Goal: Information Seeking & Learning: Learn about a topic

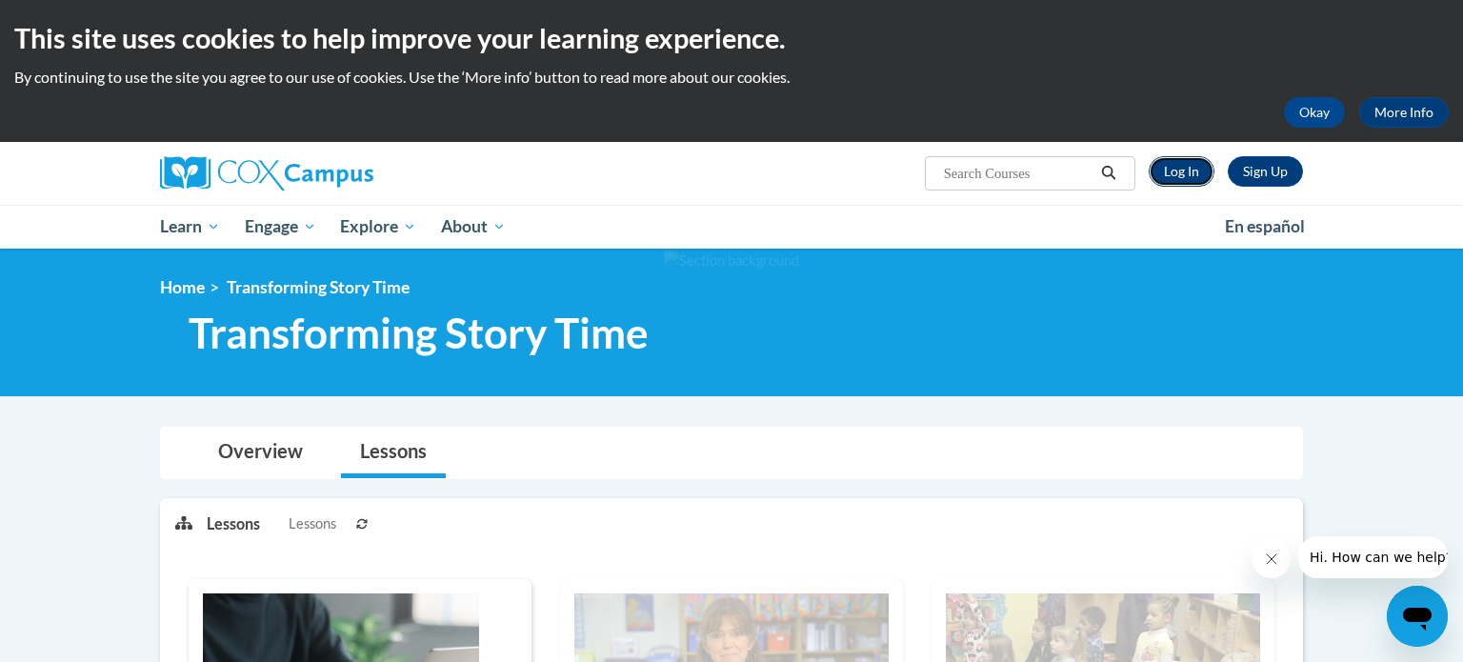
click at [1178, 183] on link "Log In" at bounding box center [1182, 171] width 66 height 30
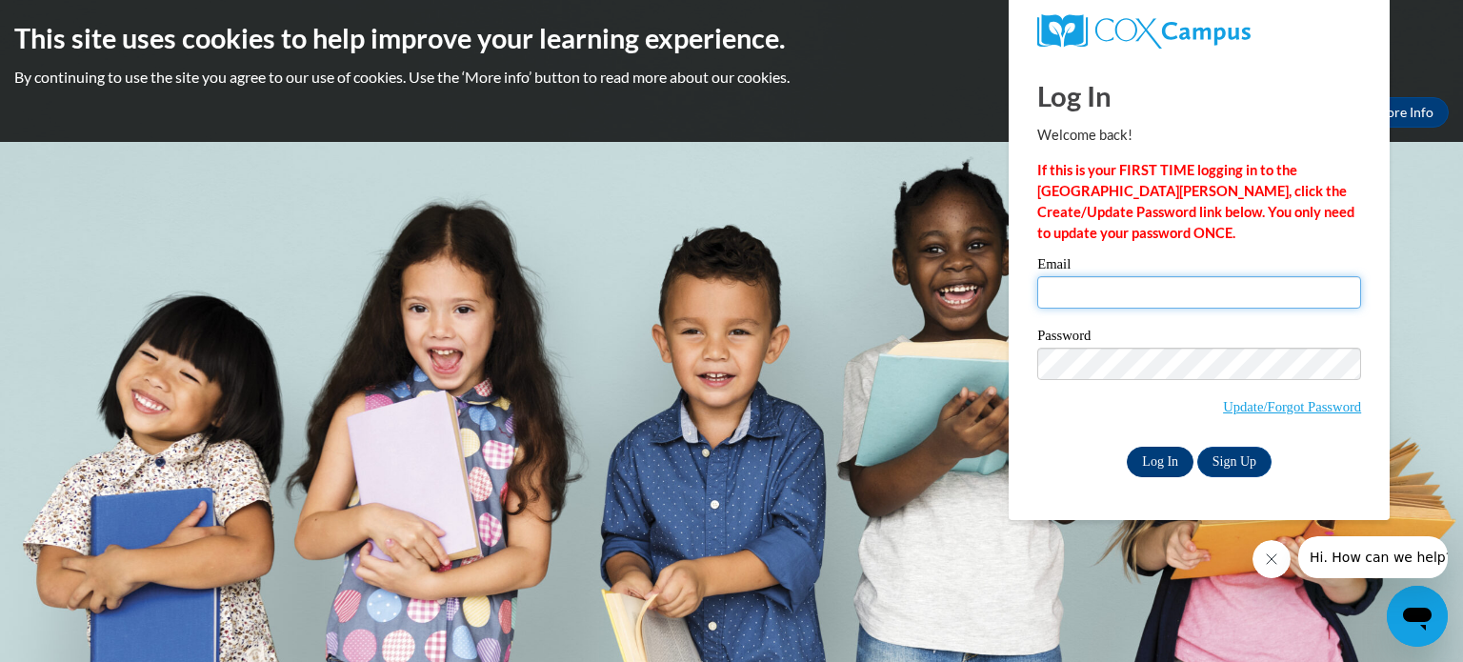
type input "jessica.willis@gc-k12.org"
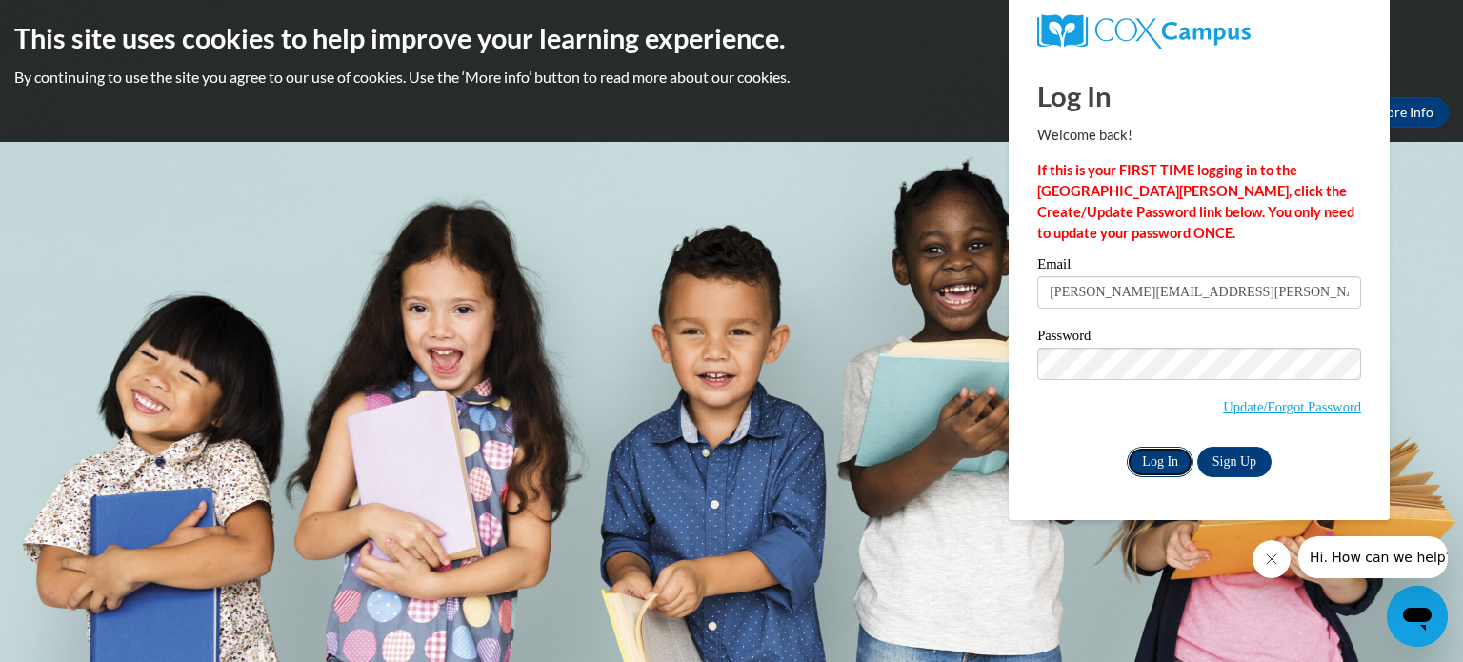
click at [1163, 447] on input "Log In" at bounding box center [1160, 462] width 67 height 30
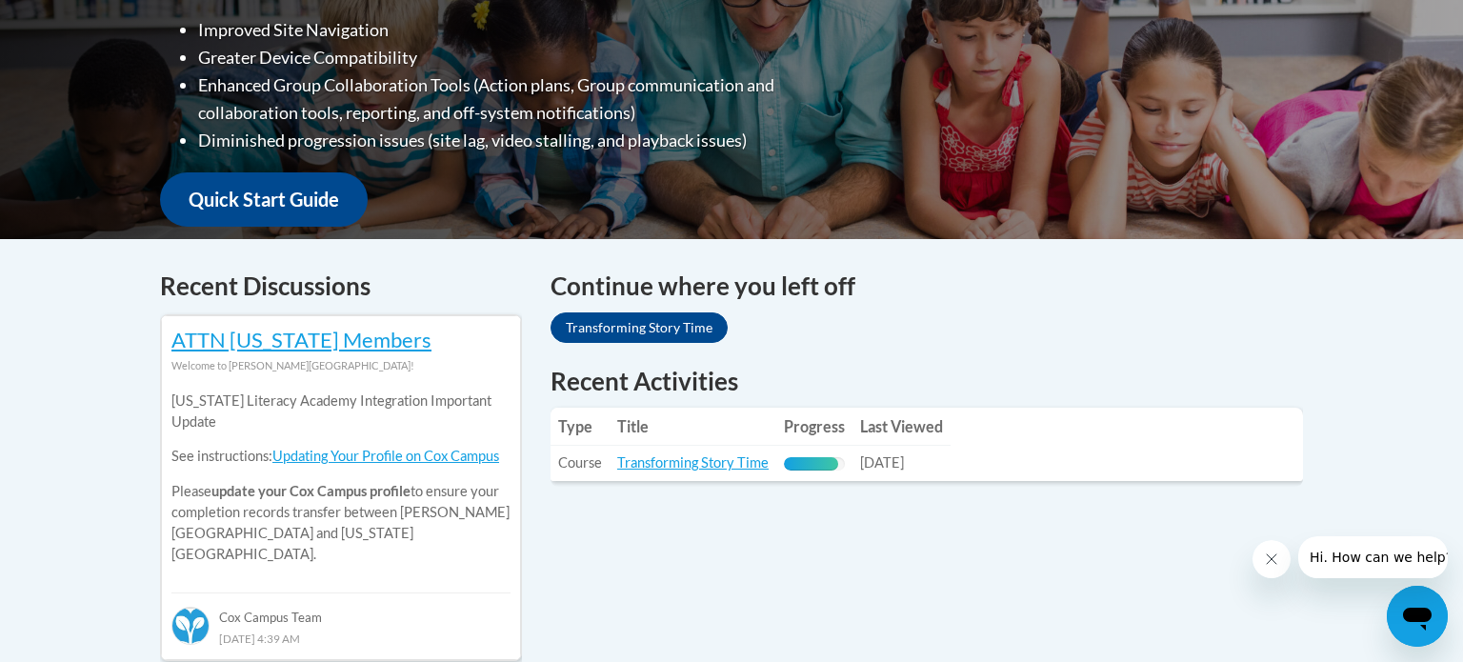
scroll to position [574, 0]
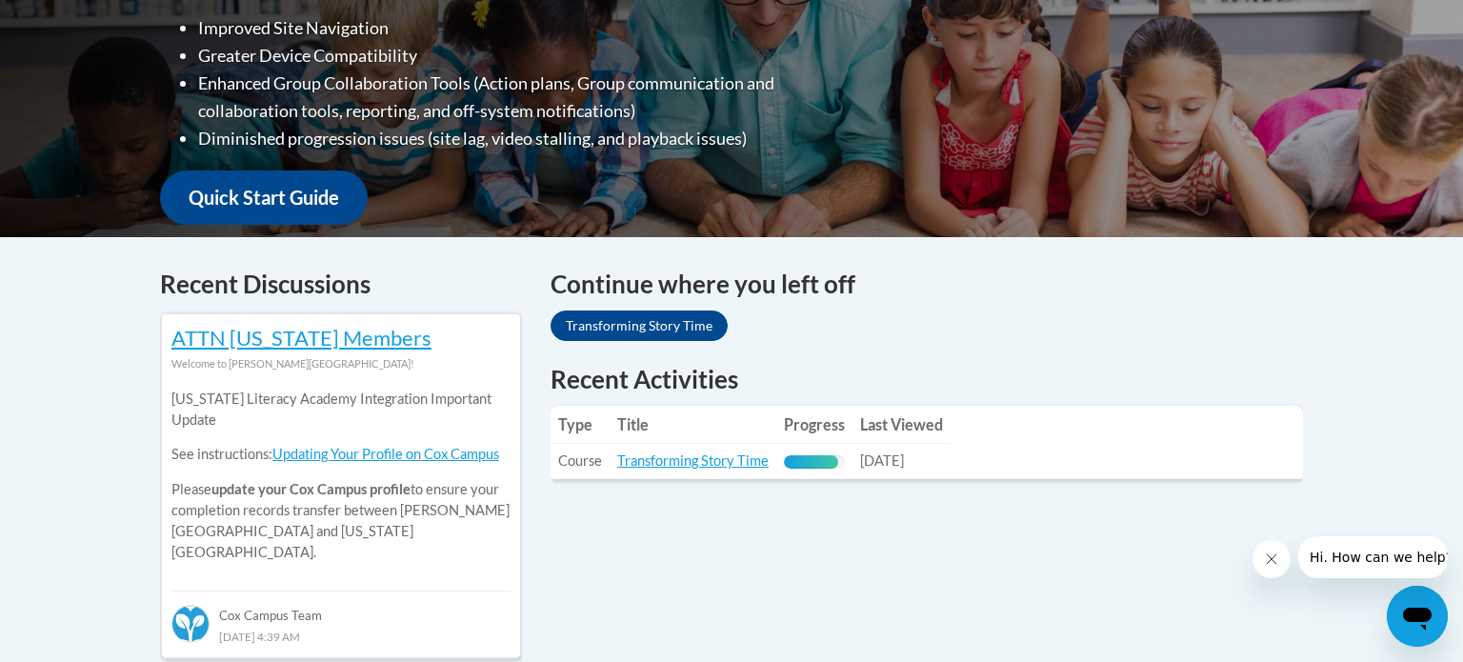
click at [837, 468] on td "Progress: 89% Complete" at bounding box center [814, 461] width 76 height 35
click at [736, 462] on link "Transforming Story Time" at bounding box center [692, 461] width 151 height 16
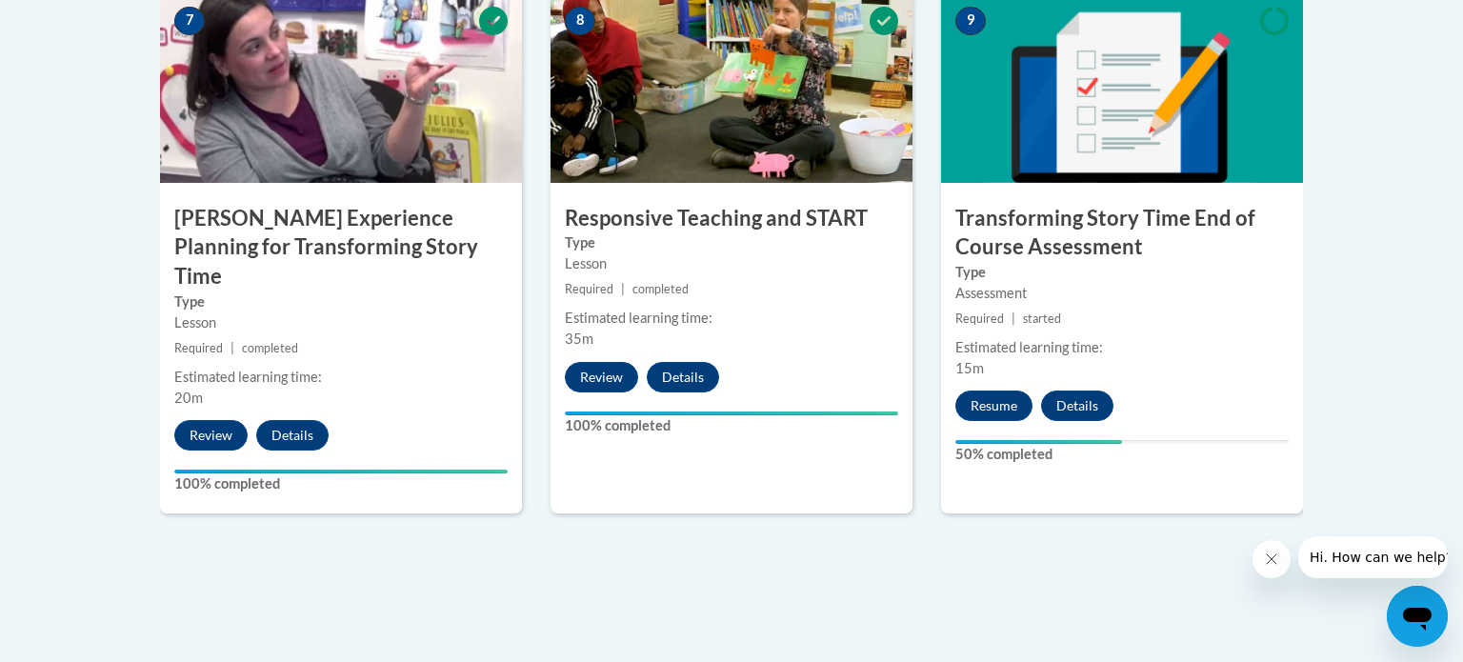
scroll to position [1850, 0]
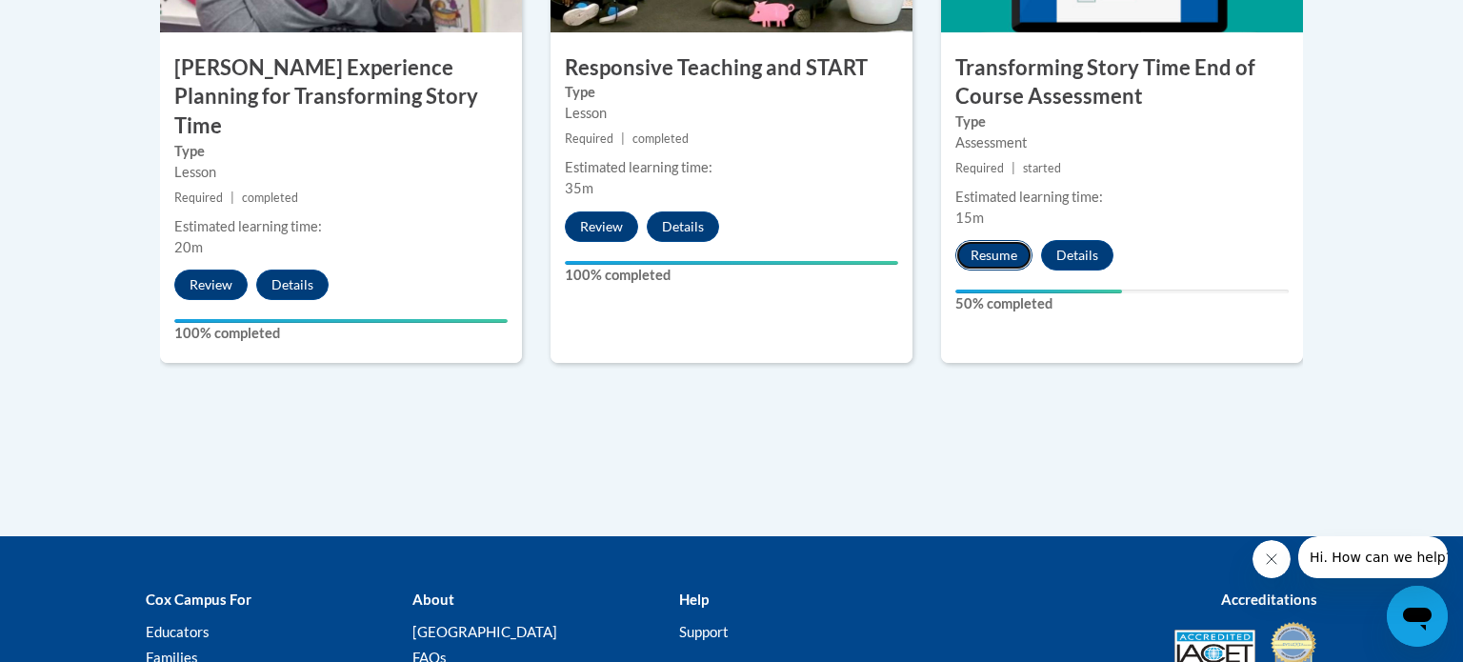
click at [1011, 260] on button "Resume" at bounding box center [994, 255] width 77 height 30
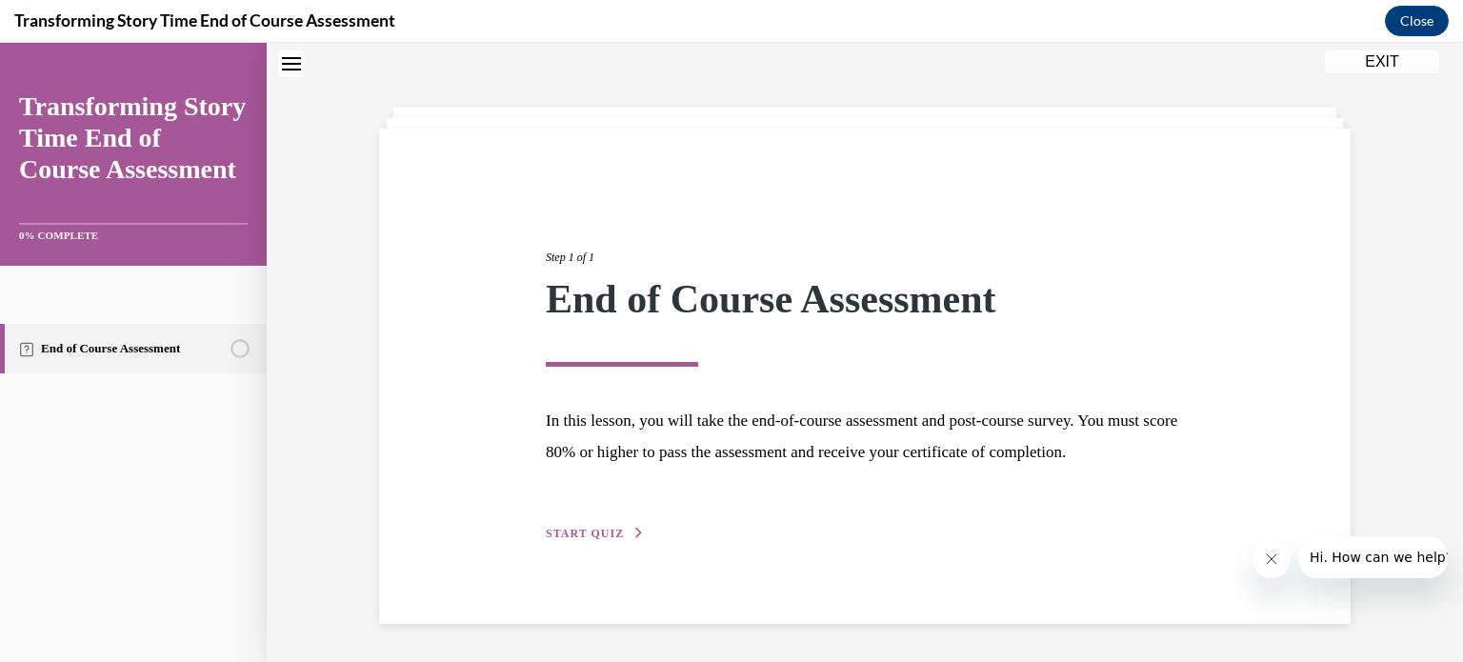
scroll to position [87, 0]
click at [634, 538] on icon "button" at bounding box center [639, 533] width 11 height 10
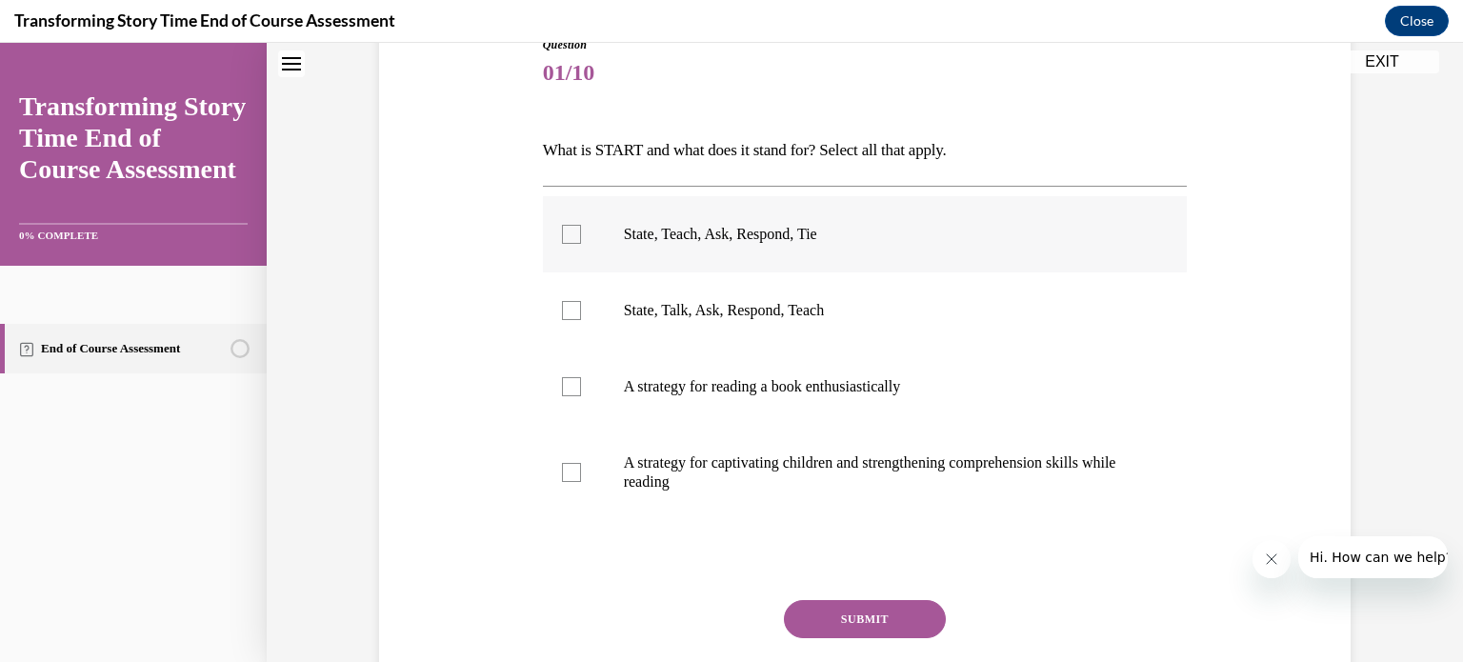
scroll to position [230, 0]
click at [574, 321] on label "State, Talk, Ask, Respond, Teach" at bounding box center [865, 310] width 645 height 76
click at [574, 319] on input "State, Talk, Ask, Respond, Teach" at bounding box center [571, 309] width 19 height 19
checkbox input "true"
click at [868, 614] on button "SUBMIT" at bounding box center [865, 618] width 162 height 38
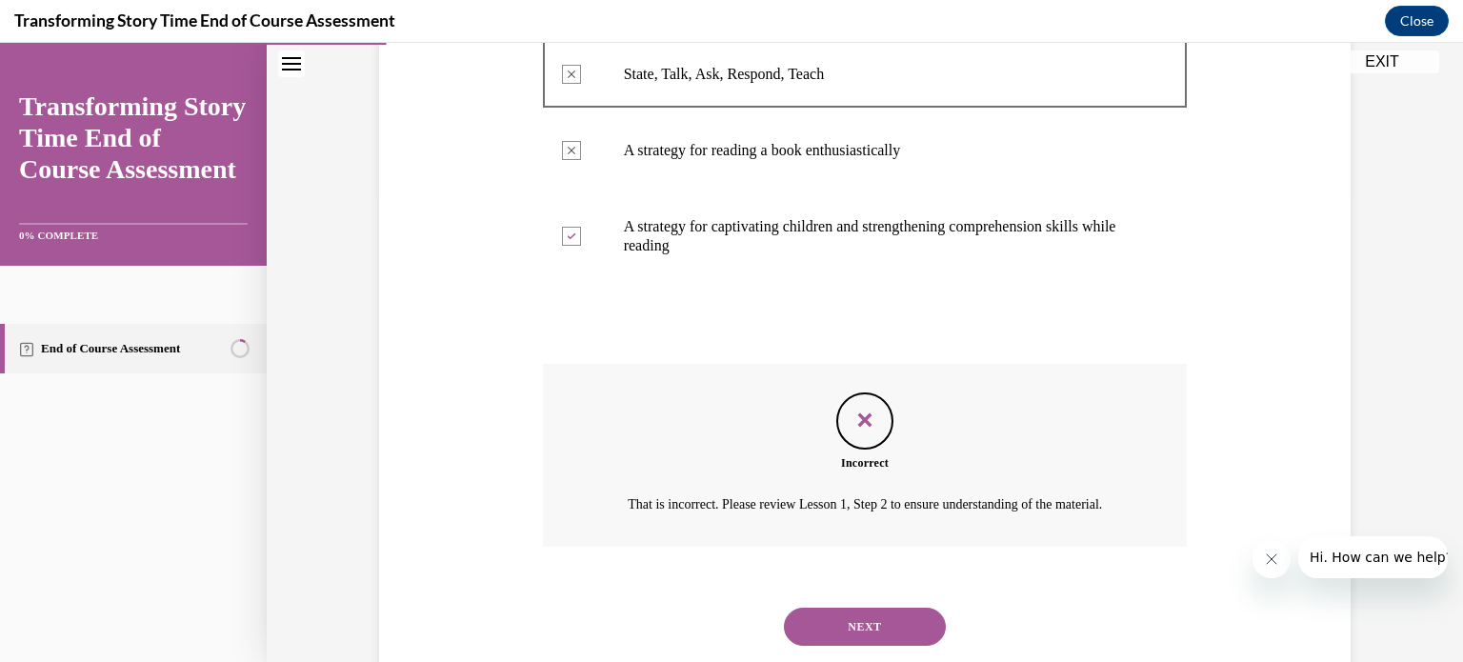
scroll to position [484, 0]
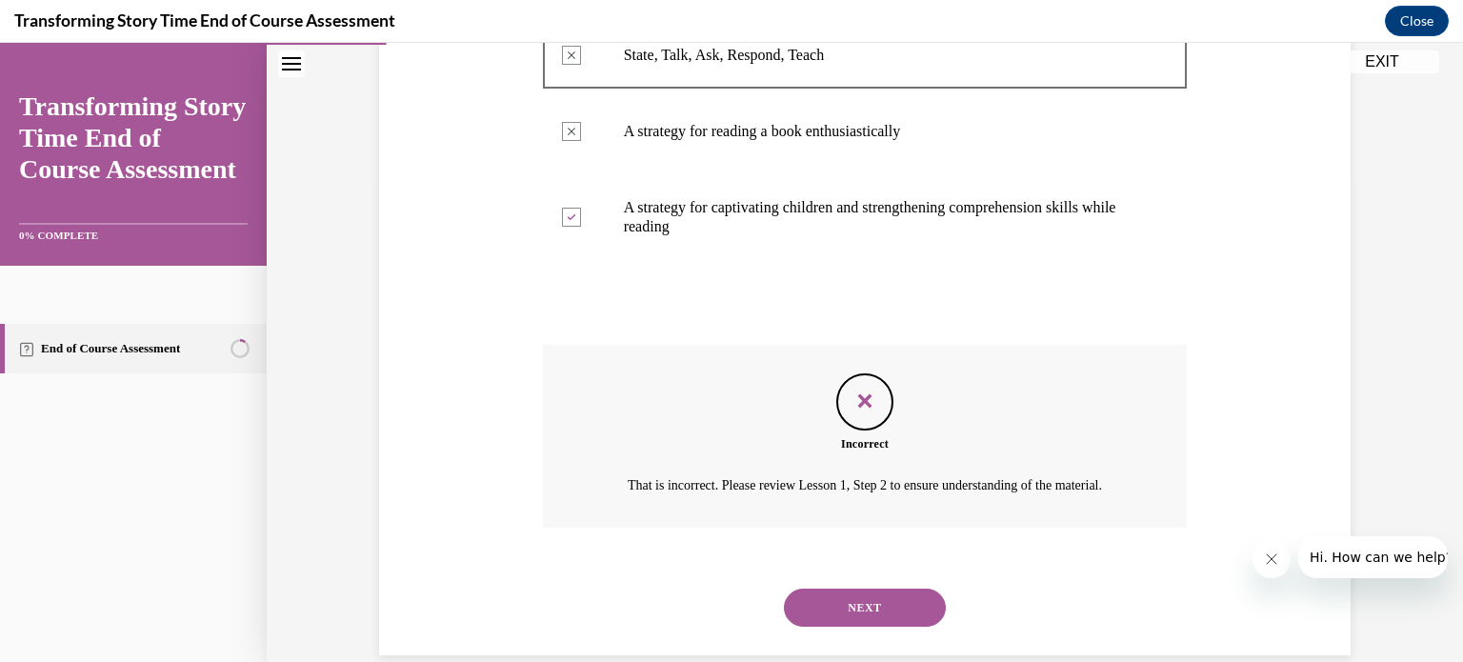
click at [856, 613] on button "NEXT" at bounding box center [865, 608] width 162 height 38
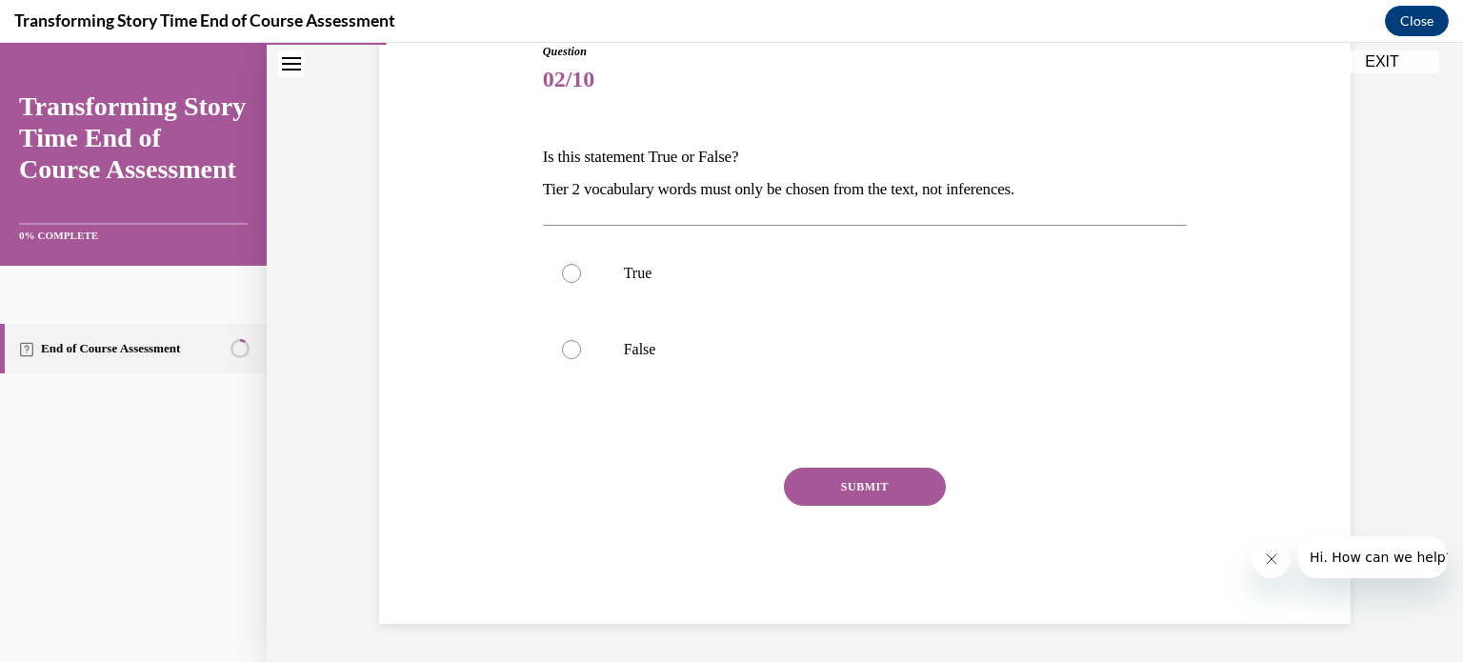
scroll to position [211, 0]
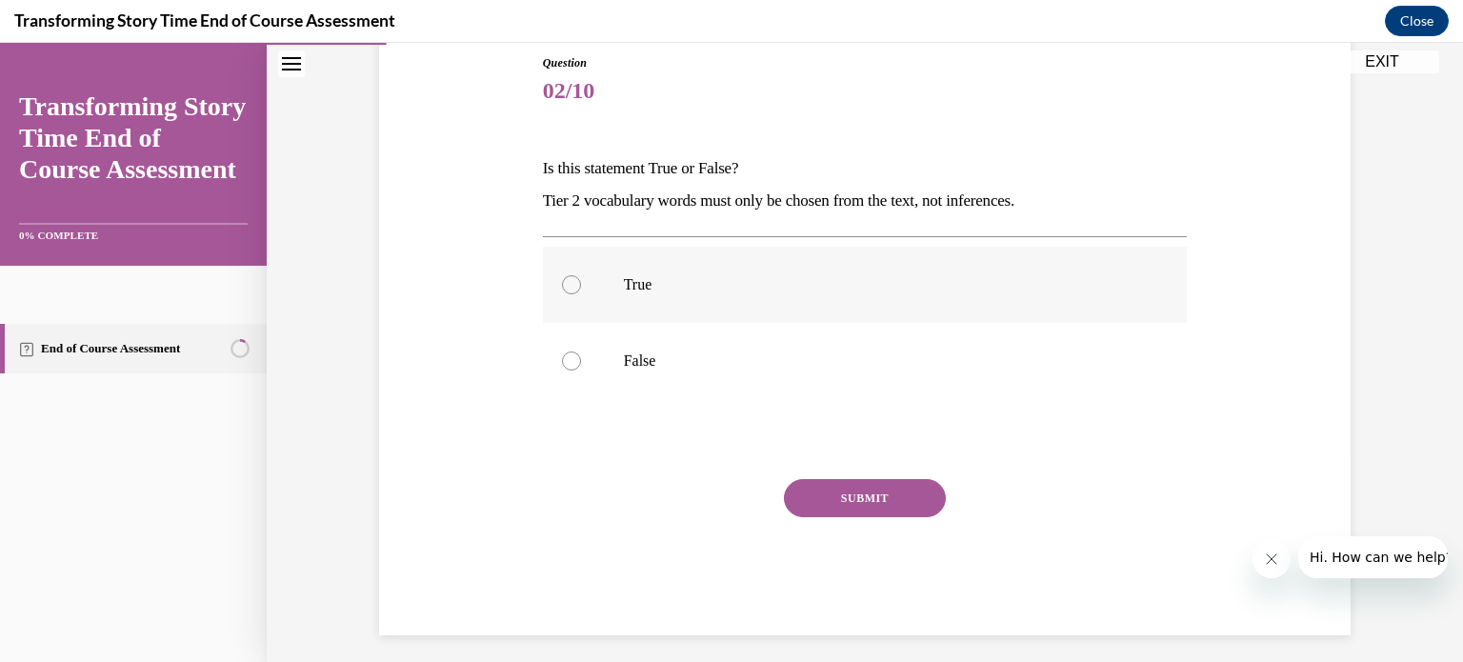
click at [567, 279] on div at bounding box center [571, 284] width 19 height 19
click at [567, 279] on input "True" at bounding box center [571, 284] width 19 height 19
radio input "true"
click at [858, 501] on button "SUBMIT" at bounding box center [865, 498] width 162 height 38
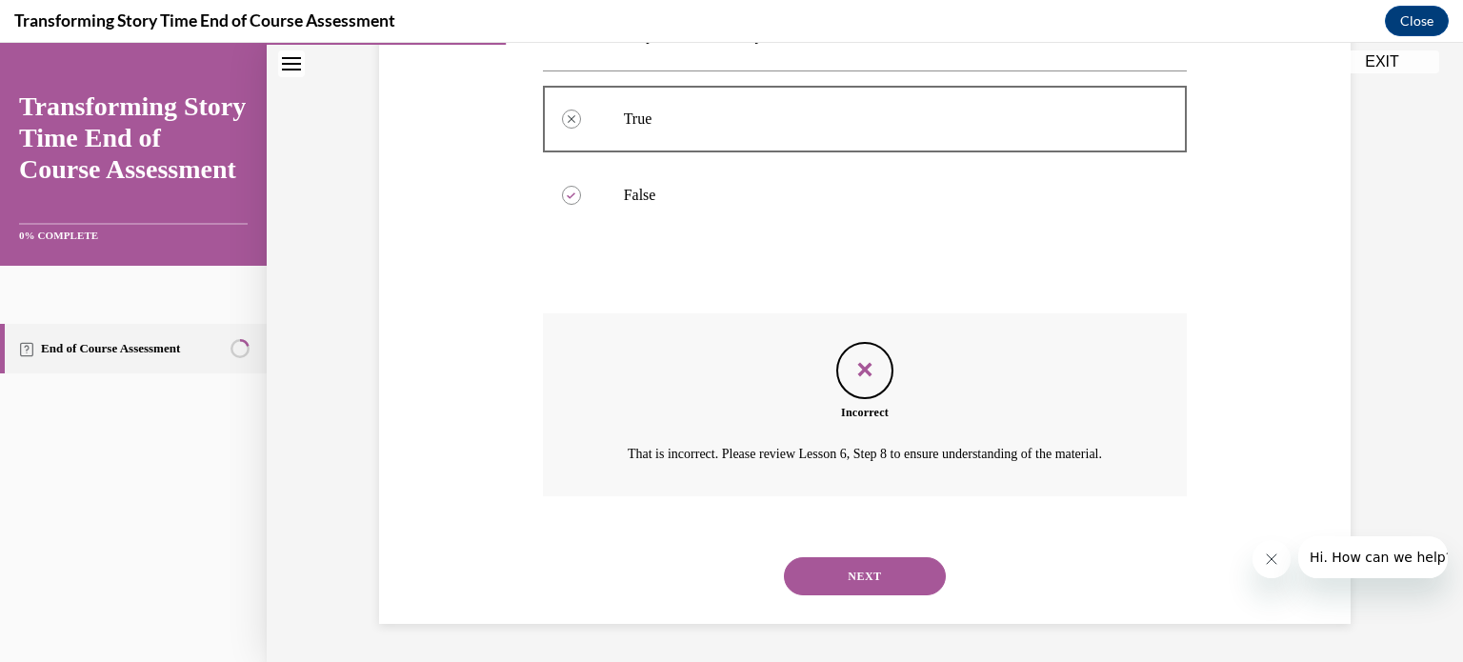
scroll to position [398, 0]
click at [822, 559] on button "NEXT" at bounding box center [865, 576] width 162 height 38
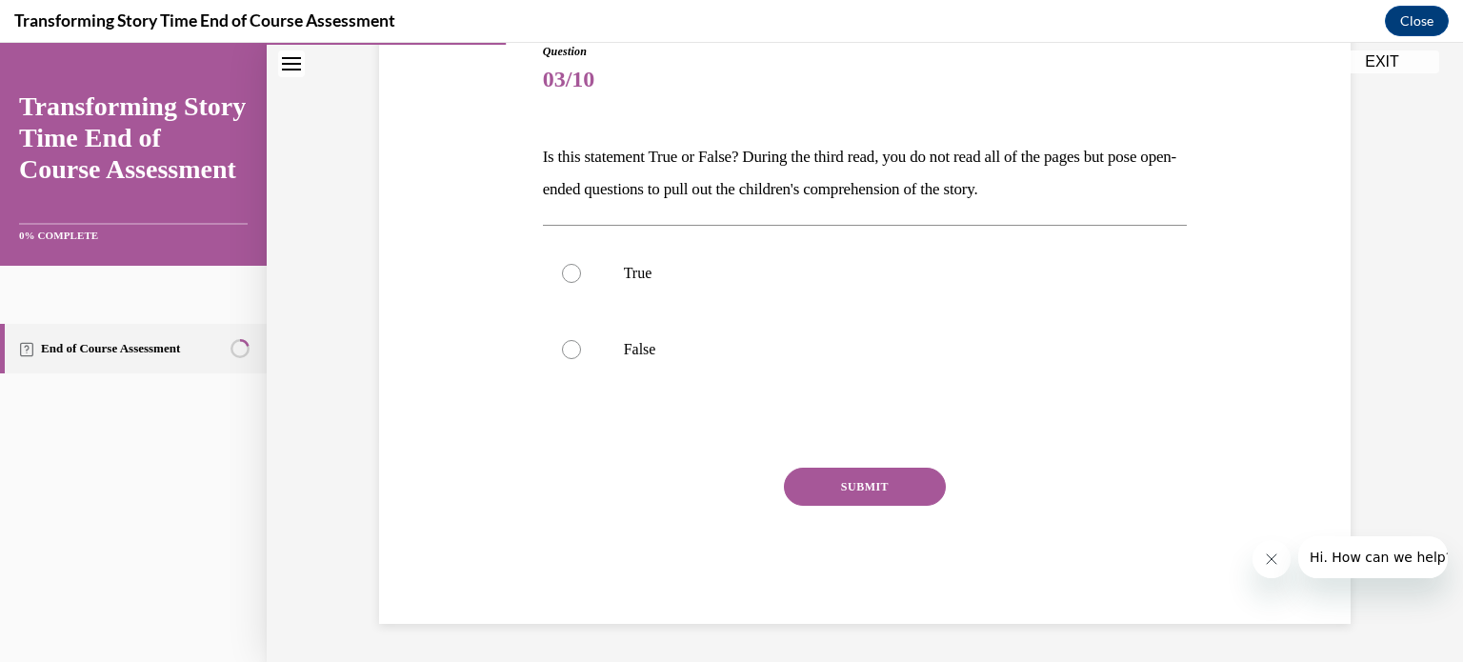
scroll to position [211, 0]
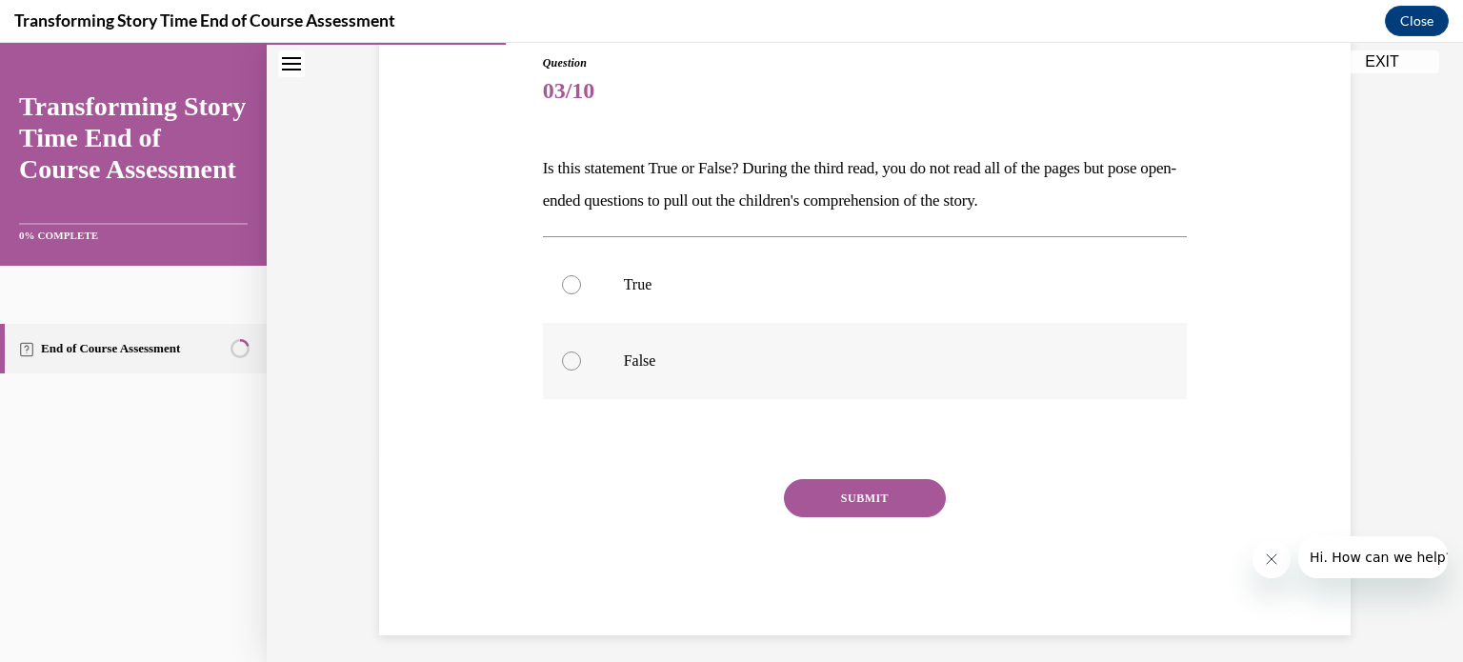
click at [580, 369] on label "False" at bounding box center [865, 361] width 645 height 76
click at [580, 369] on input "False" at bounding box center [571, 361] width 19 height 19
radio input "true"
click at [894, 507] on button "SUBMIT" at bounding box center [865, 498] width 162 height 38
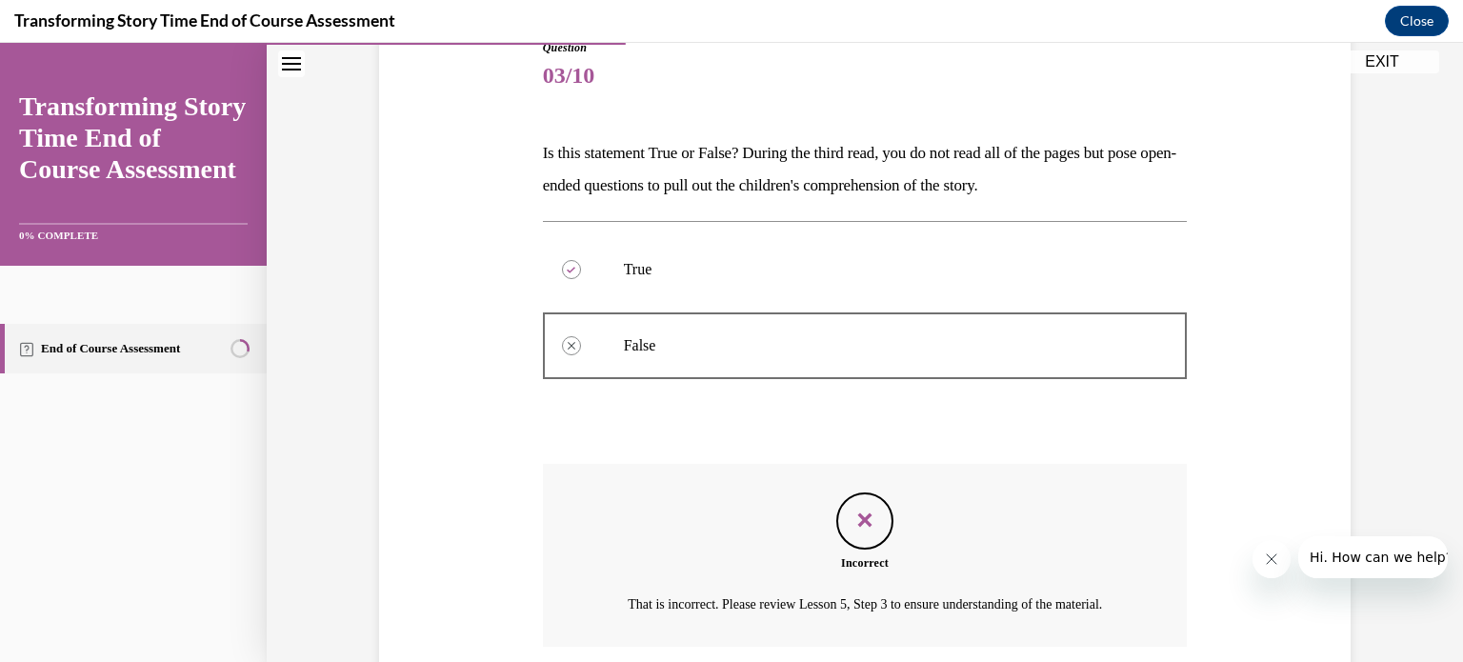
scroll to position [208, 0]
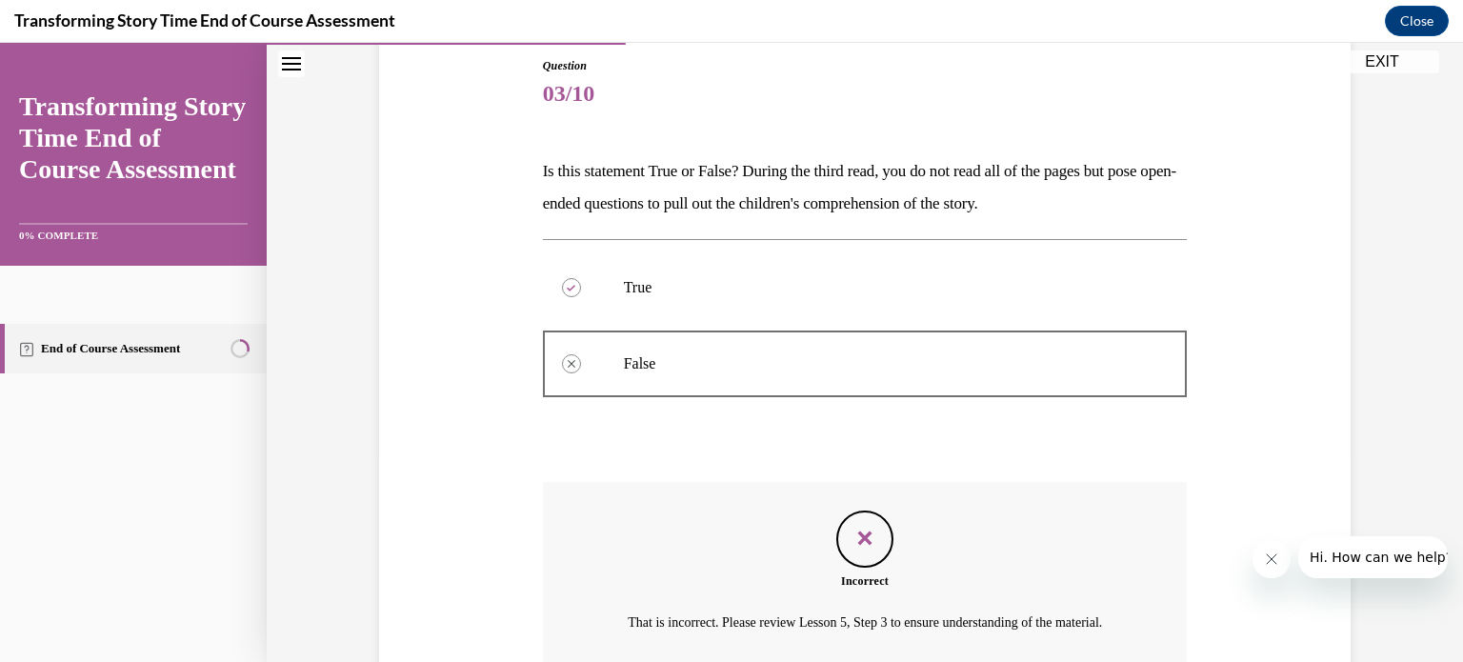
click at [75, 348] on link "End of Course Assessment" at bounding box center [133, 349] width 267 height 50
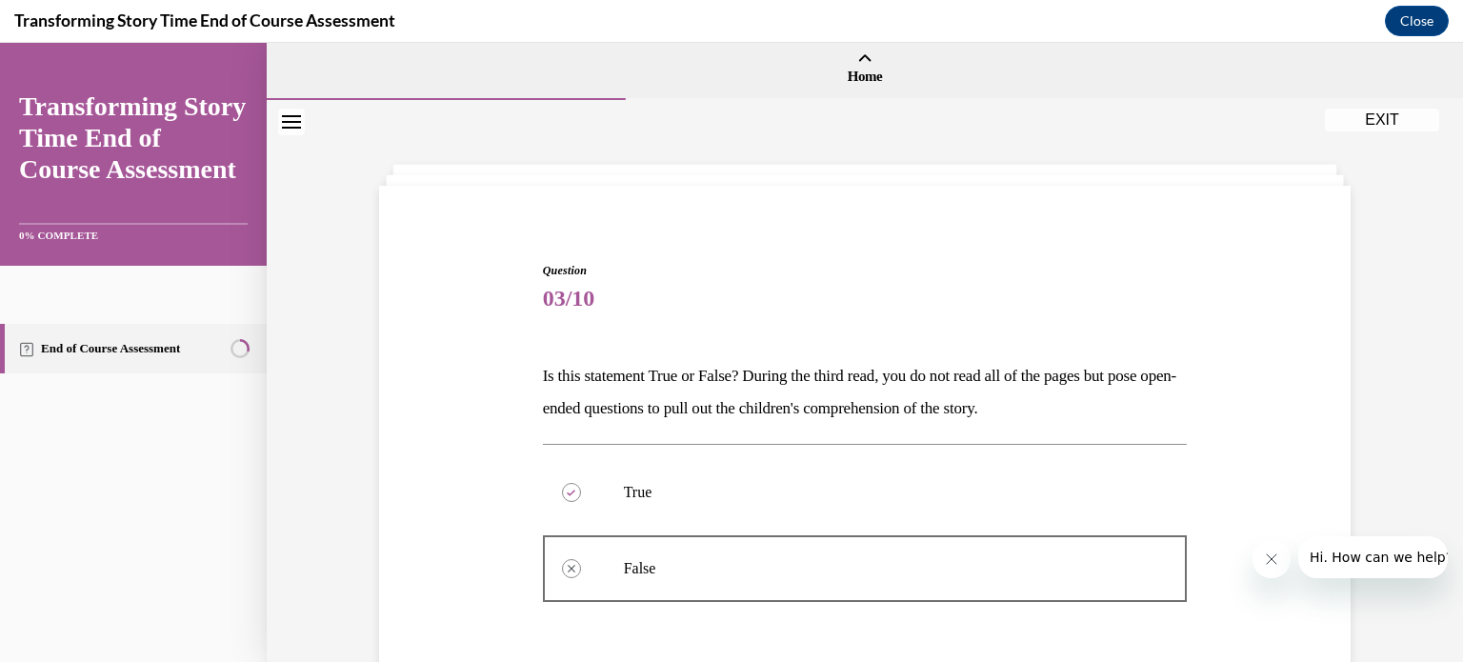
scroll to position [0, 0]
click at [1385, 125] on button "EXIT" at bounding box center [1382, 120] width 114 height 23
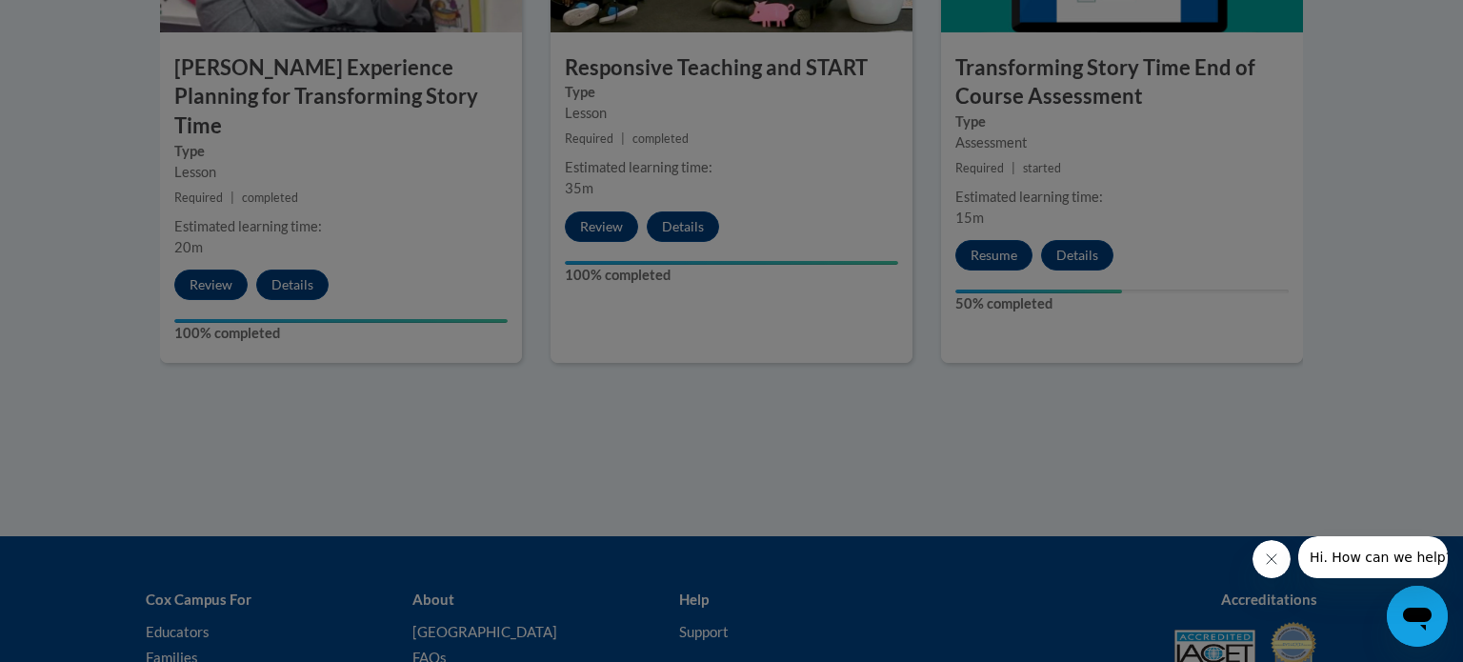
click at [996, 267] on div at bounding box center [731, 331] width 1463 height 662
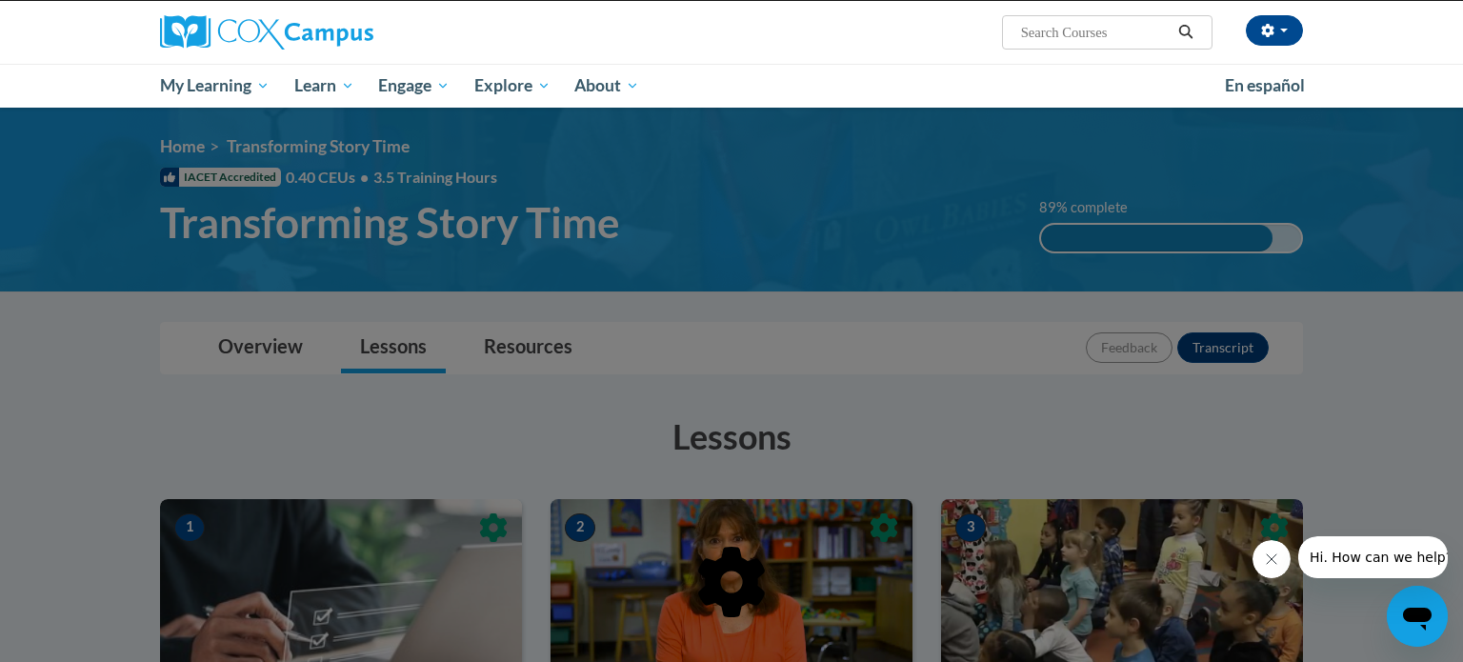
scroll to position [30, 0]
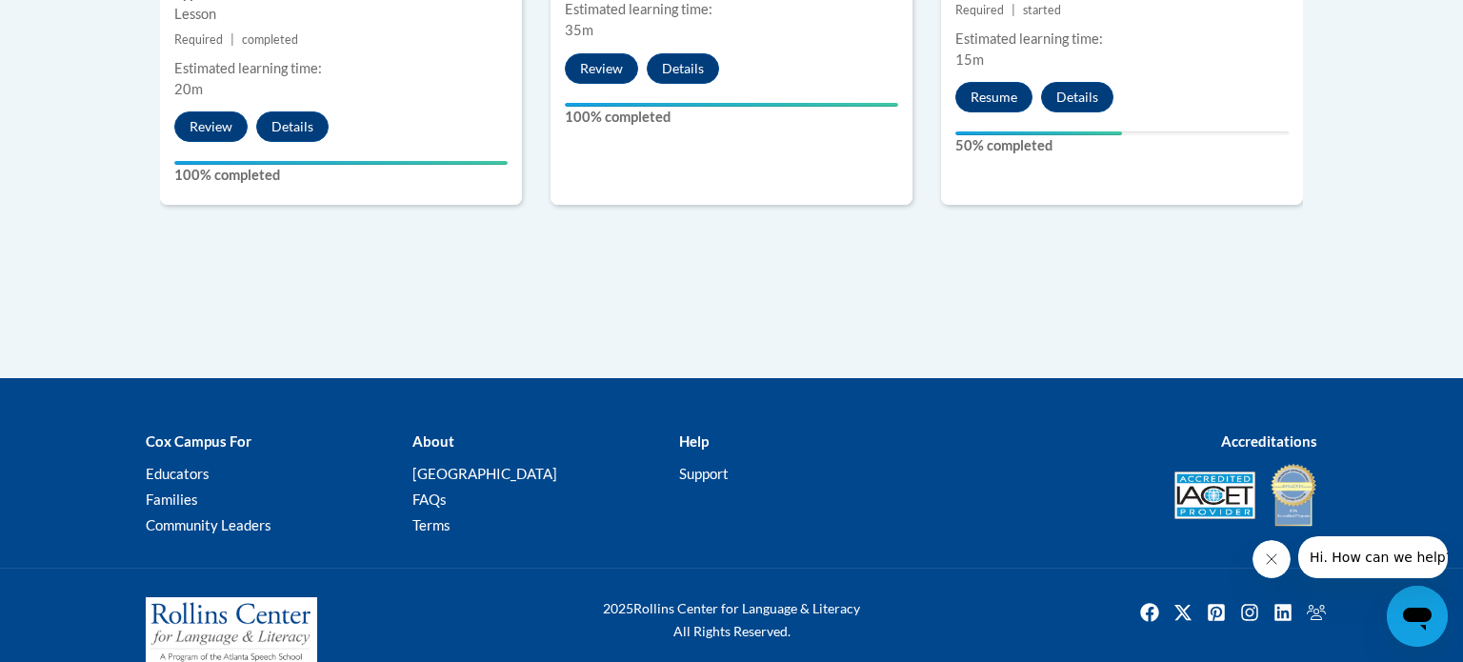
scroll to position [1980, 0]
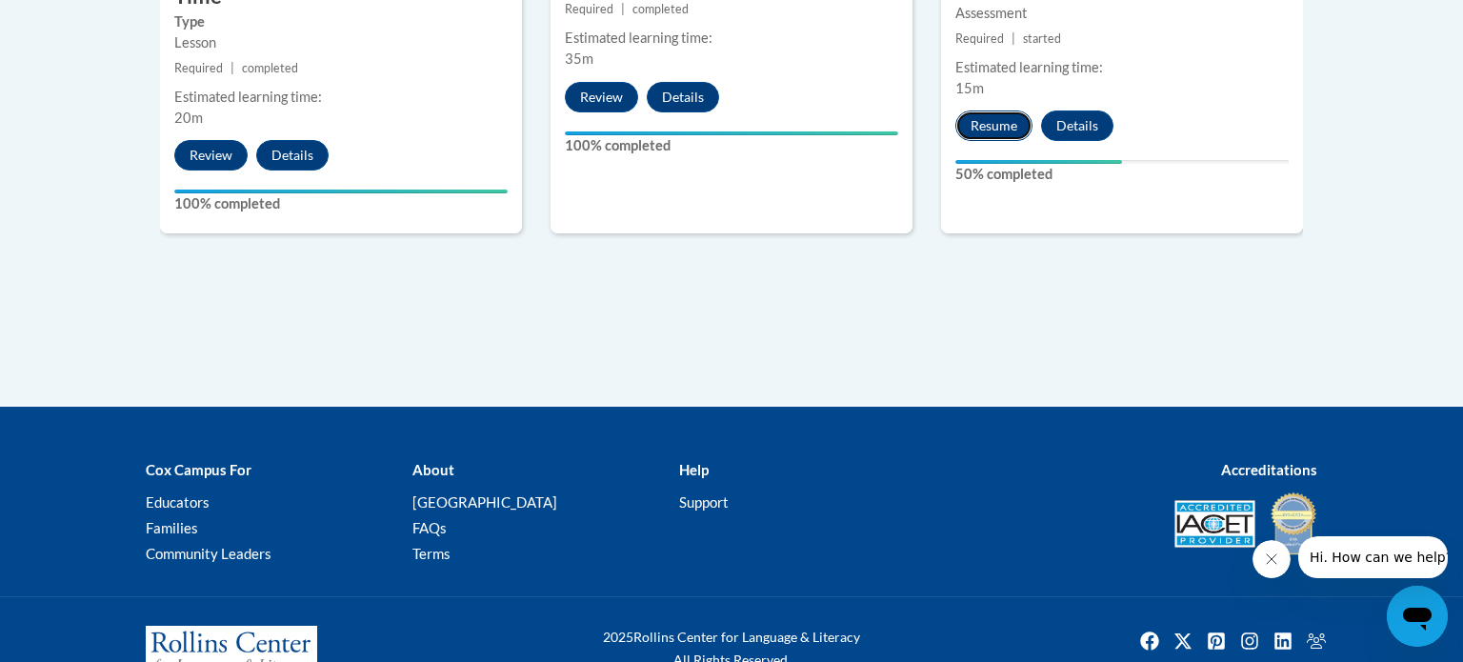
click at [997, 128] on button "Resume" at bounding box center [994, 126] width 77 height 30
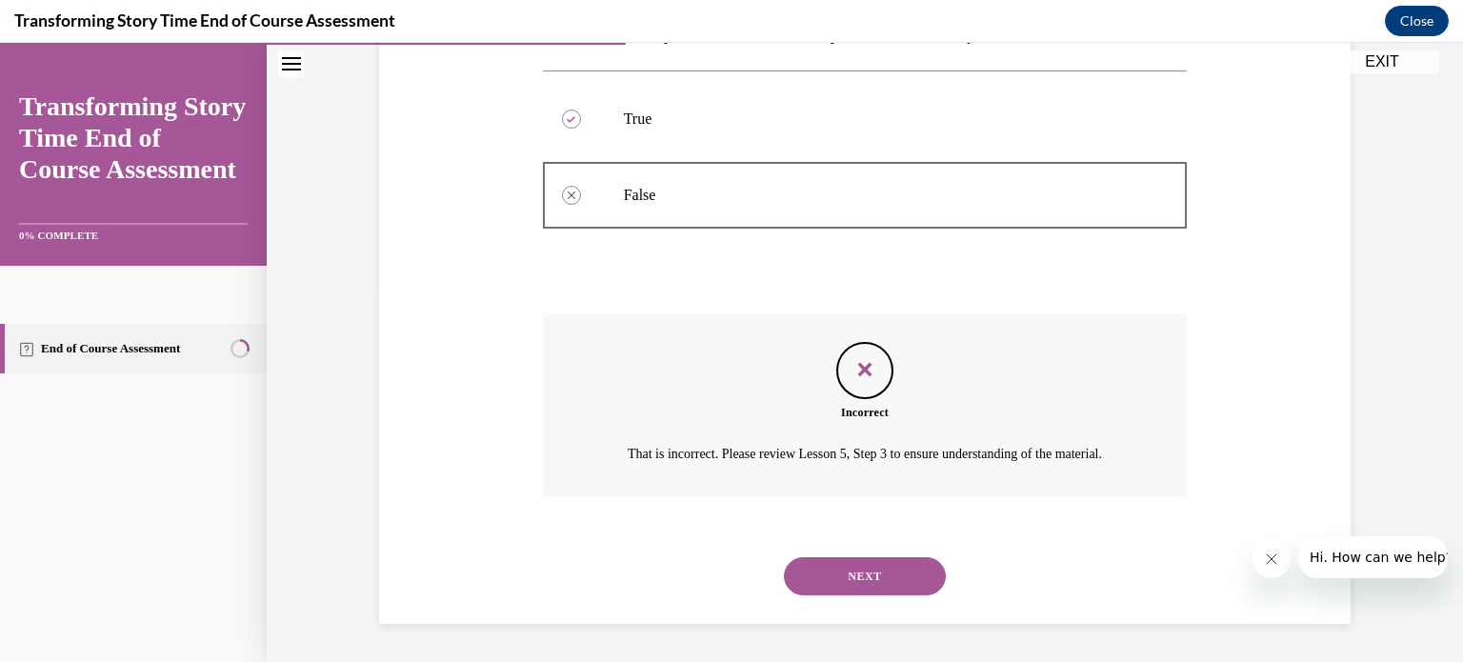
scroll to position [0, 0]
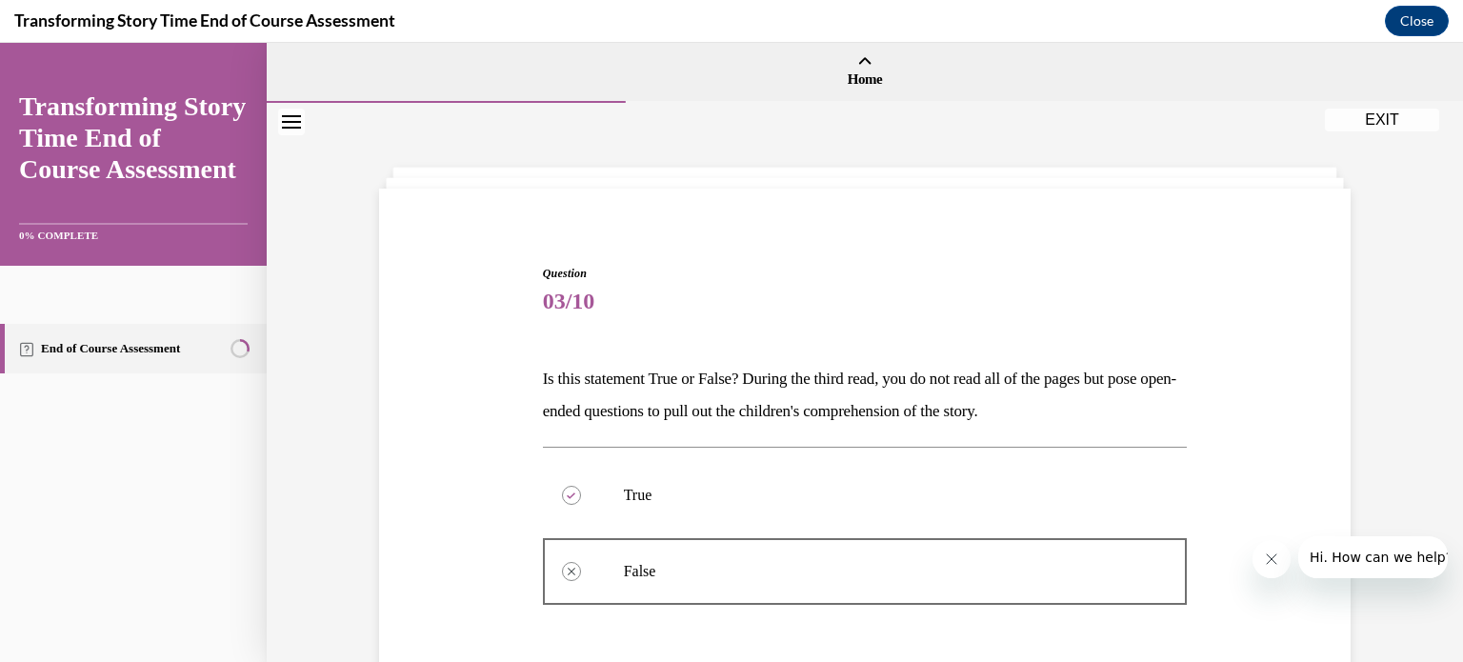
click at [1358, 116] on button "EXIT" at bounding box center [1382, 120] width 114 height 23
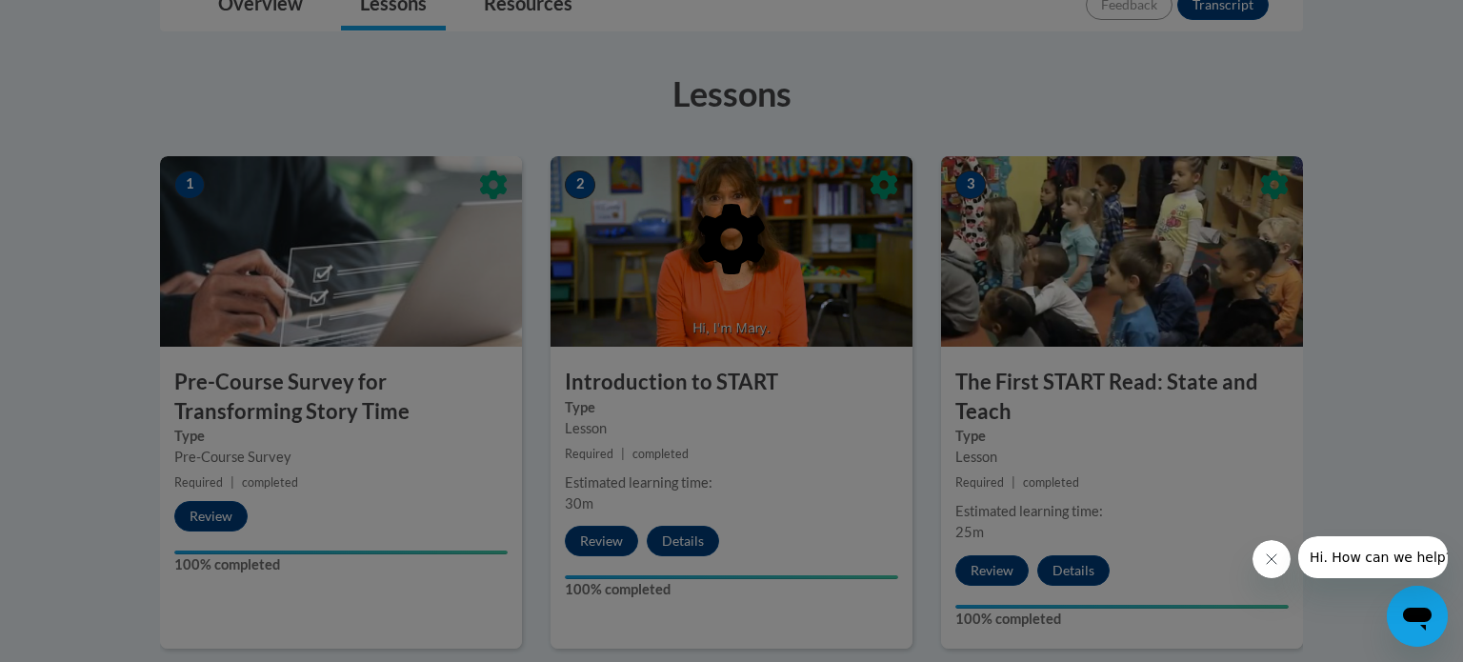
scroll to position [479, 0]
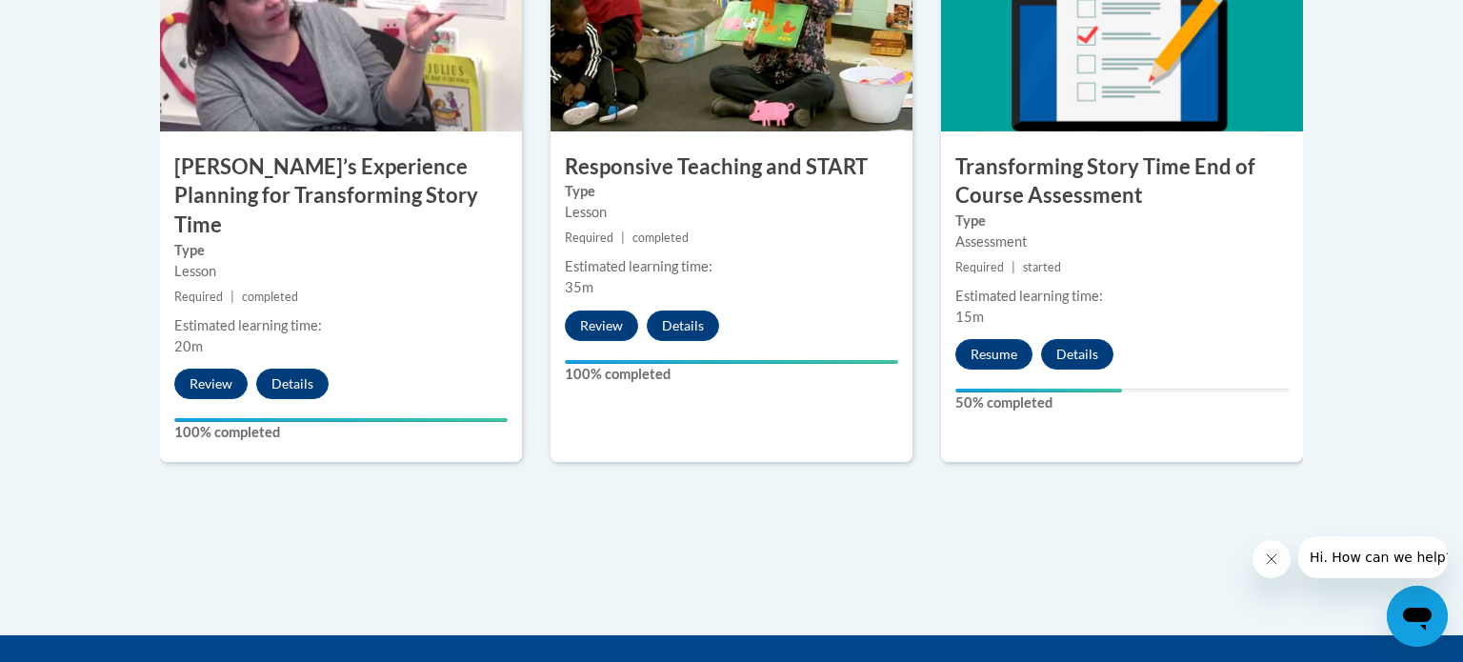
scroll to position [2008, 0]
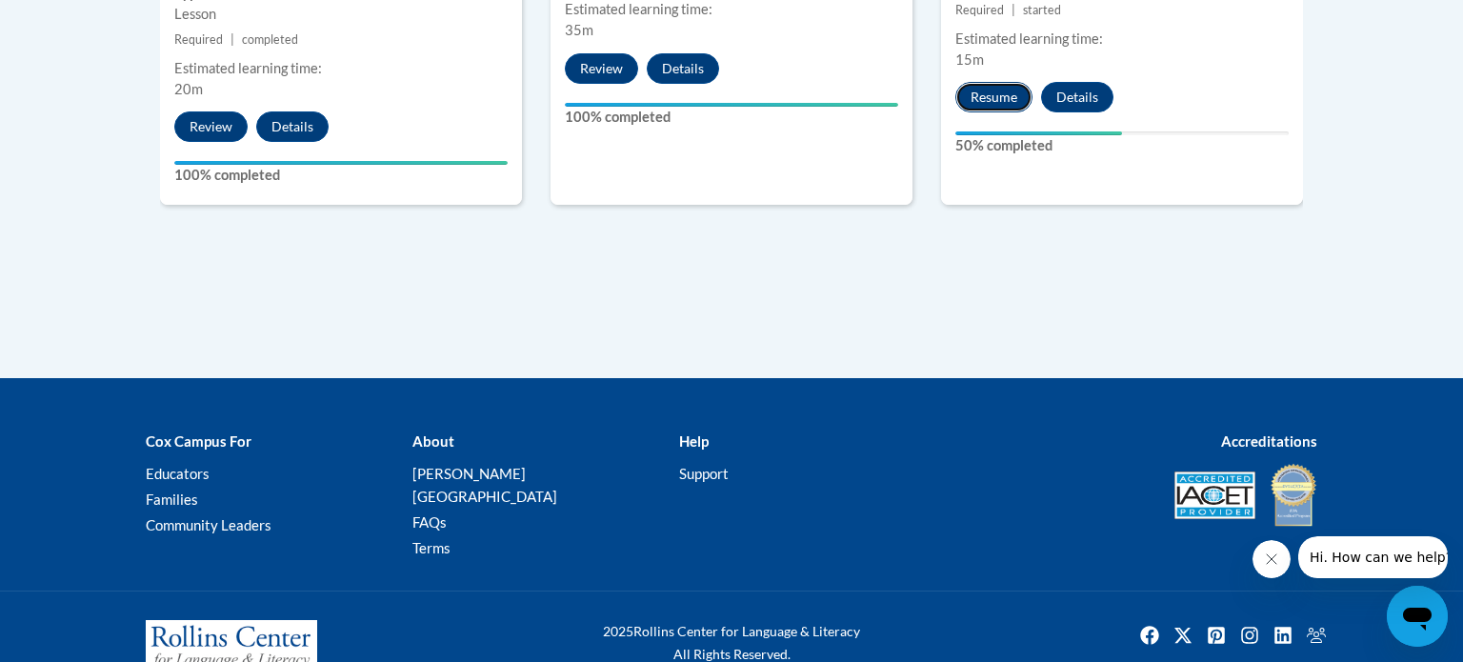
click at [979, 101] on button "Resume" at bounding box center [994, 97] width 77 height 30
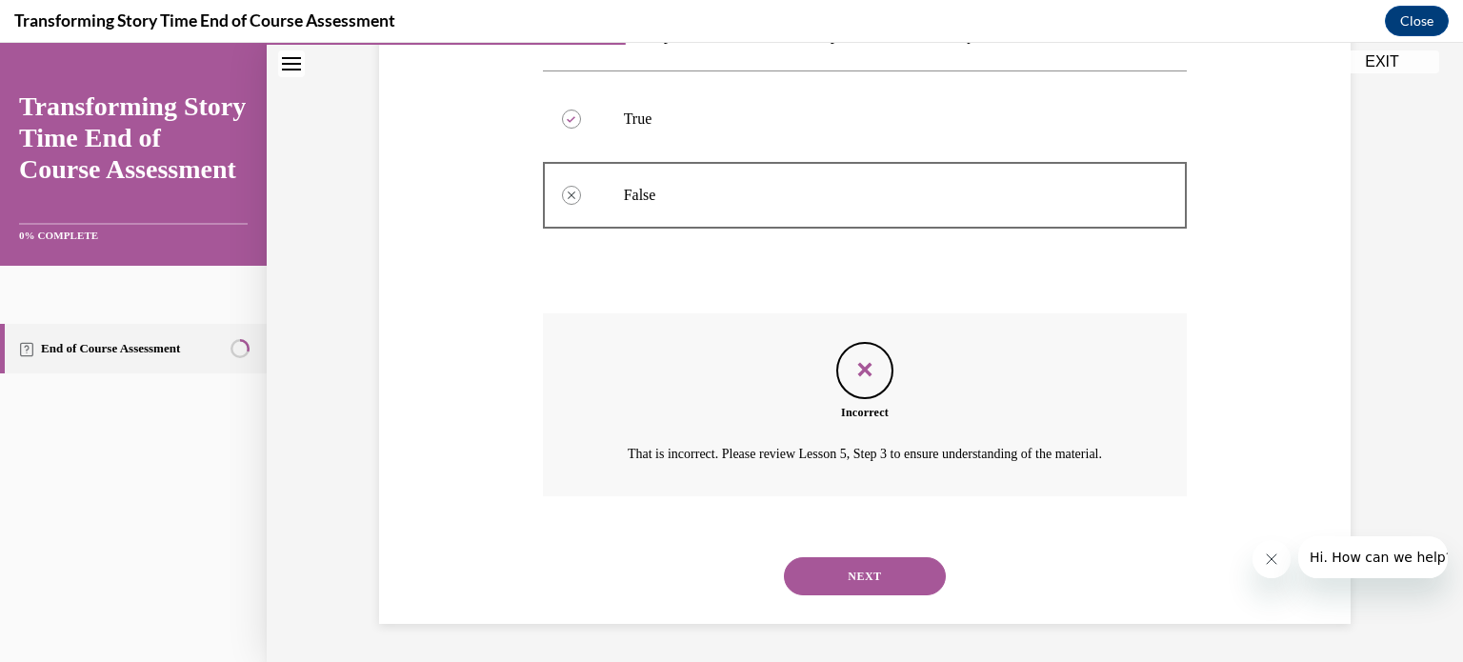
scroll to position [398, 0]
click at [852, 575] on button "NEXT" at bounding box center [865, 576] width 162 height 38
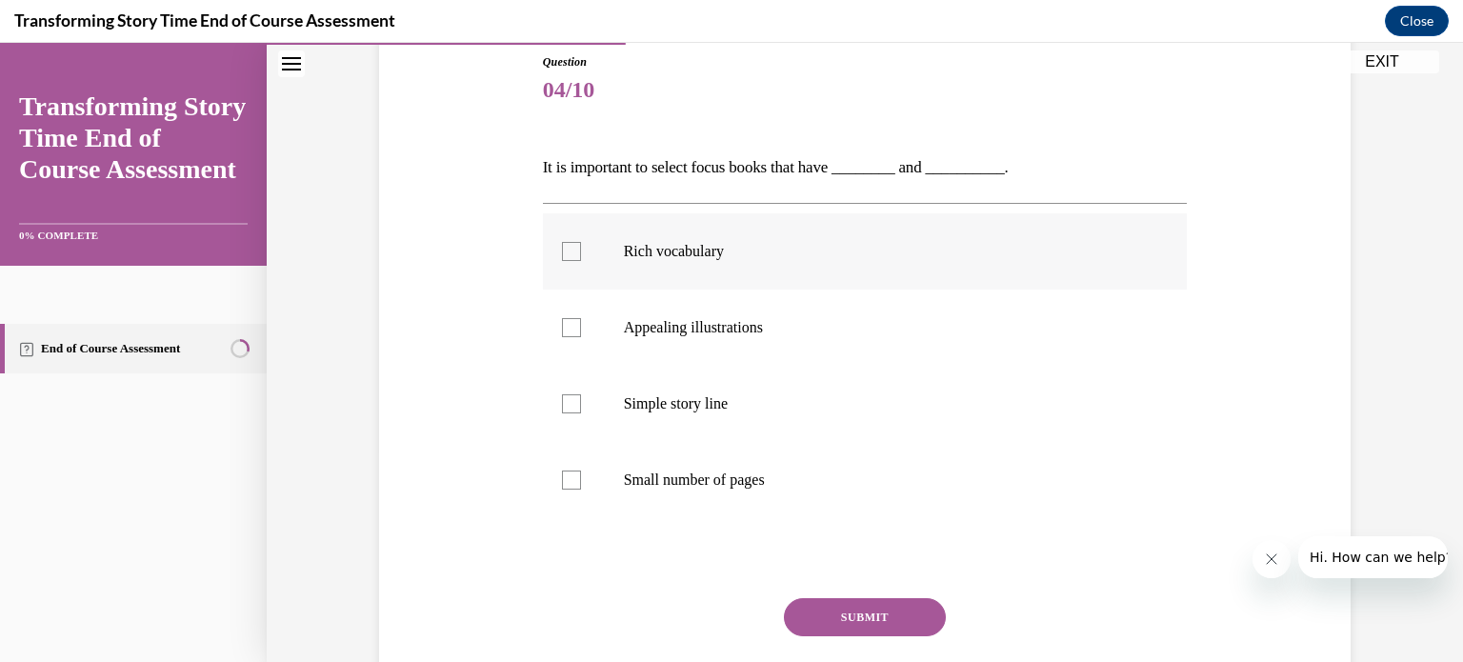
scroll to position [217, 0]
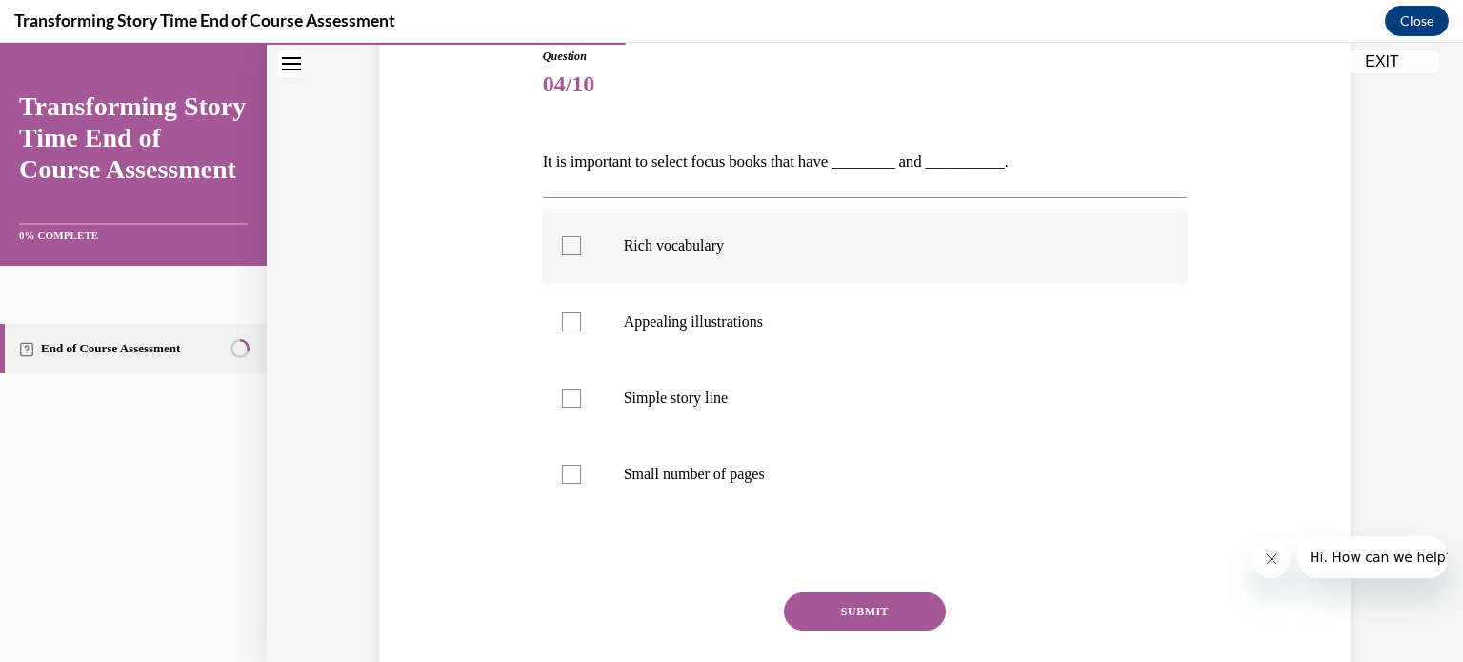
click at [583, 258] on label "Rich vocabulary" at bounding box center [865, 246] width 645 height 76
click at [581, 255] on input "Rich vocabulary" at bounding box center [571, 245] width 19 height 19
checkbox input "true"
click at [886, 620] on button "SUBMIT" at bounding box center [865, 612] width 162 height 38
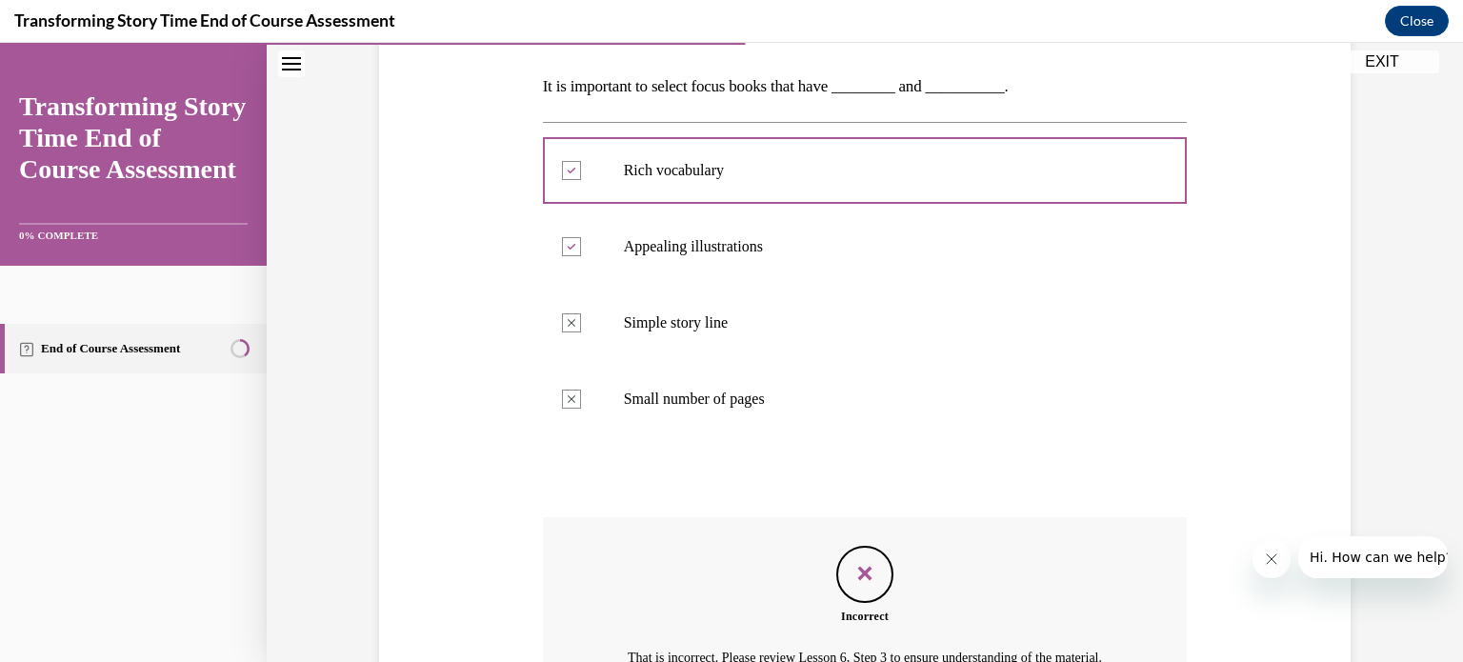
scroll to position [518, 0]
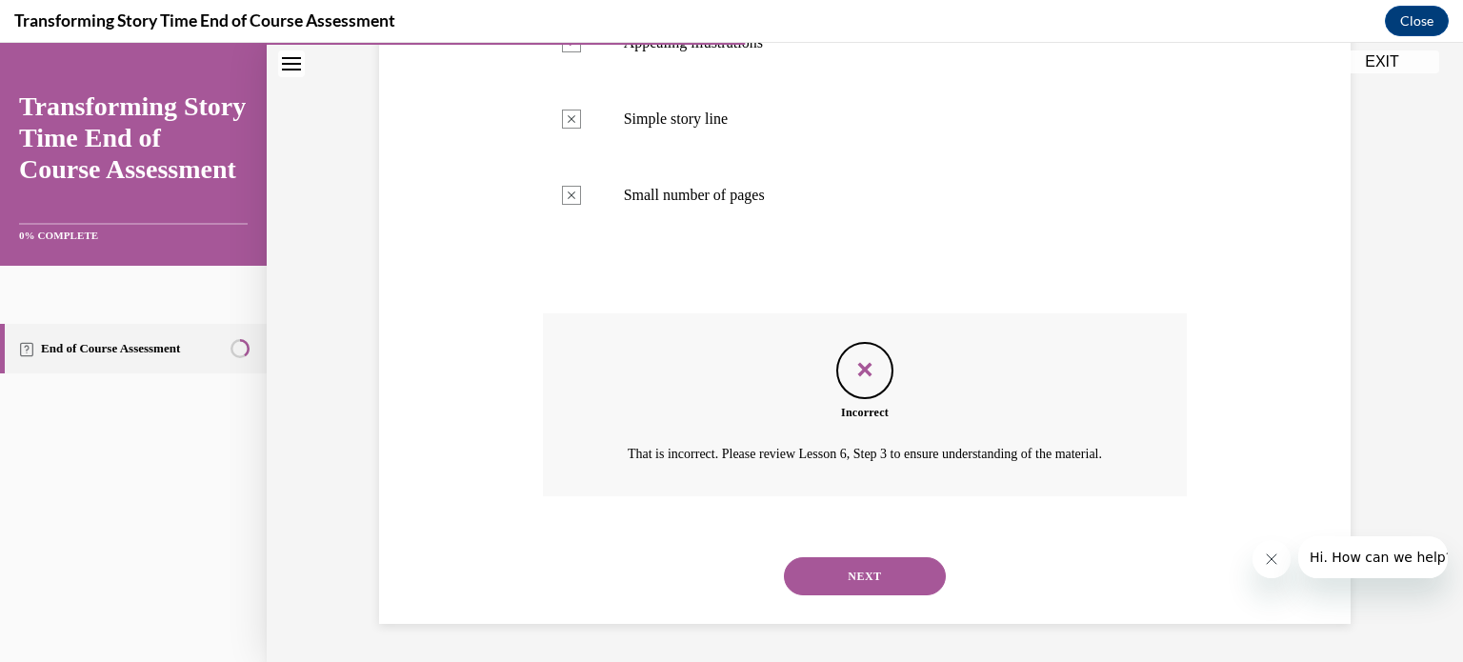
click at [843, 566] on button "NEXT" at bounding box center [865, 576] width 162 height 38
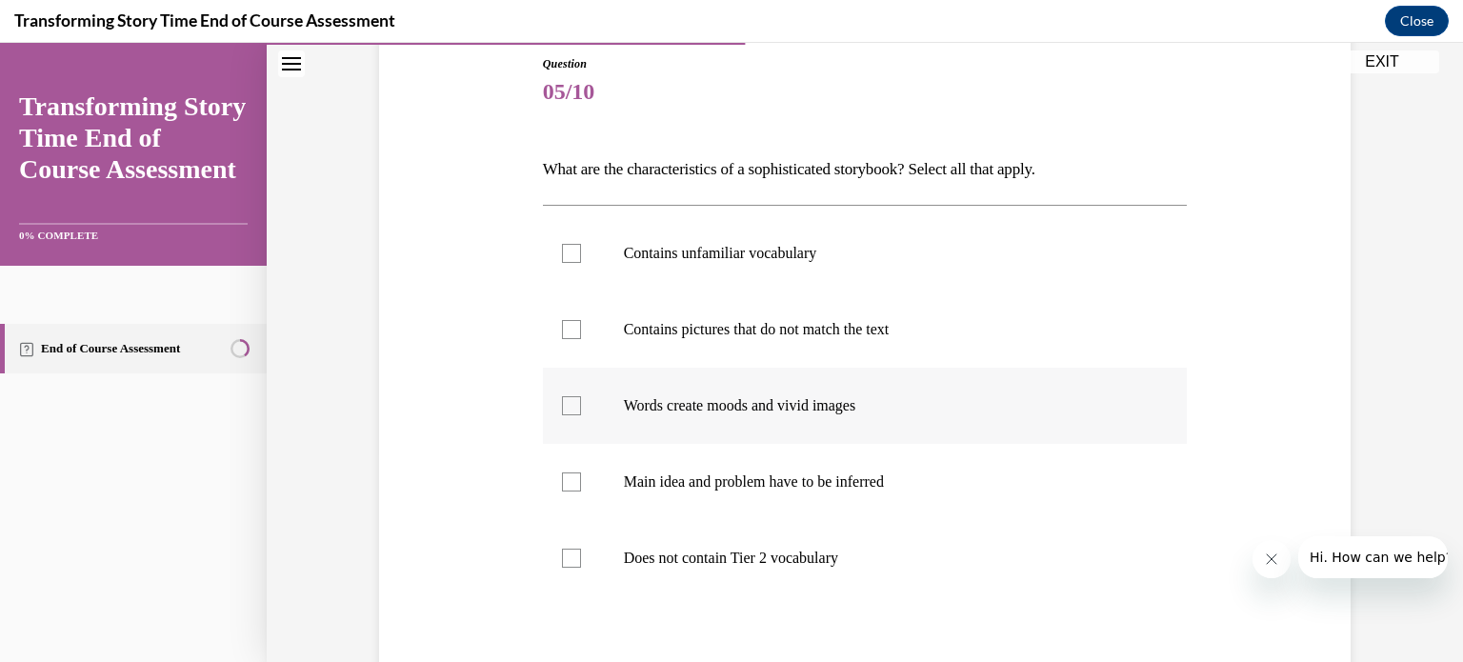
scroll to position [212, 0]
click at [564, 409] on div at bounding box center [571, 402] width 19 height 19
click at [564, 409] on input "Words create moods and vivid images" at bounding box center [571, 402] width 19 height 19
checkbox input "true"
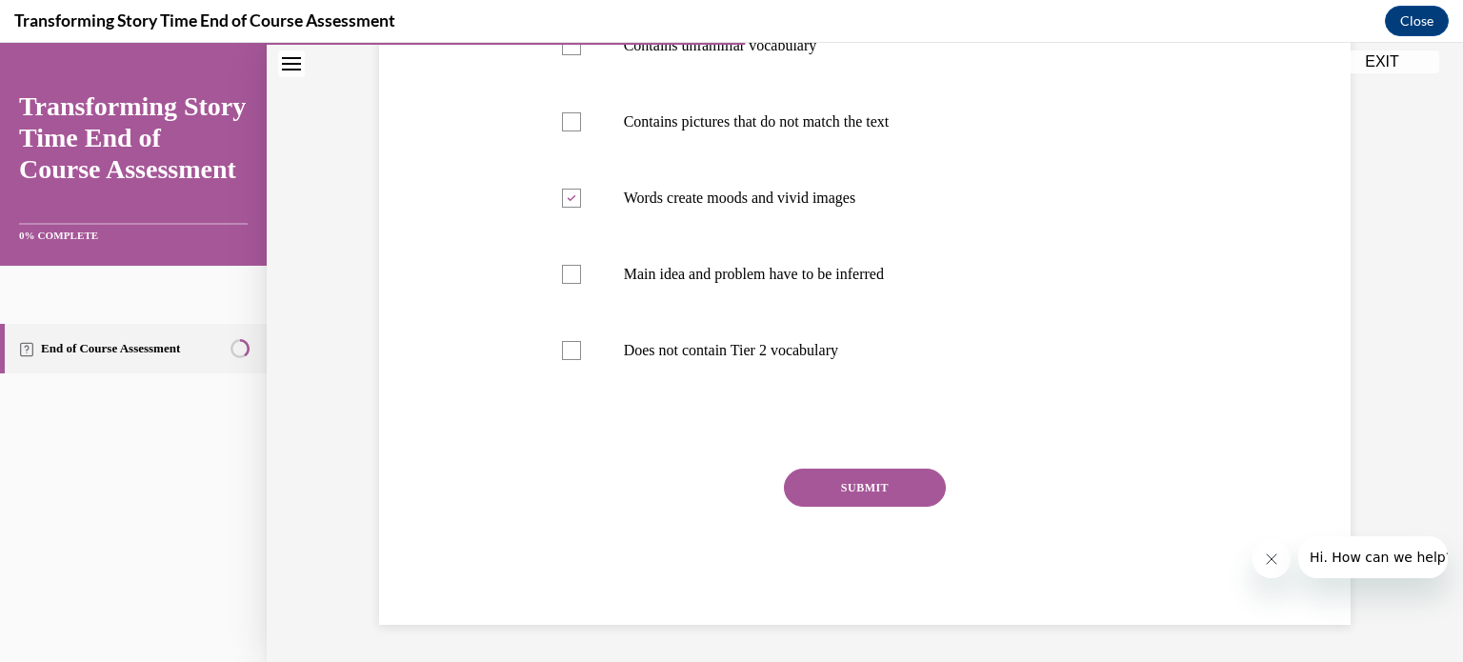
click at [841, 484] on button "SUBMIT" at bounding box center [865, 488] width 162 height 38
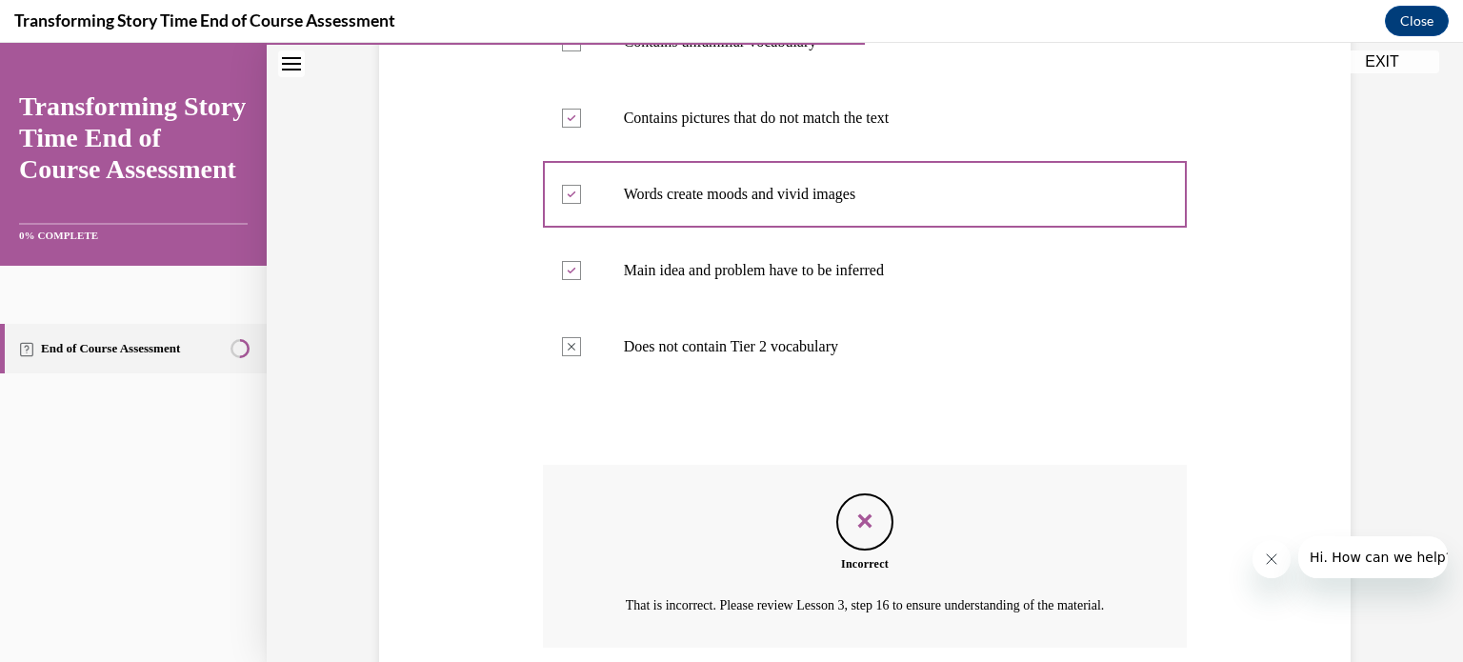
scroll to position [594, 0]
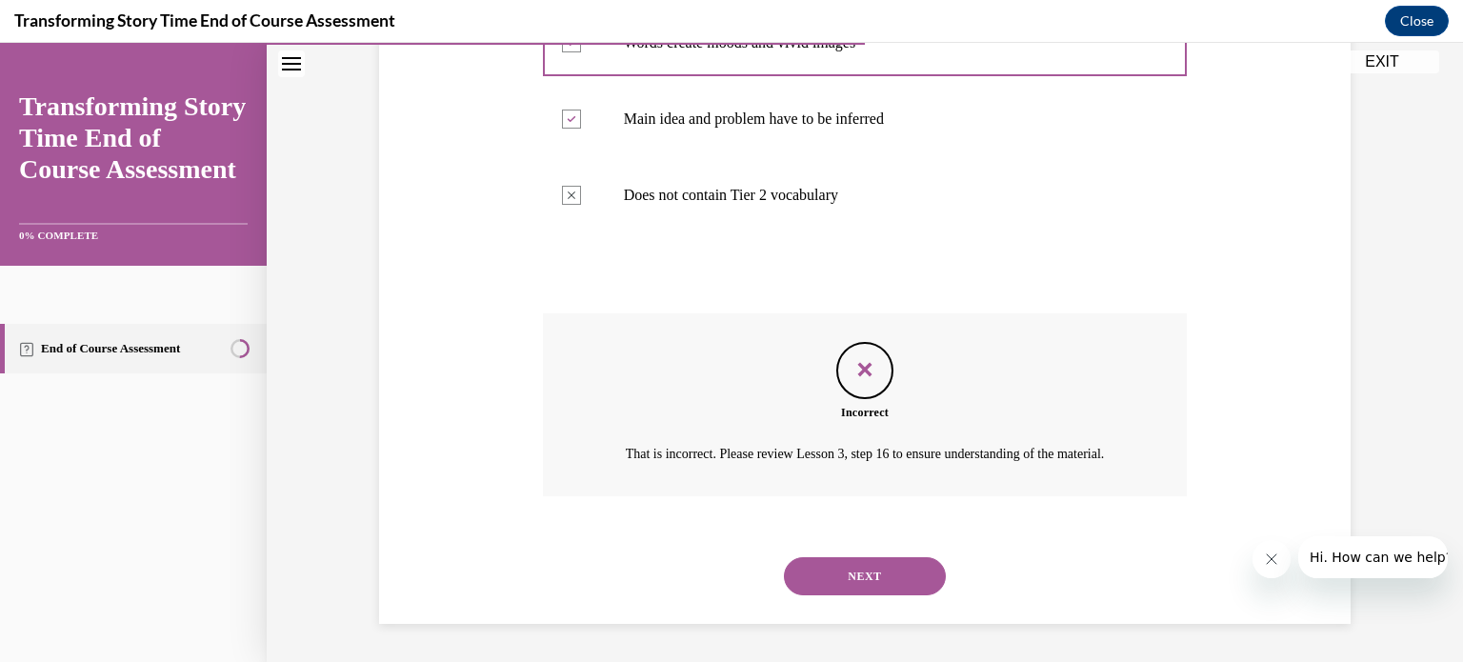
click at [897, 588] on button "NEXT" at bounding box center [865, 576] width 162 height 38
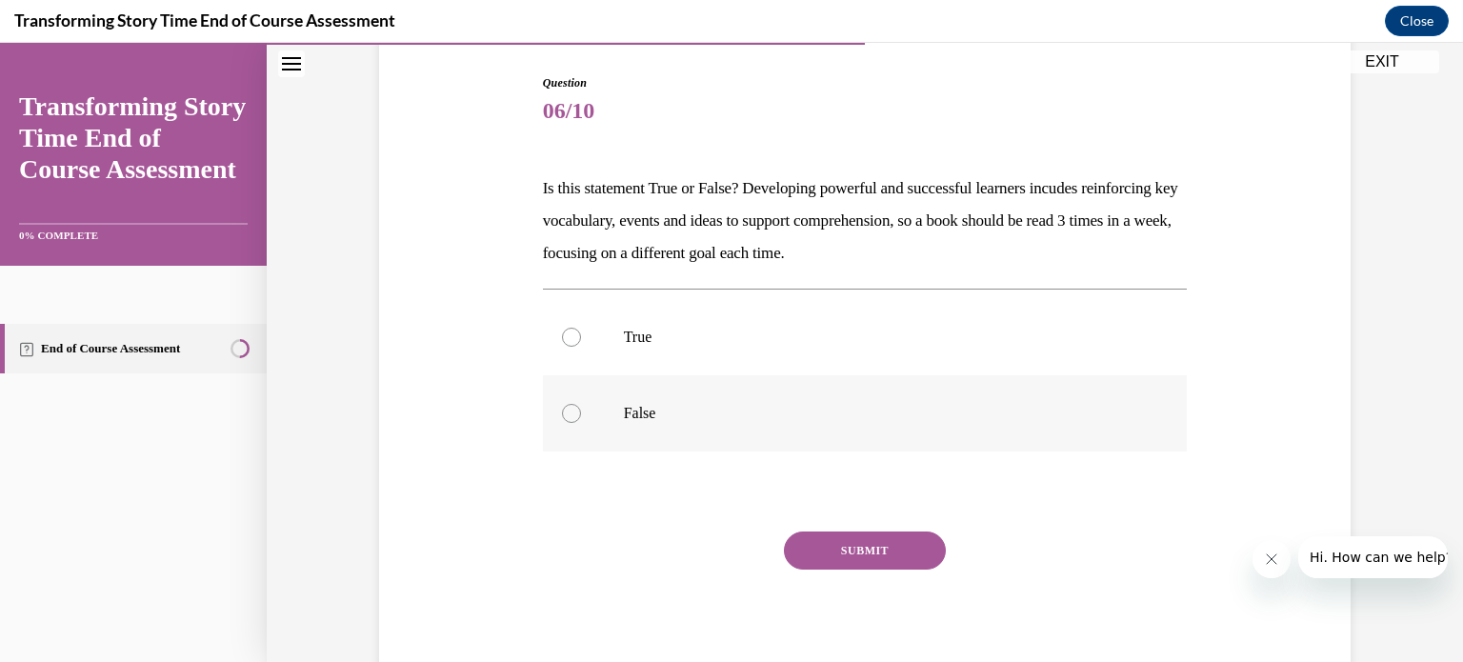
scroll to position [182, 0]
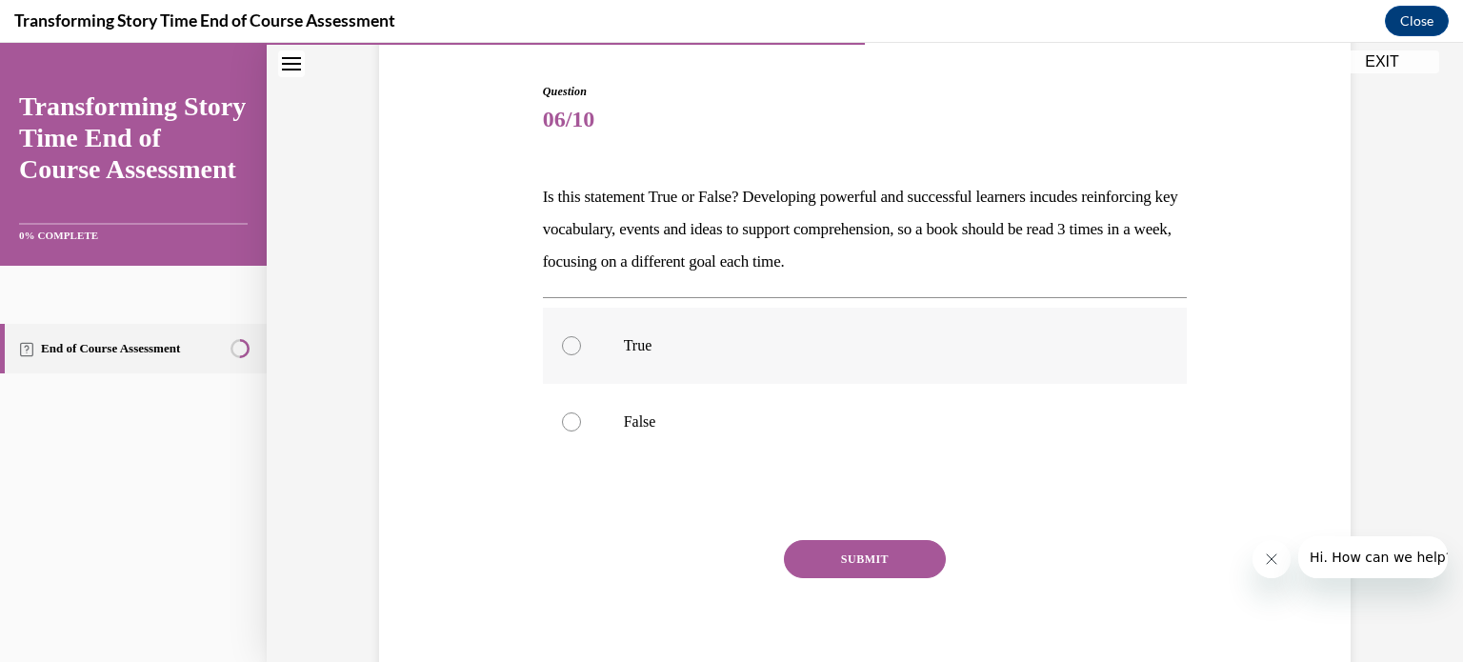
click at [569, 347] on div at bounding box center [571, 345] width 19 height 19
click at [569, 347] on input "True" at bounding box center [571, 345] width 19 height 19
radio input "true"
click at [815, 553] on button "SUBMIT" at bounding box center [865, 559] width 162 height 38
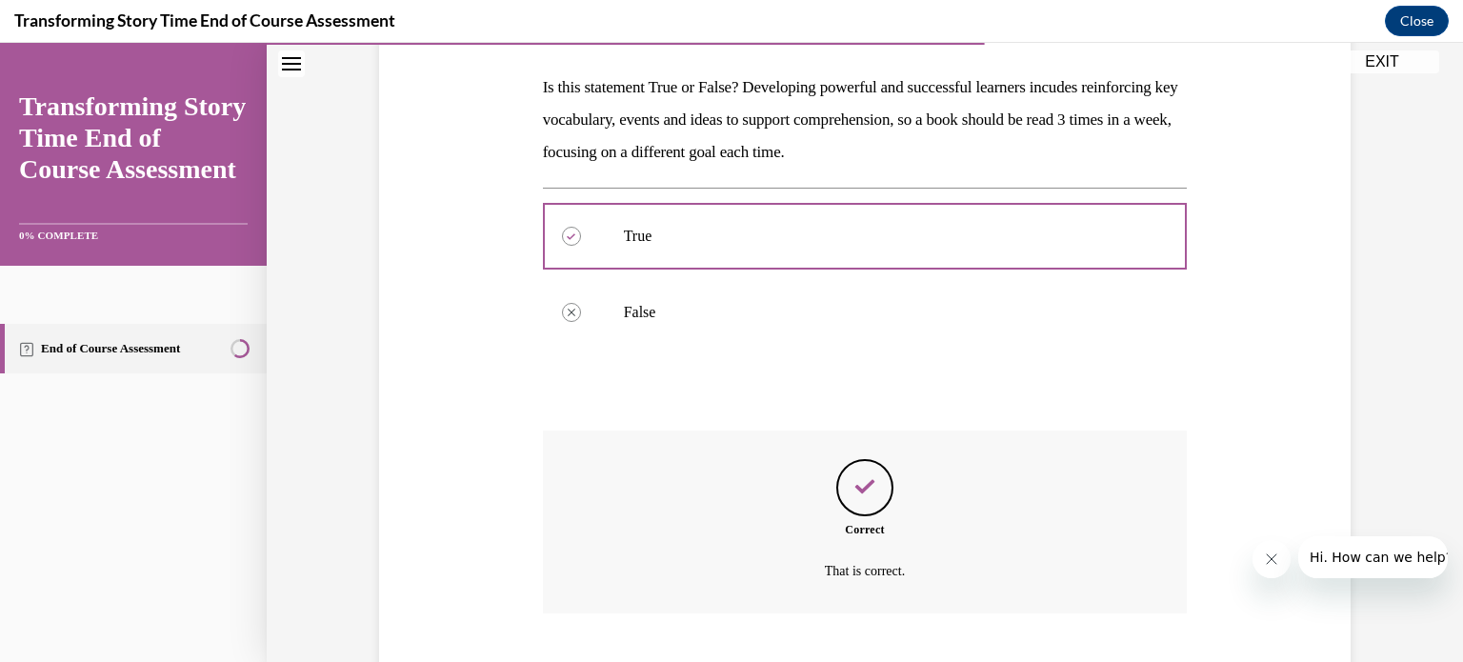
scroll to position [408, 0]
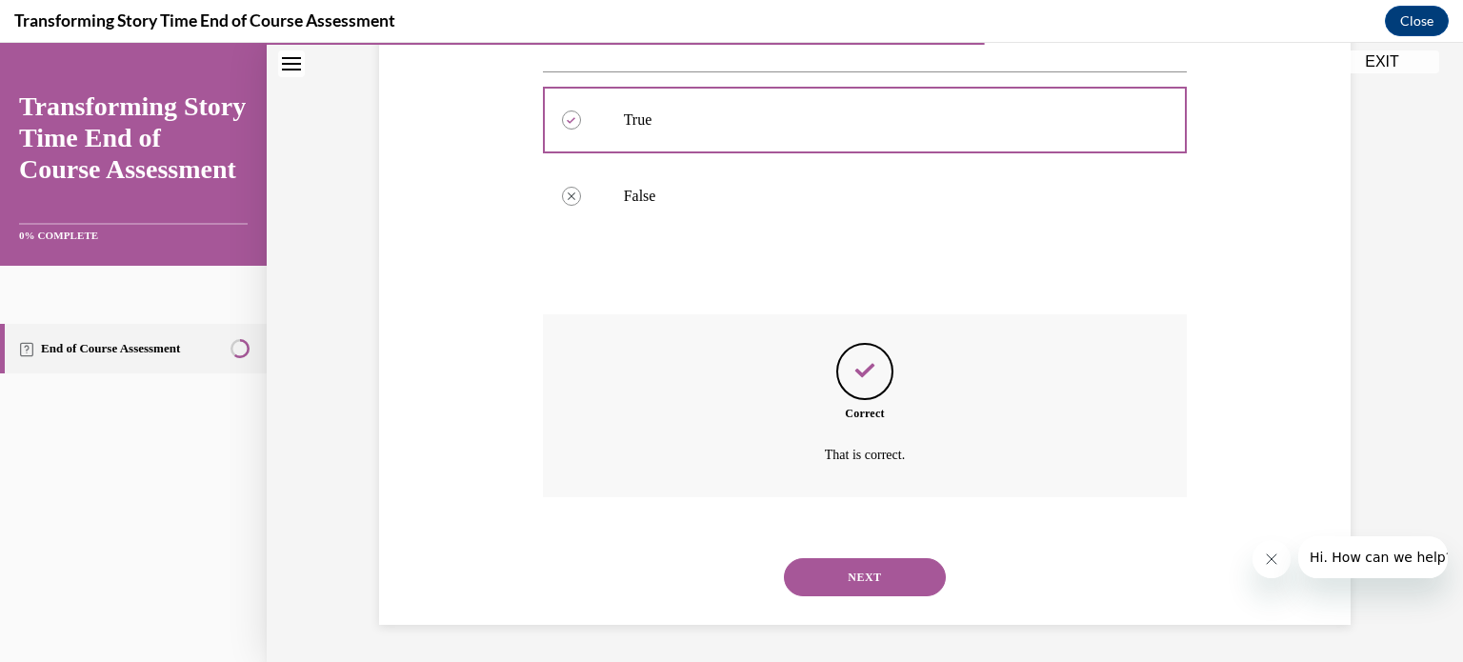
click at [865, 584] on button "NEXT" at bounding box center [865, 577] width 162 height 38
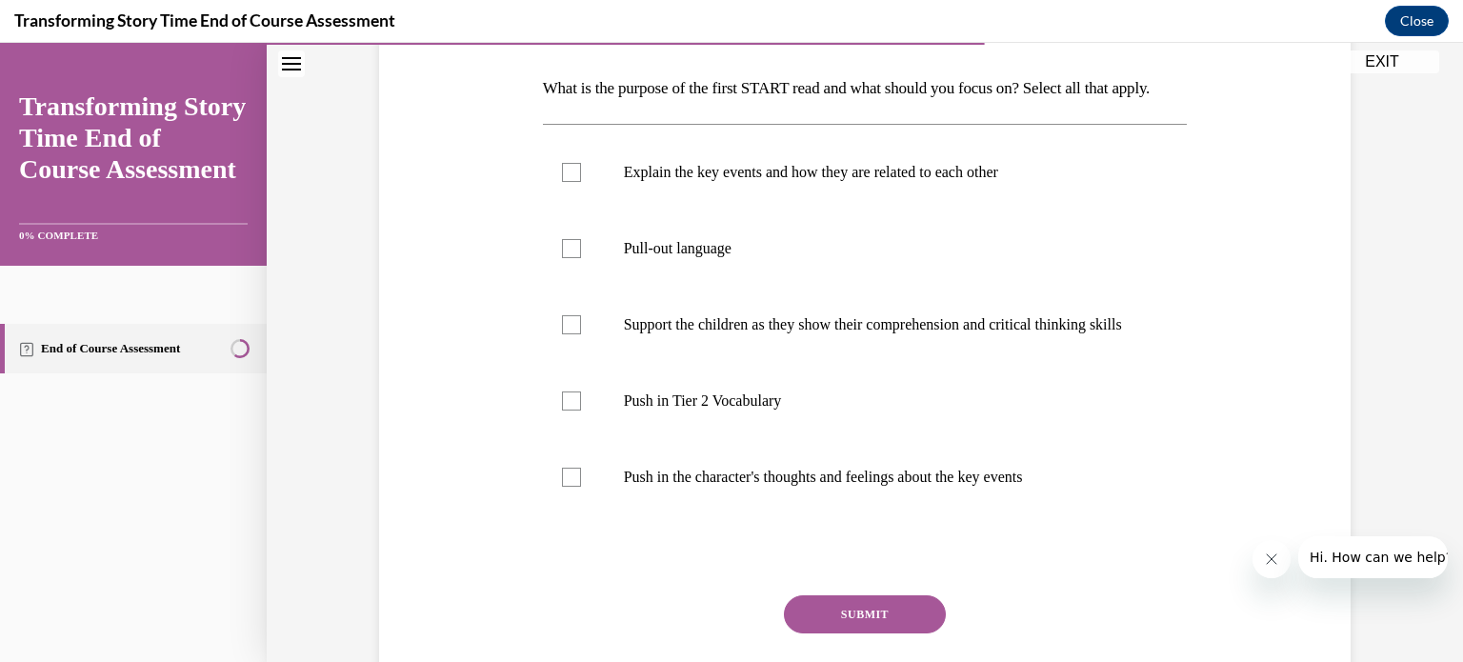
scroll to position [304, 0]
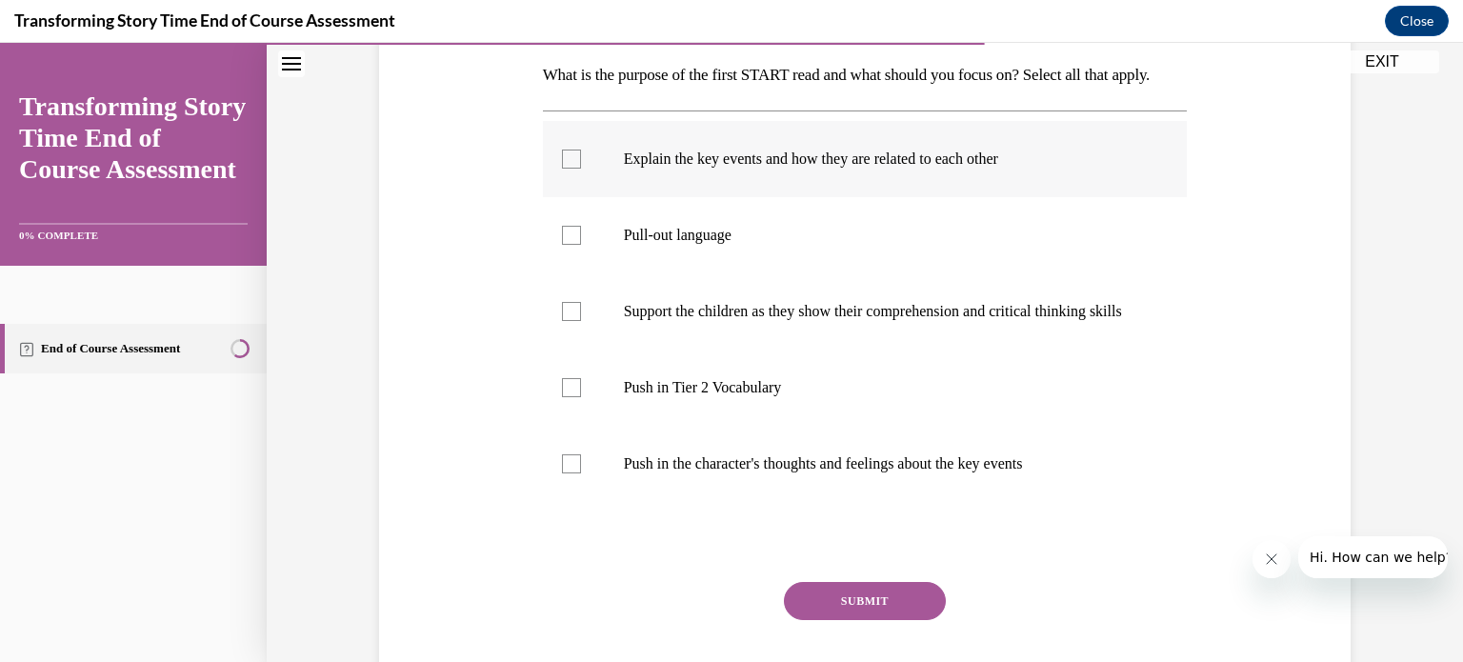
click at [562, 169] on div at bounding box center [571, 159] width 19 height 19
click at [562, 169] on input "Explain the key events and how they are related to each other" at bounding box center [571, 159] width 19 height 19
checkbox input "true"
click at [570, 245] on div at bounding box center [571, 235] width 19 height 19
click at [570, 245] on input "Pull-out language" at bounding box center [571, 235] width 19 height 19
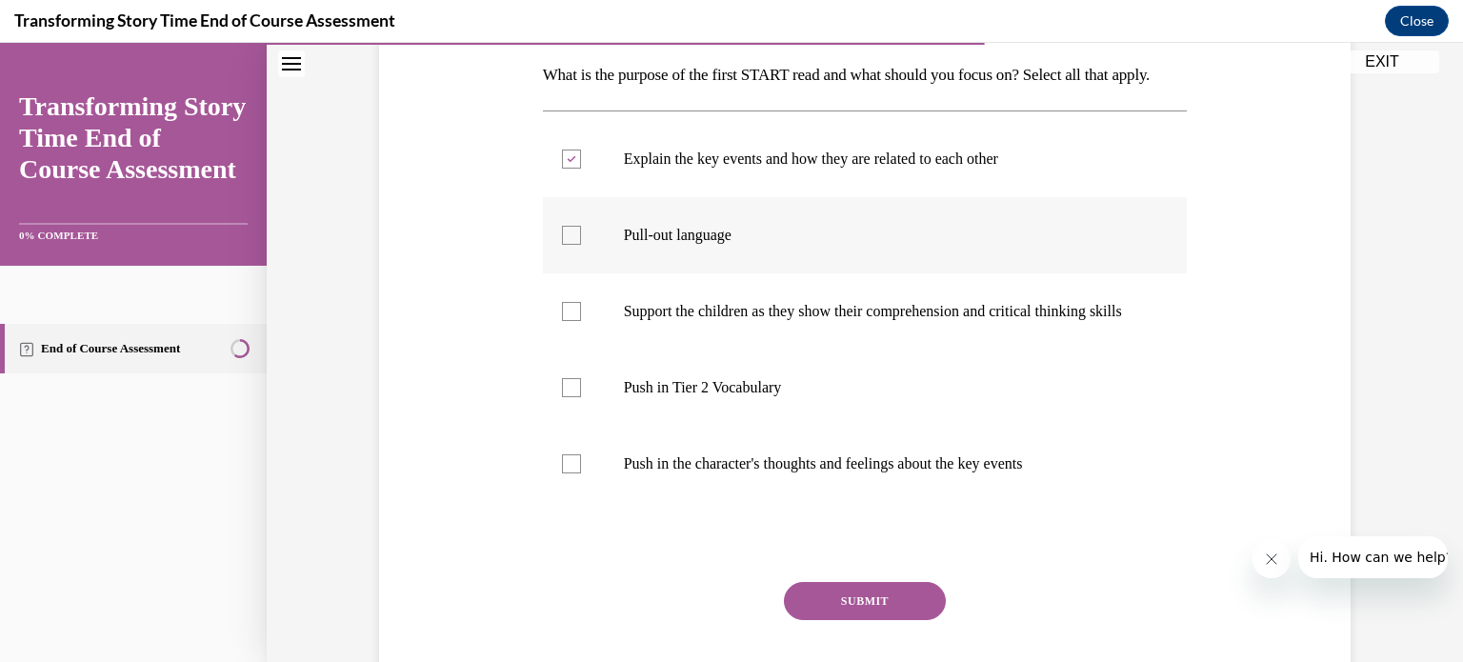
checkbox input "true"
click at [560, 350] on label "Support the children as they show their comprehension and critical thinking ski…" at bounding box center [865, 311] width 645 height 76
click at [562, 321] on input "Support the children as they show their comprehension and critical thinking ski…" at bounding box center [571, 311] width 19 height 19
checkbox input "true"
click at [571, 473] on div at bounding box center [571, 463] width 19 height 19
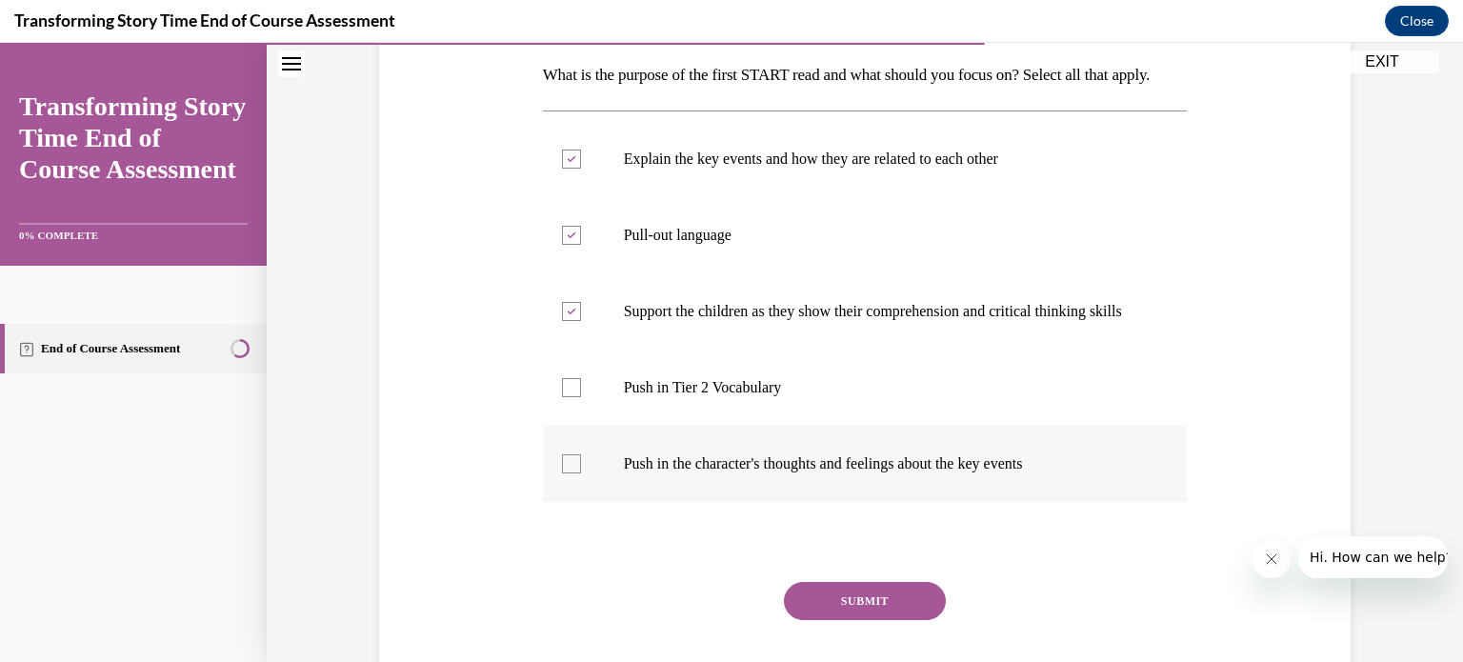
click at [571, 473] on input "Push in the character's thoughts and feelings about the key events" at bounding box center [571, 463] width 19 height 19
checkbox input "true"
click at [843, 620] on button "SUBMIT" at bounding box center [865, 601] width 162 height 38
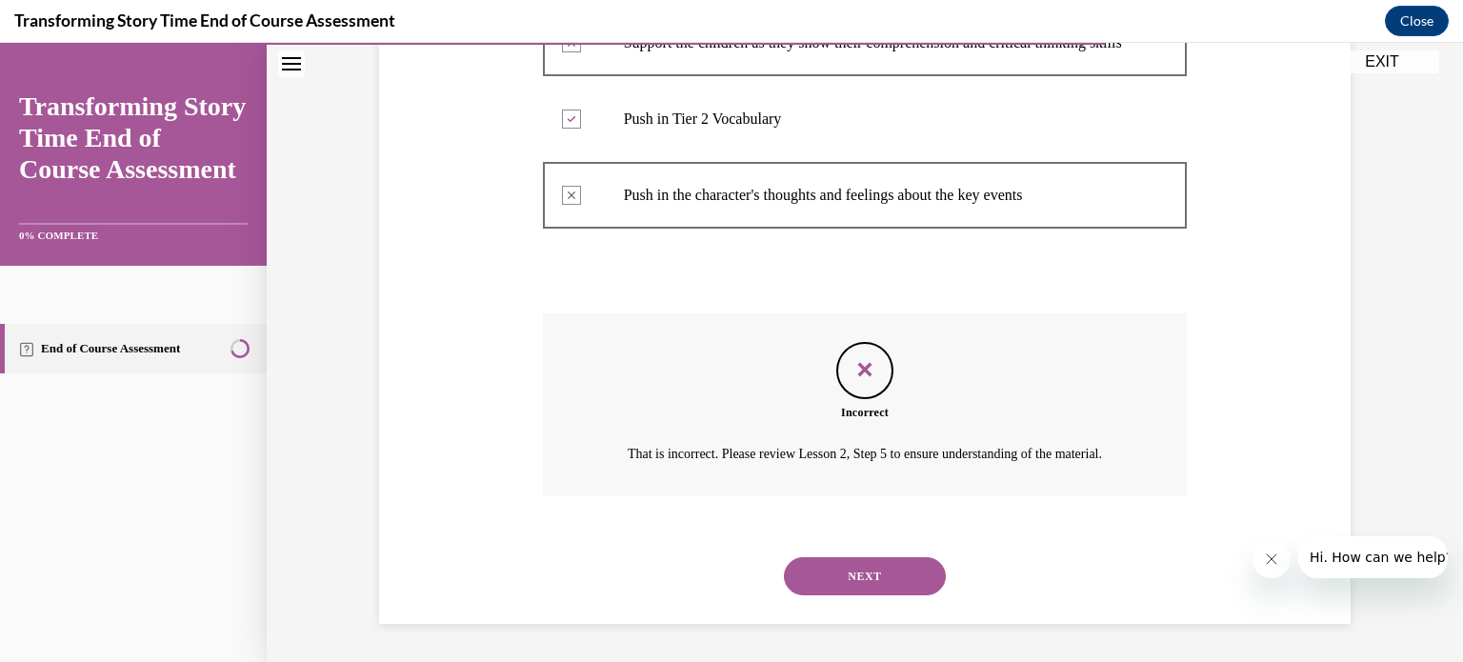
scroll to position [646, 0]
click at [858, 585] on button "NEXT" at bounding box center [865, 576] width 162 height 38
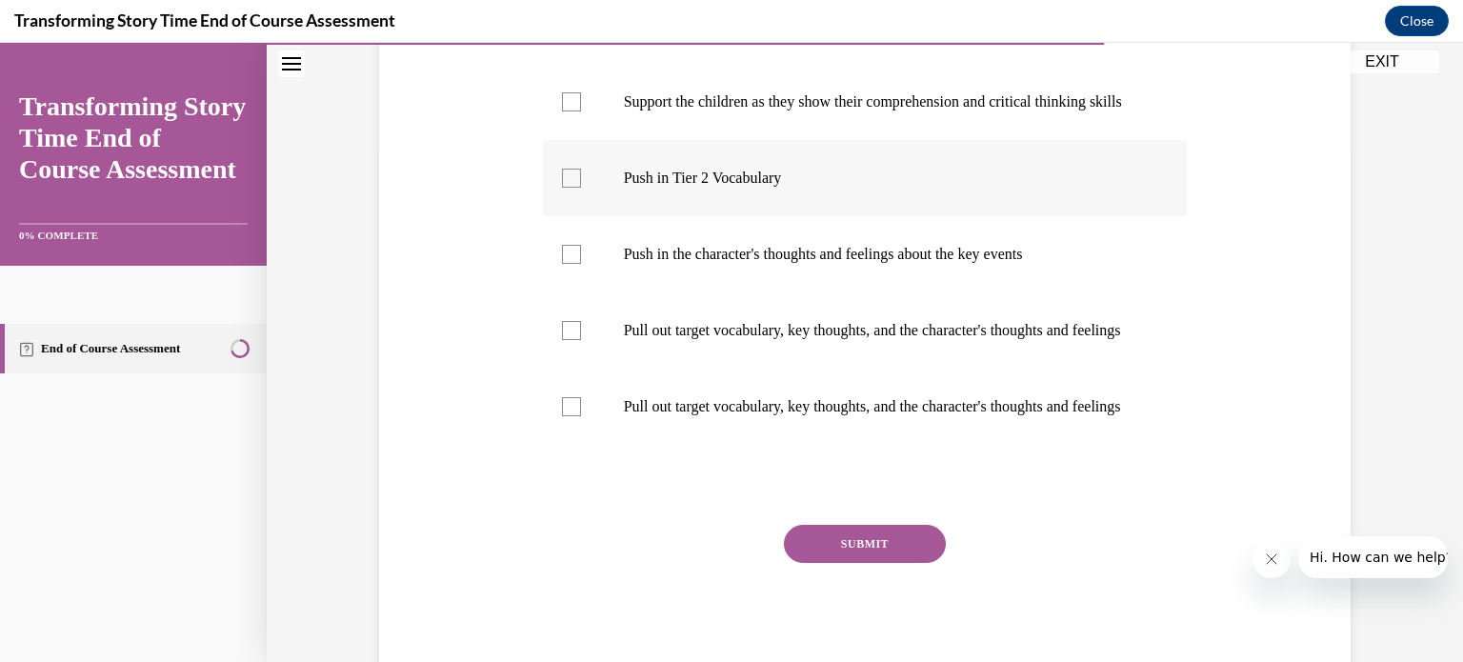
scroll to position [514, 0]
click at [566, 415] on div at bounding box center [571, 405] width 19 height 19
click at [566, 415] on input "Pull out target vocabulary, key thoughts, and the character's thoughts and feel…" at bounding box center [571, 405] width 19 height 19
checkbox input "true"
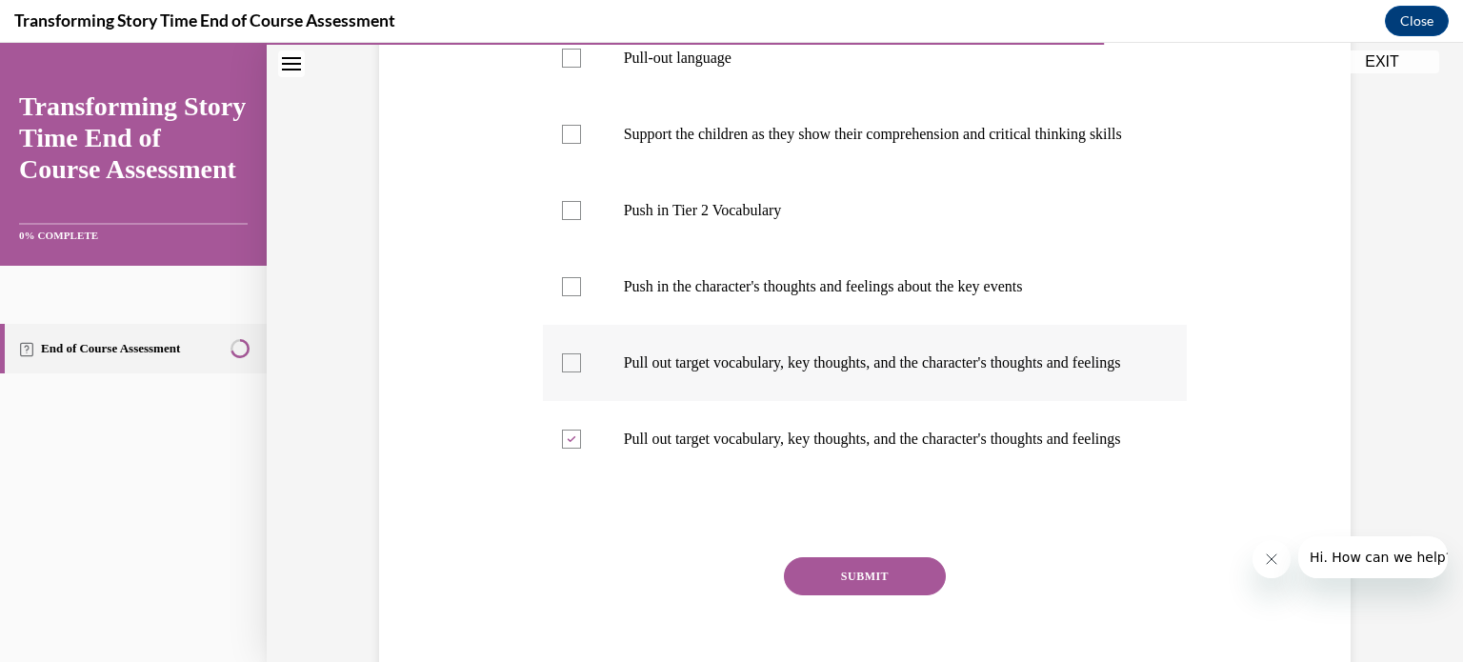
scroll to position [463, 0]
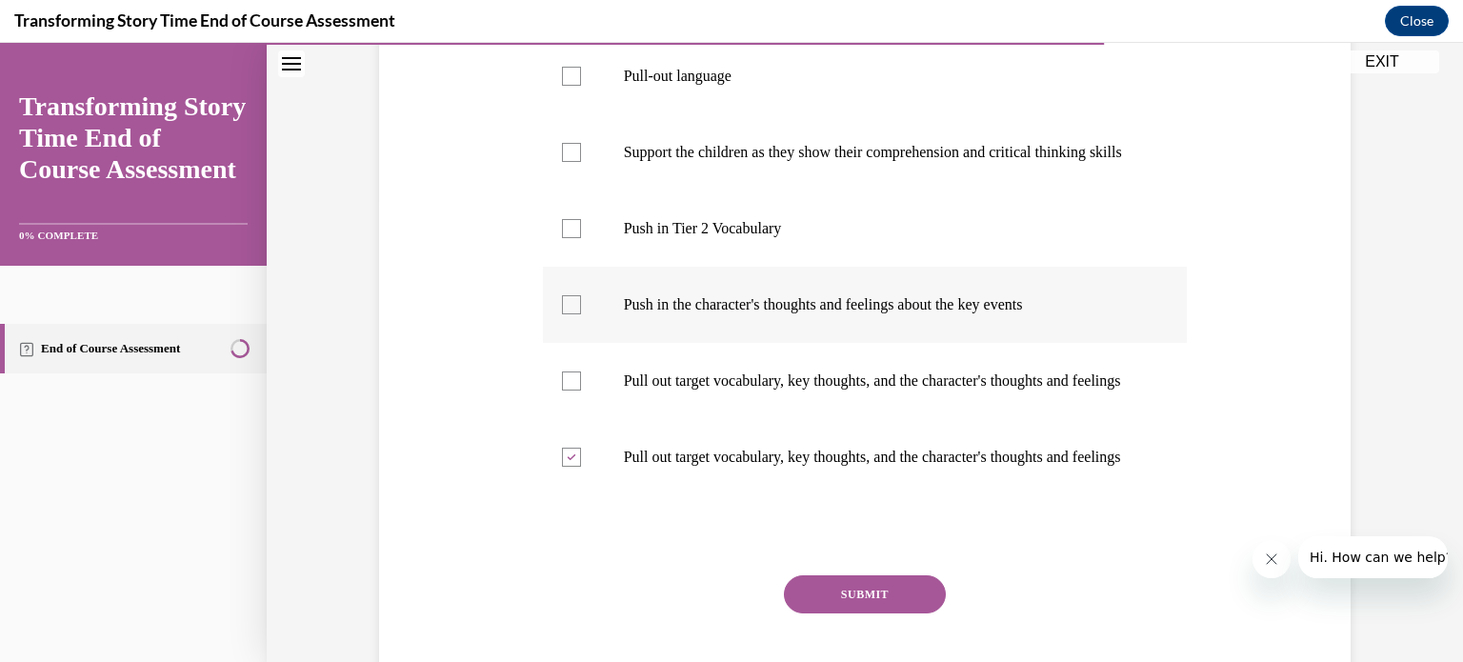
click at [570, 314] on div at bounding box center [571, 304] width 19 height 19
click at [570, 314] on input "Push in the character's thoughts and feelings about the key events" at bounding box center [571, 304] width 19 height 19
checkbox input "true"
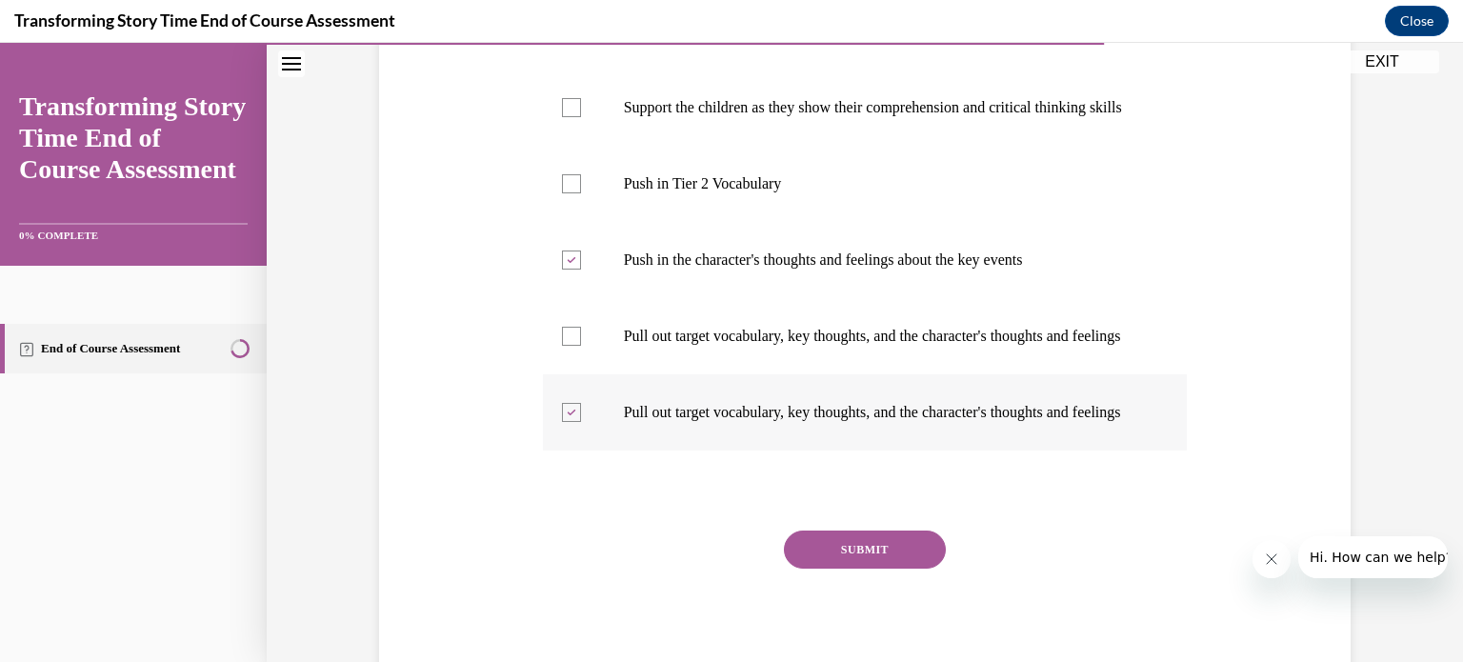
scroll to position [509, 0]
click at [908, 568] on button "SUBMIT" at bounding box center [865, 549] width 162 height 38
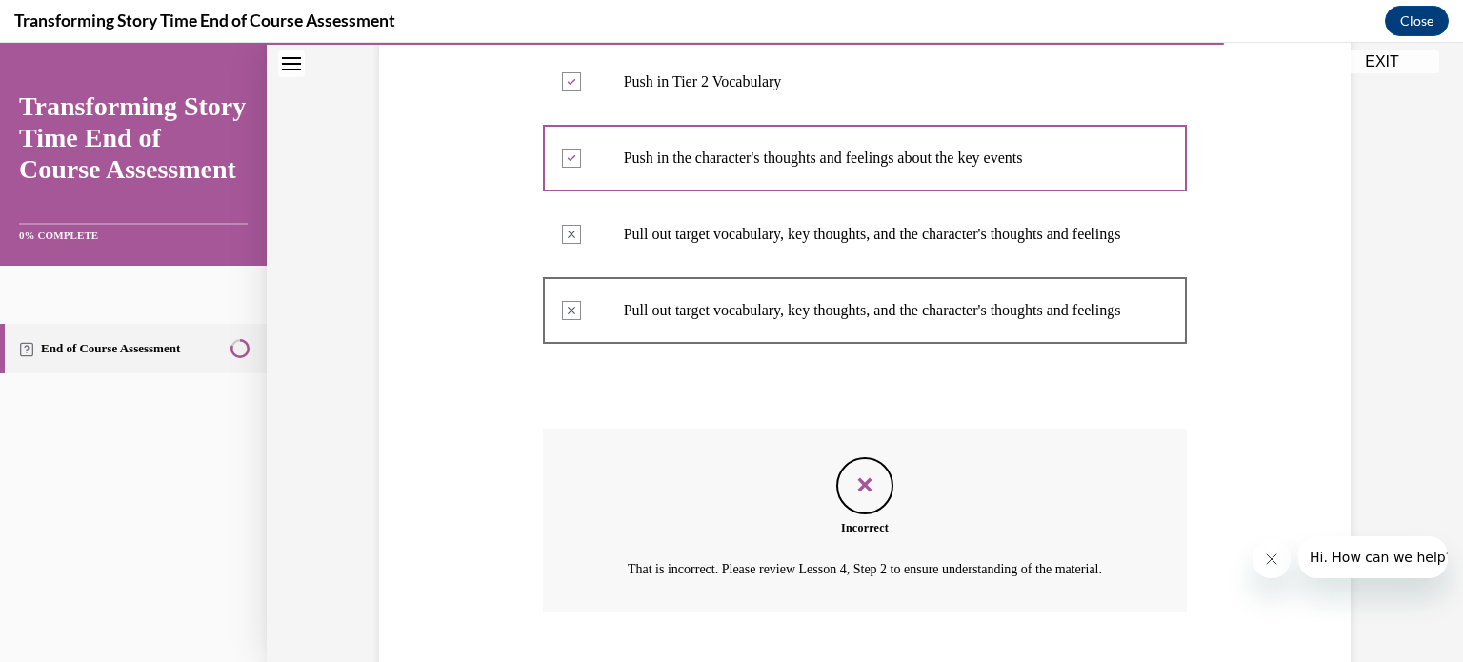
scroll to position [836, 0]
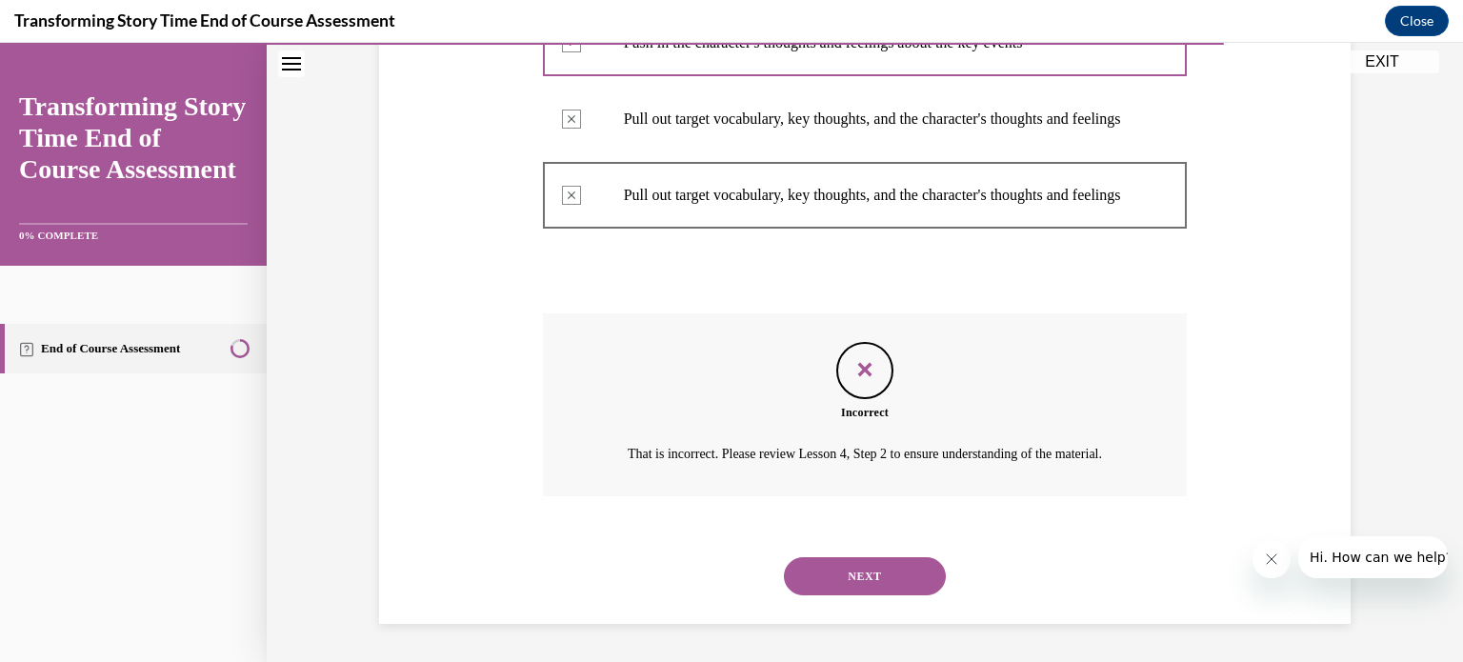
click at [904, 589] on button "NEXT" at bounding box center [865, 576] width 162 height 38
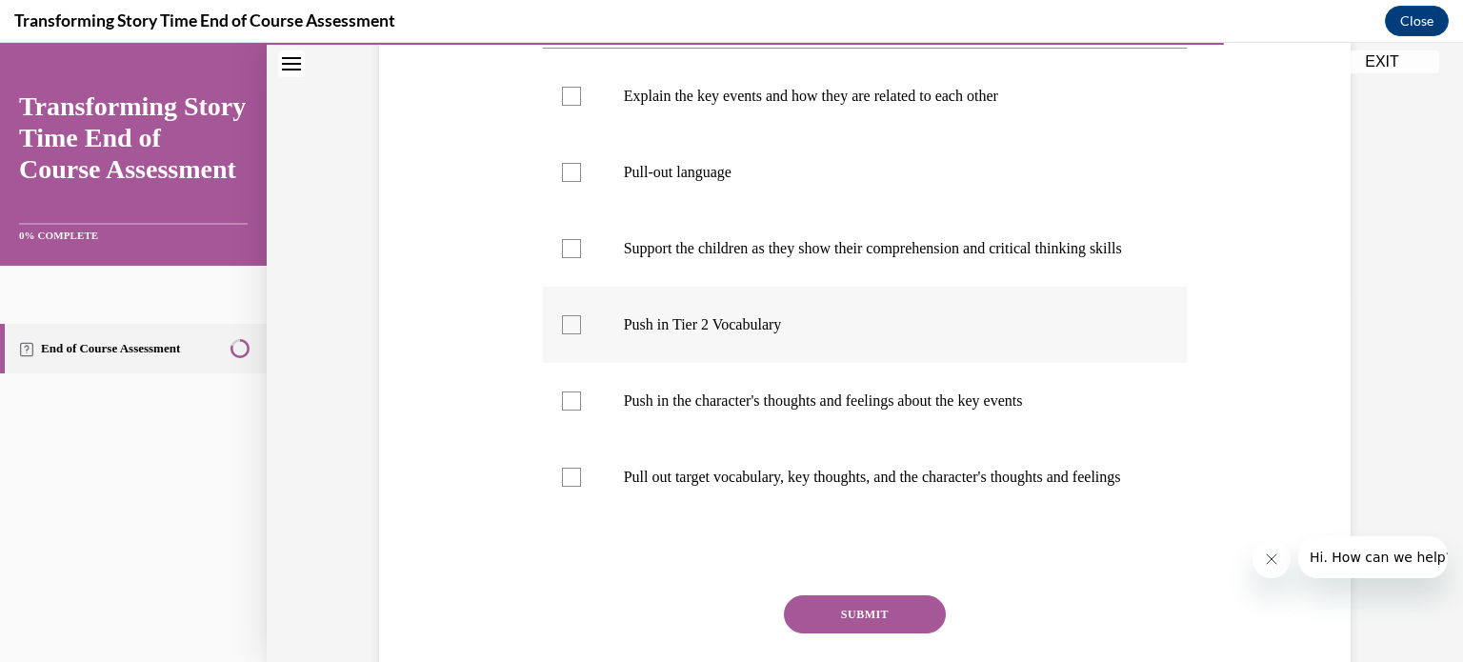
scroll to position [368, 0]
click at [564, 486] on div at bounding box center [571, 476] width 19 height 19
click at [564, 486] on input "Pull out target vocabulary, key thoughts, and the character's thoughts and feel…" at bounding box center [571, 476] width 19 height 19
checkbox input "true"
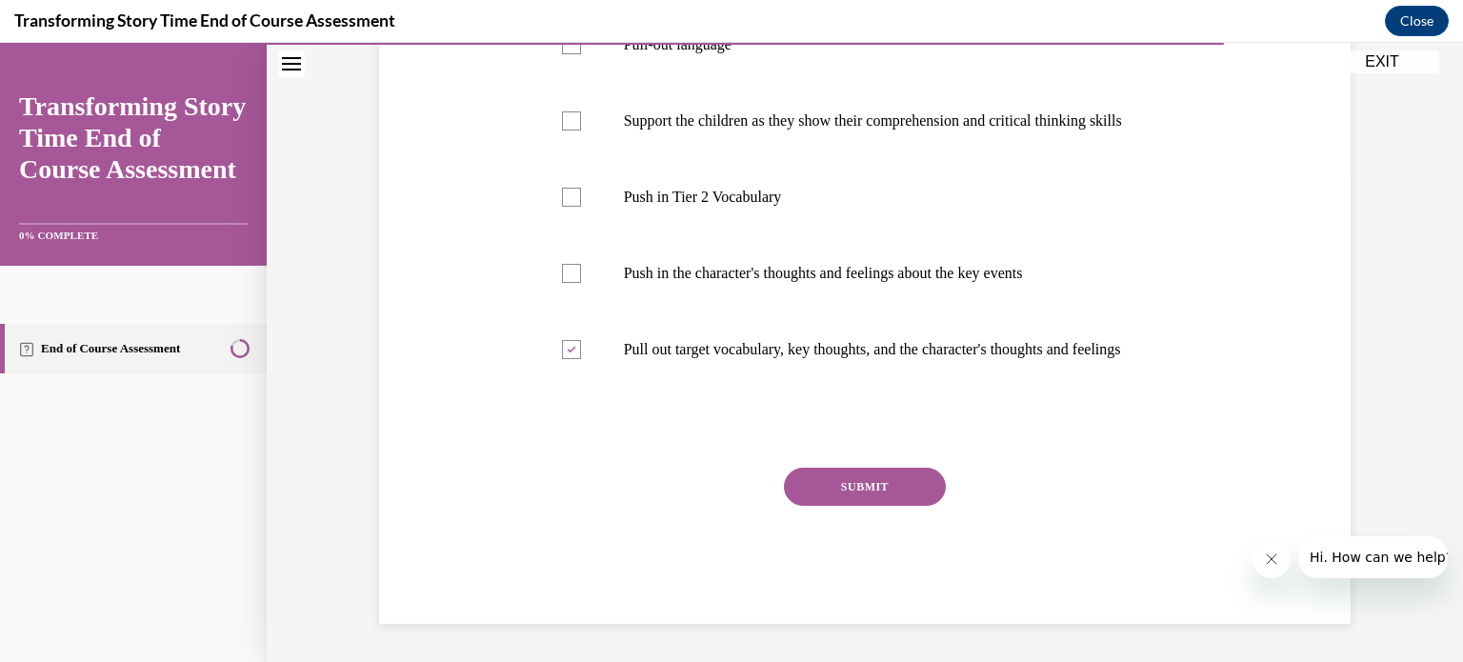
click at [846, 483] on button "SUBMIT" at bounding box center [865, 487] width 162 height 38
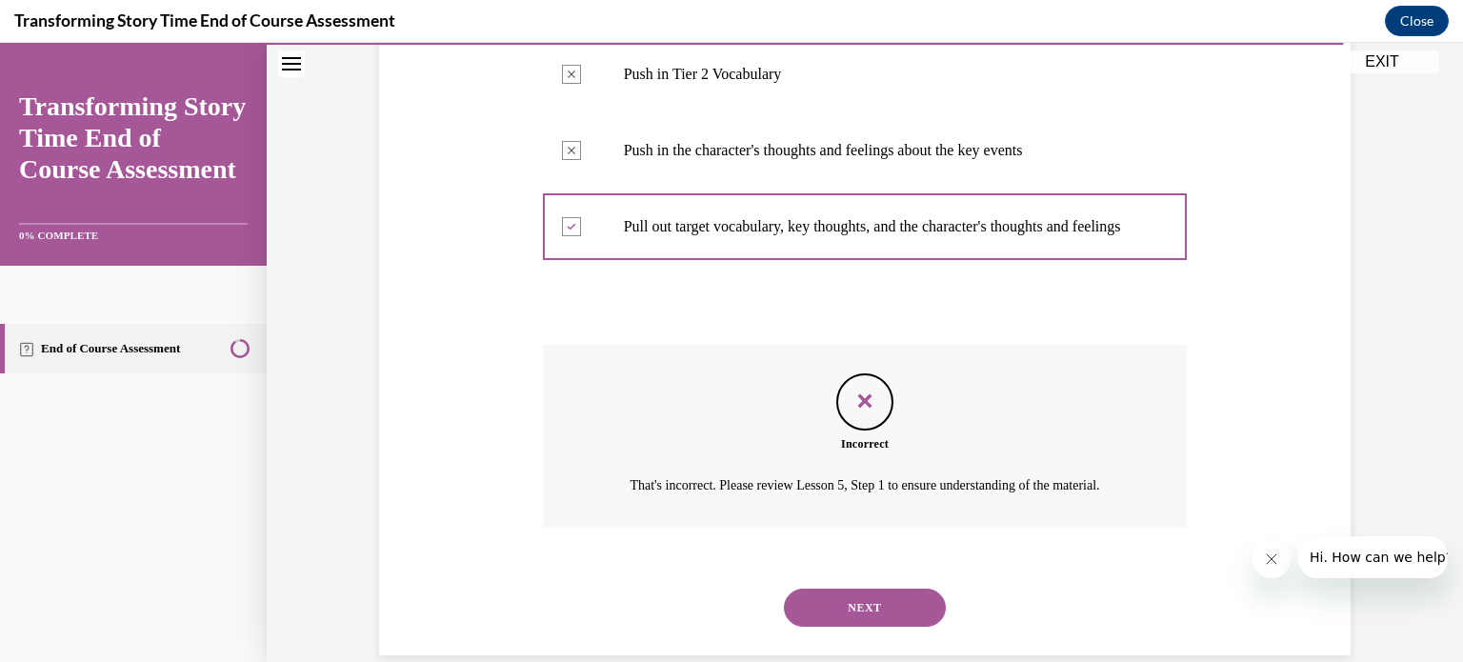
scroll to position [741, 0]
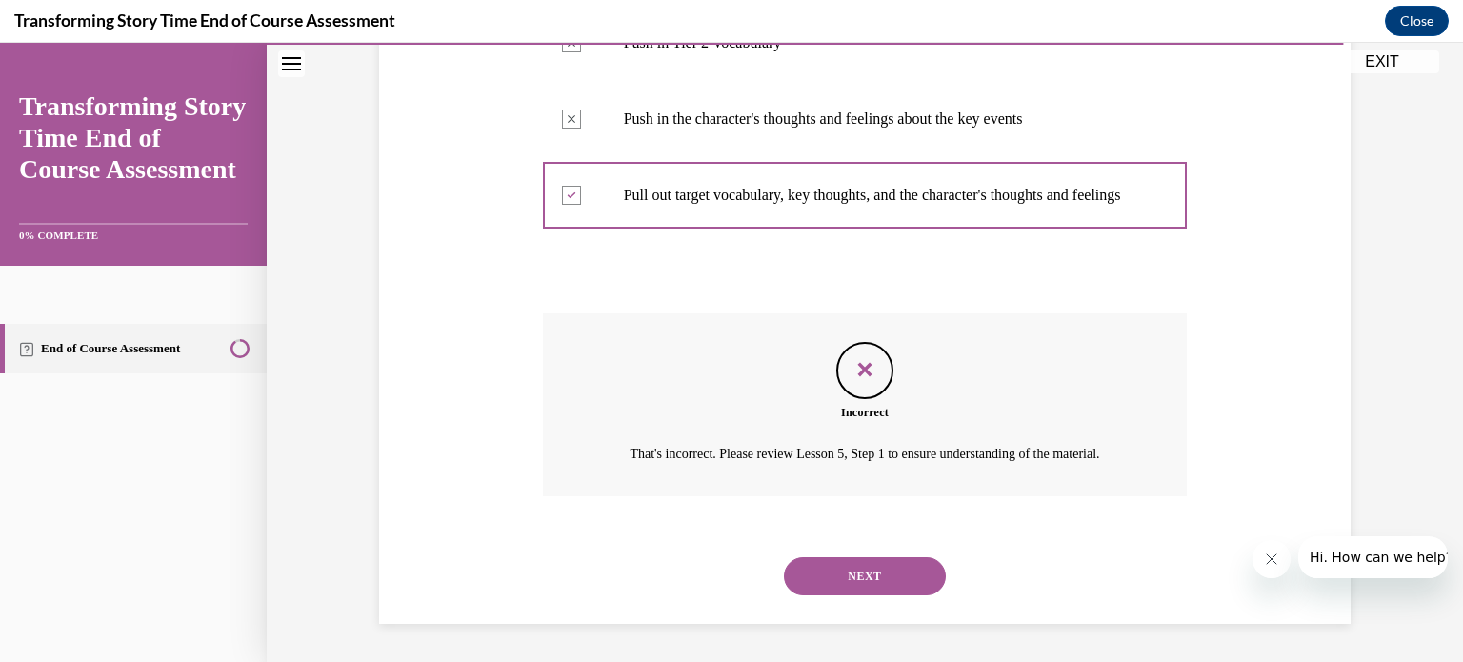
click at [862, 593] on button "NEXT" at bounding box center [865, 576] width 162 height 38
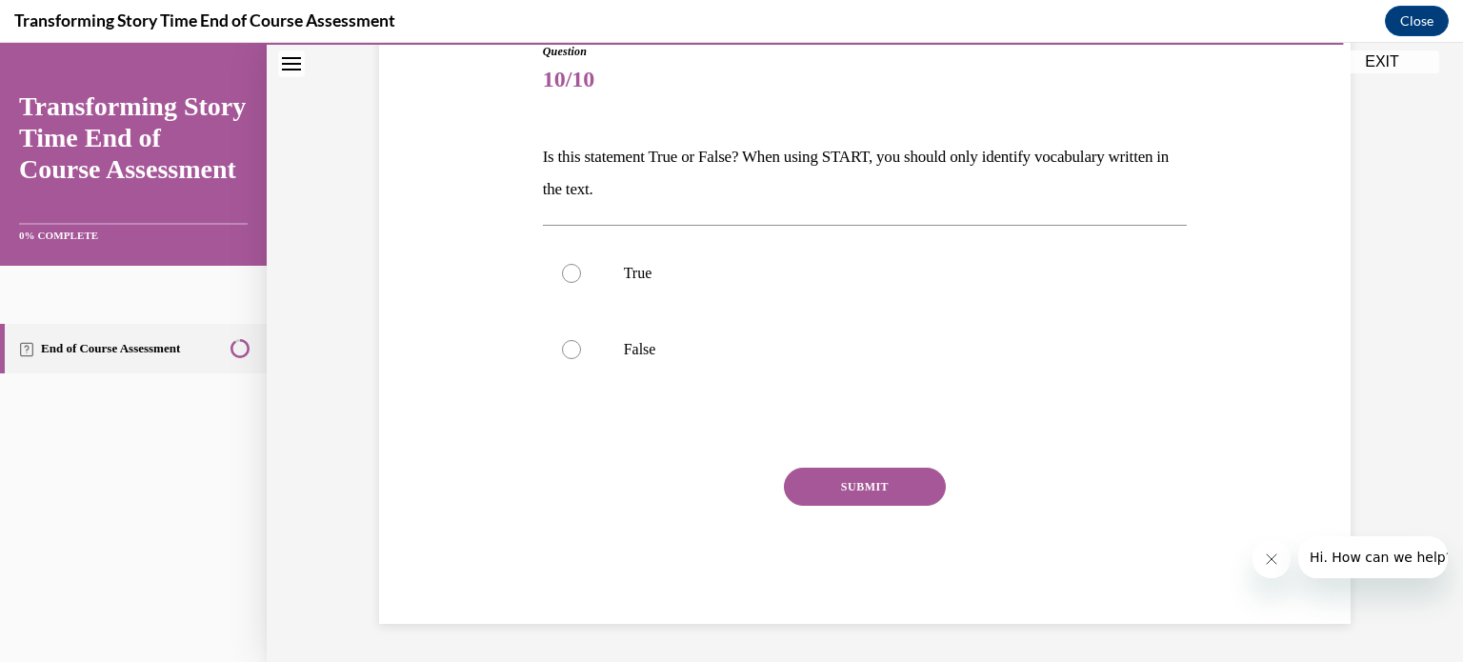
scroll to position [211, 0]
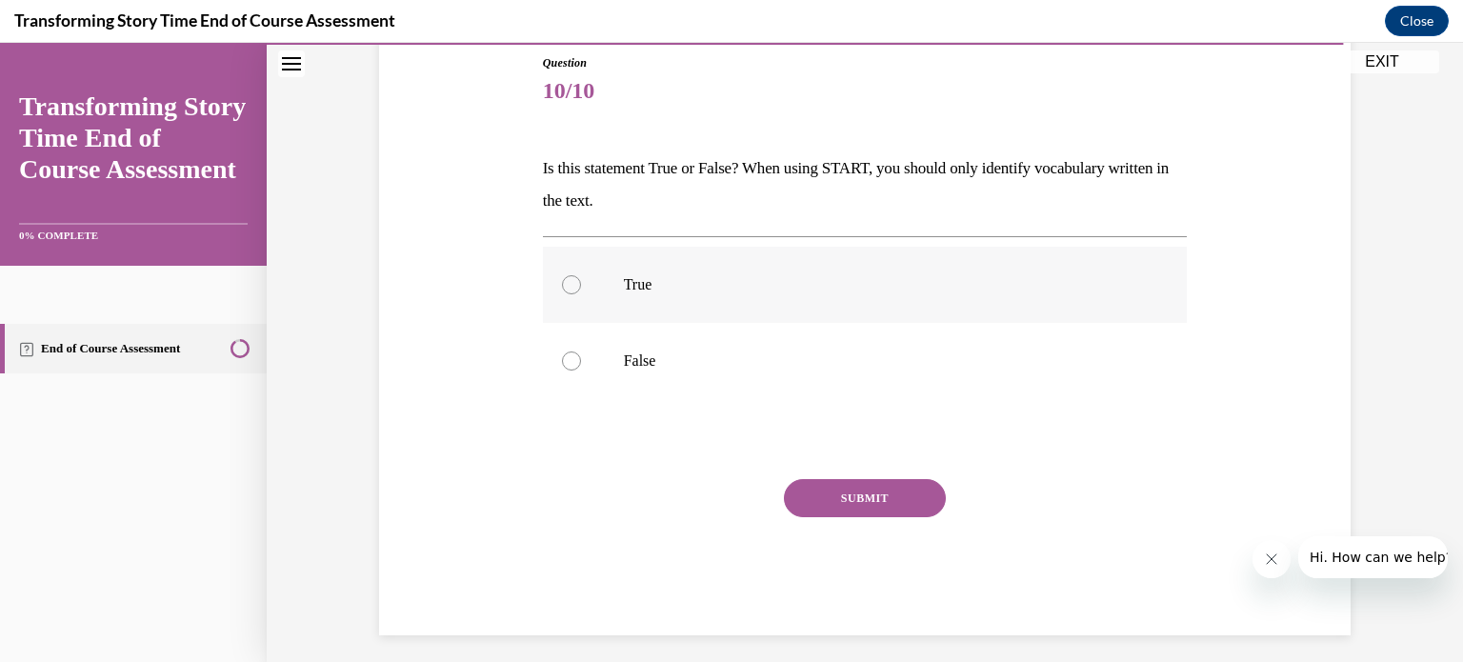
click at [594, 290] on label "True" at bounding box center [865, 285] width 645 height 76
click at [581, 290] on input "True" at bounding box center [571, 284] width 19 height 19
radio input "true"
click at [880, 496] on button "SUBMIT" at bounding box center [865, 498] width 162 height 38
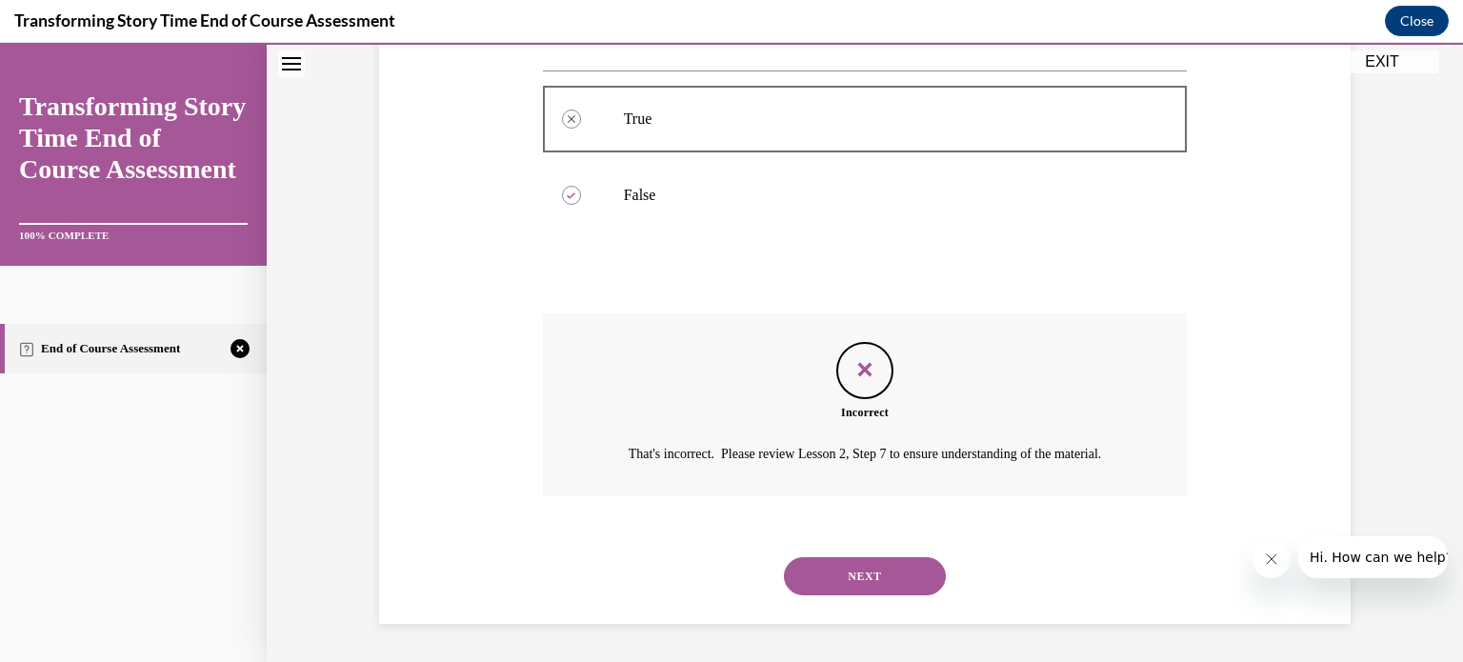
scroll to position [398, 0]
click at [856, 577] on button "NEXT" at bounding box center [865, 576] width 162 height 38
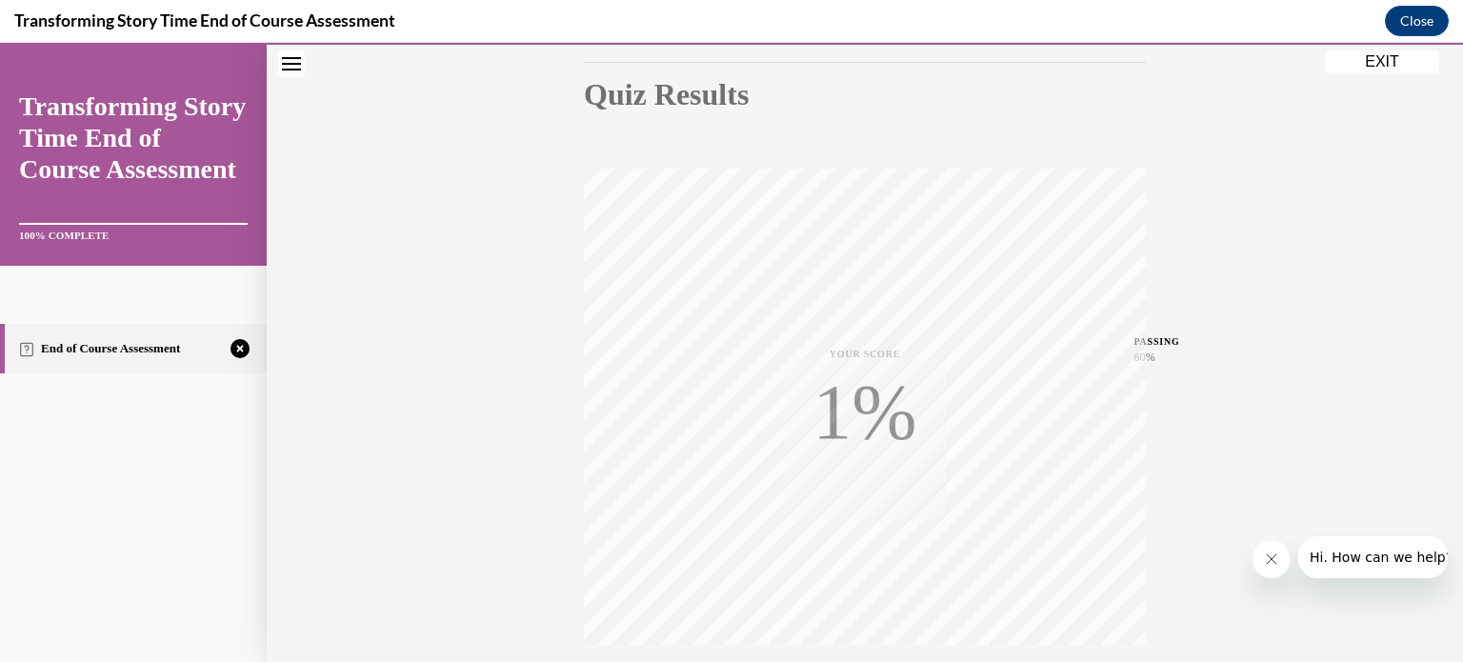
scroll to position [356, 0]
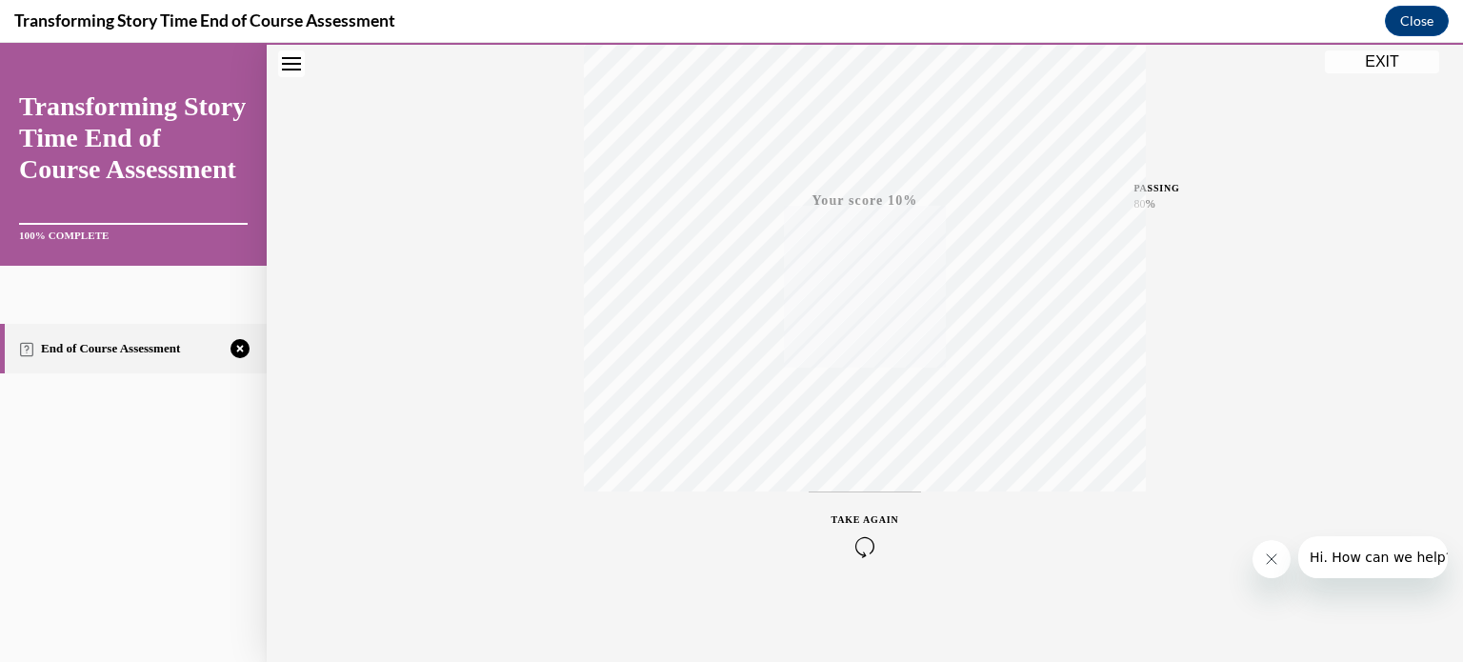
click at [880, 543] on icon "button" at bounding box center [866, 546] width 68 height 21
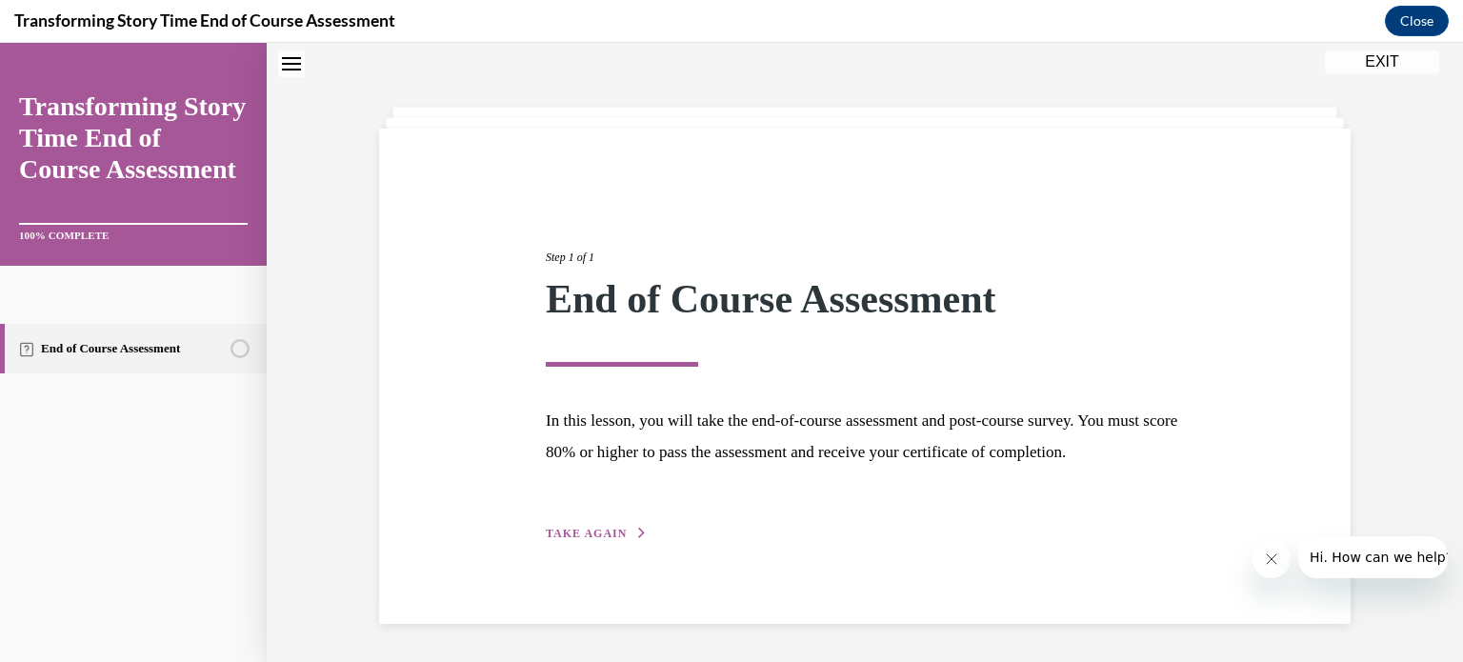
scroll to position [87, 0]
click at [583, 542] on button "TAKE AGAIN" at bounding box center [597, 533] width 102 height 17
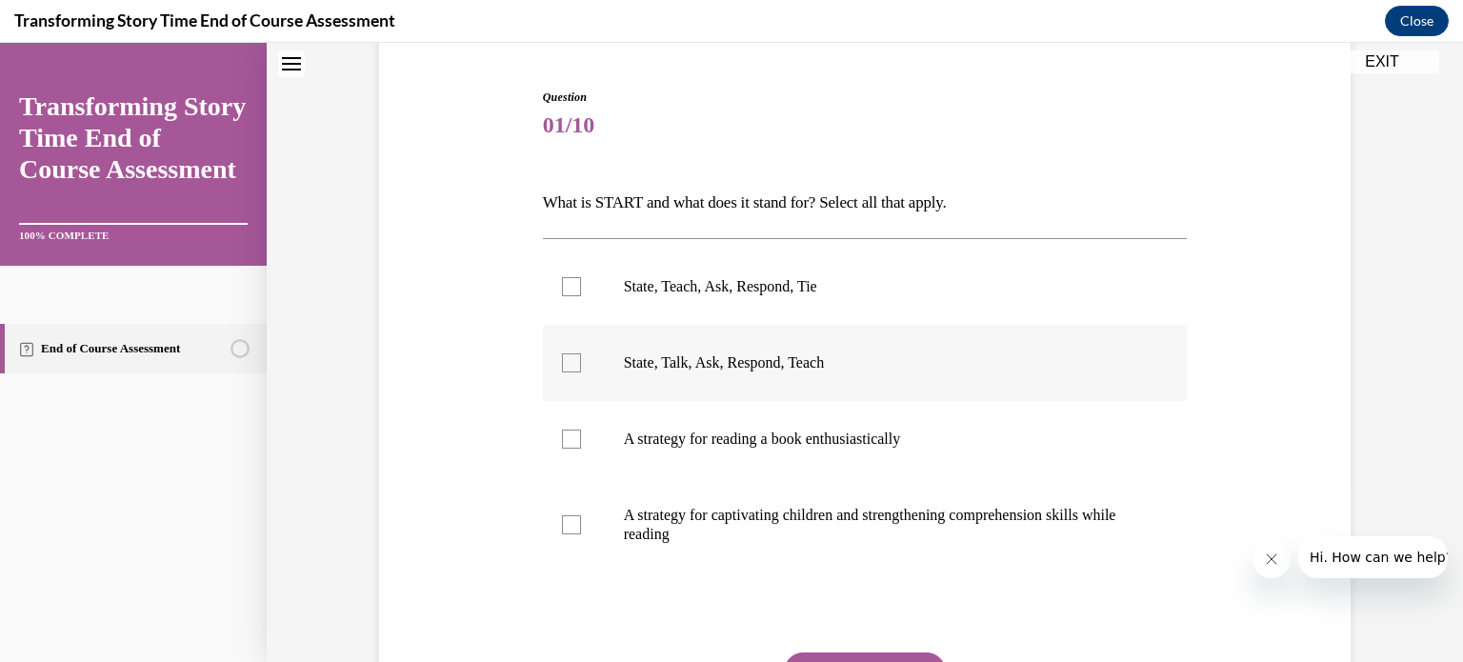
scroll to position [182, 0]
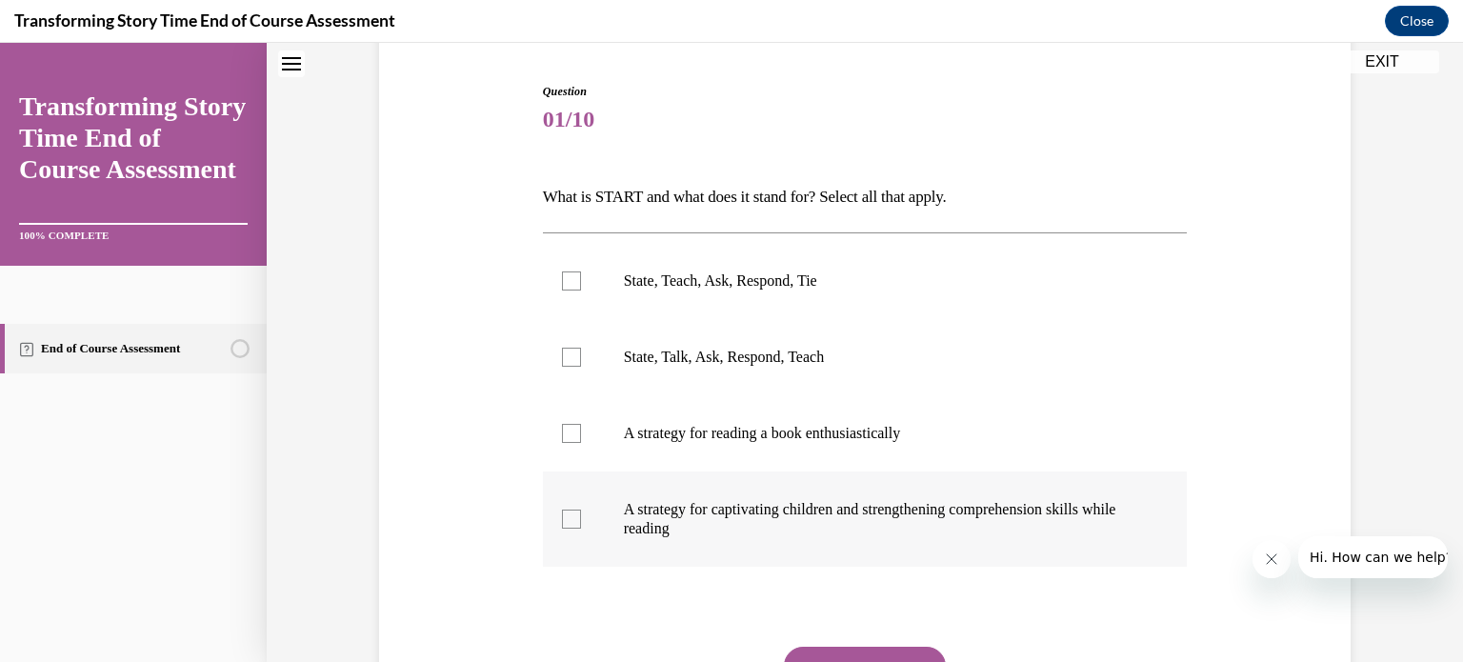
click at [576, 511] on div at bounding box center [571, 519] width 19 height 19
click at [576, 511] on input "A strategy for captivating children and strengthening comprehension skills whil…" at bounding box center [571, 519] width 19 height 19
checkbox input "true"
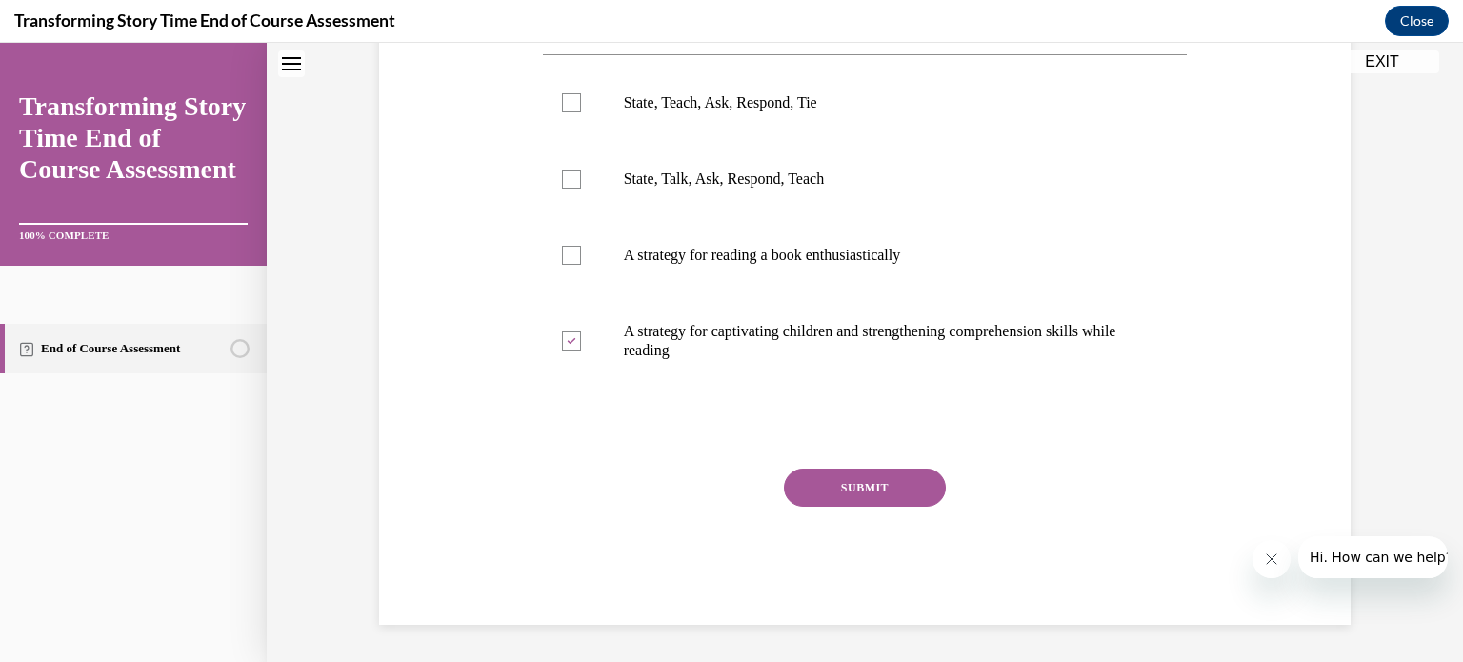
click at [841, 492] on button "SUBMIT" at bounding box center [865, 488] width 162 height 38
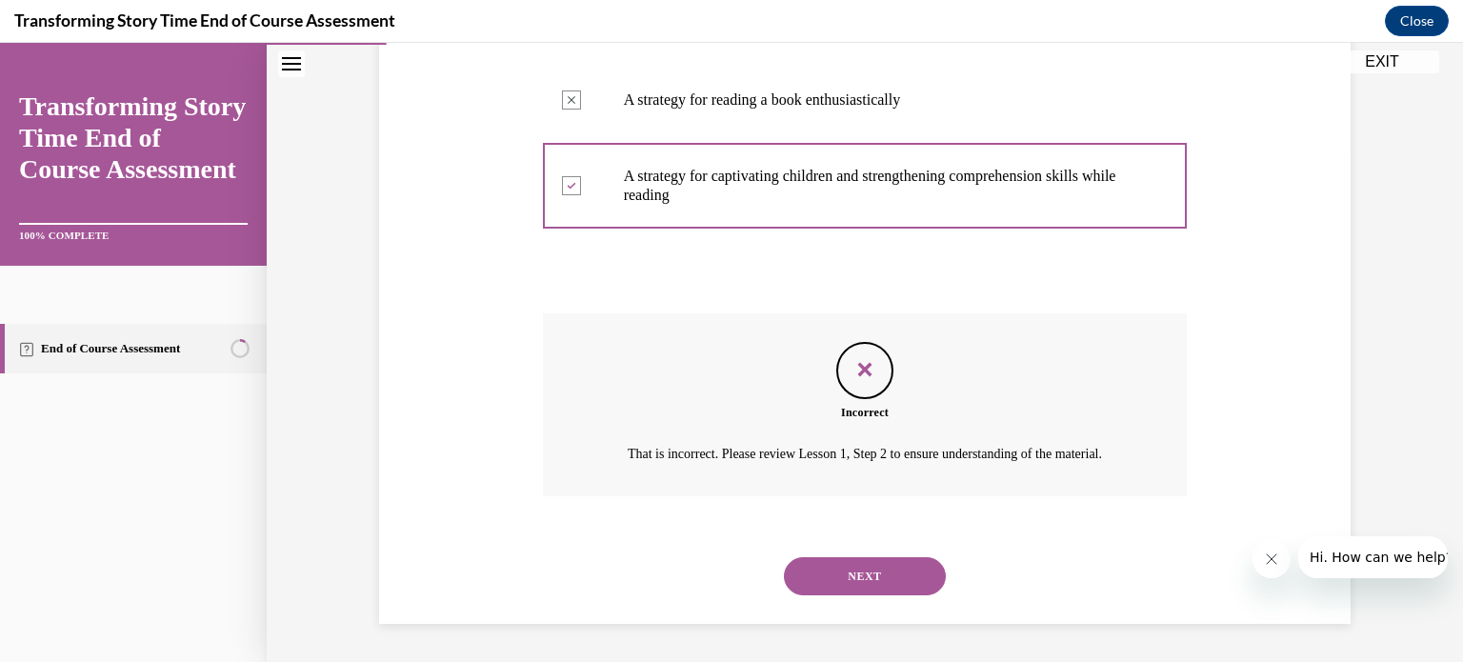
scroll to position [537, 0]
click at [854, 571] on button "NEXT" at bounding box center [865, 576] width 162 height 38
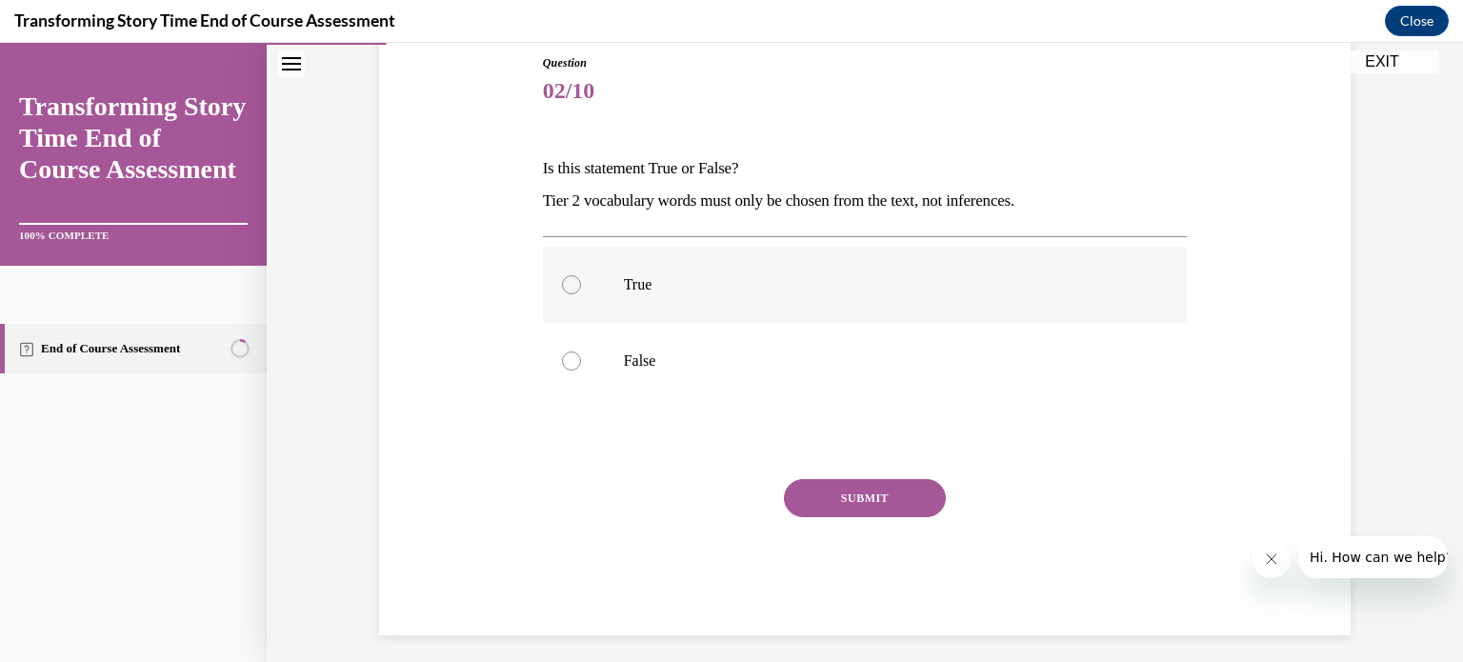
click at [574, 286] on div at bounding box center [571, 284] width 19 height 19
click at [574, 286] on input "True" at bounding box center [571, 284] width 19 height 19
radio input "true"
click at [860, 500] on button "SUBMIT" at bounding box center [865, 498] width 162 height 38
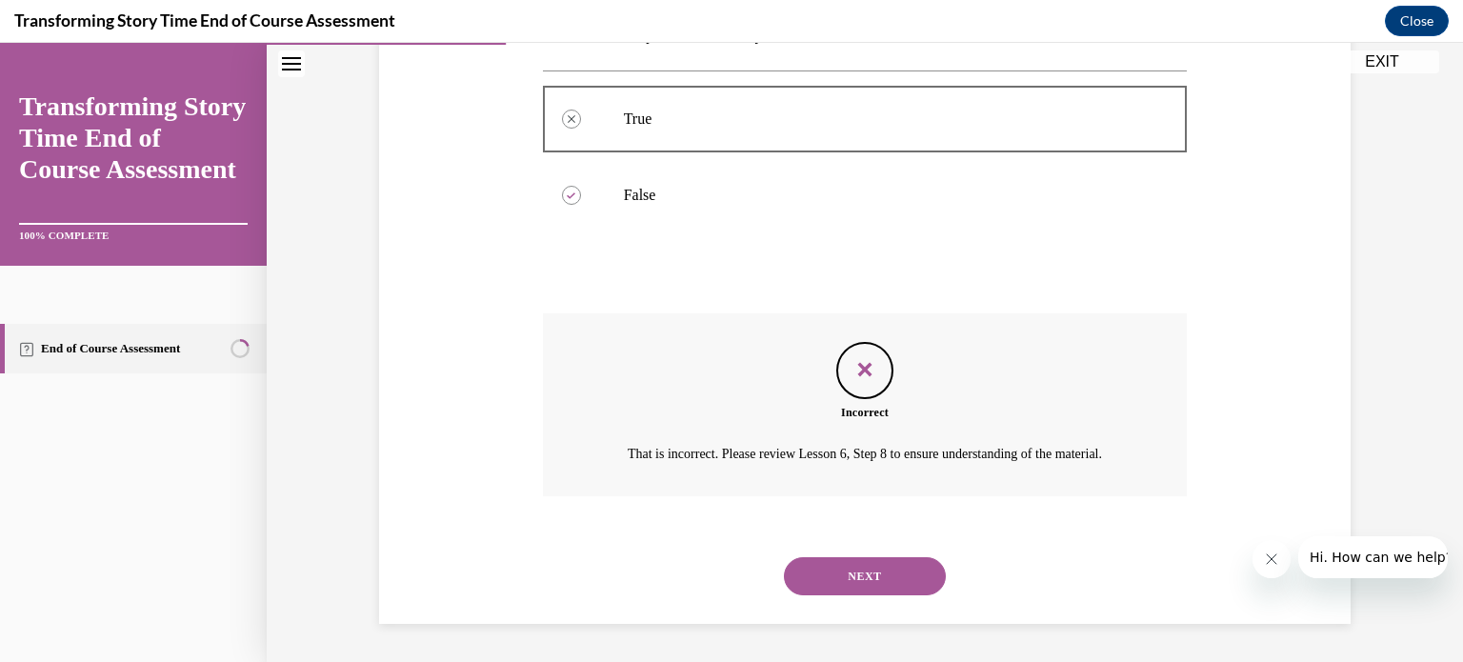
scroll to position [398, 0]
click at [863, 564] on button "NEXT" at bounding box center [865, 576] width 162 height 38
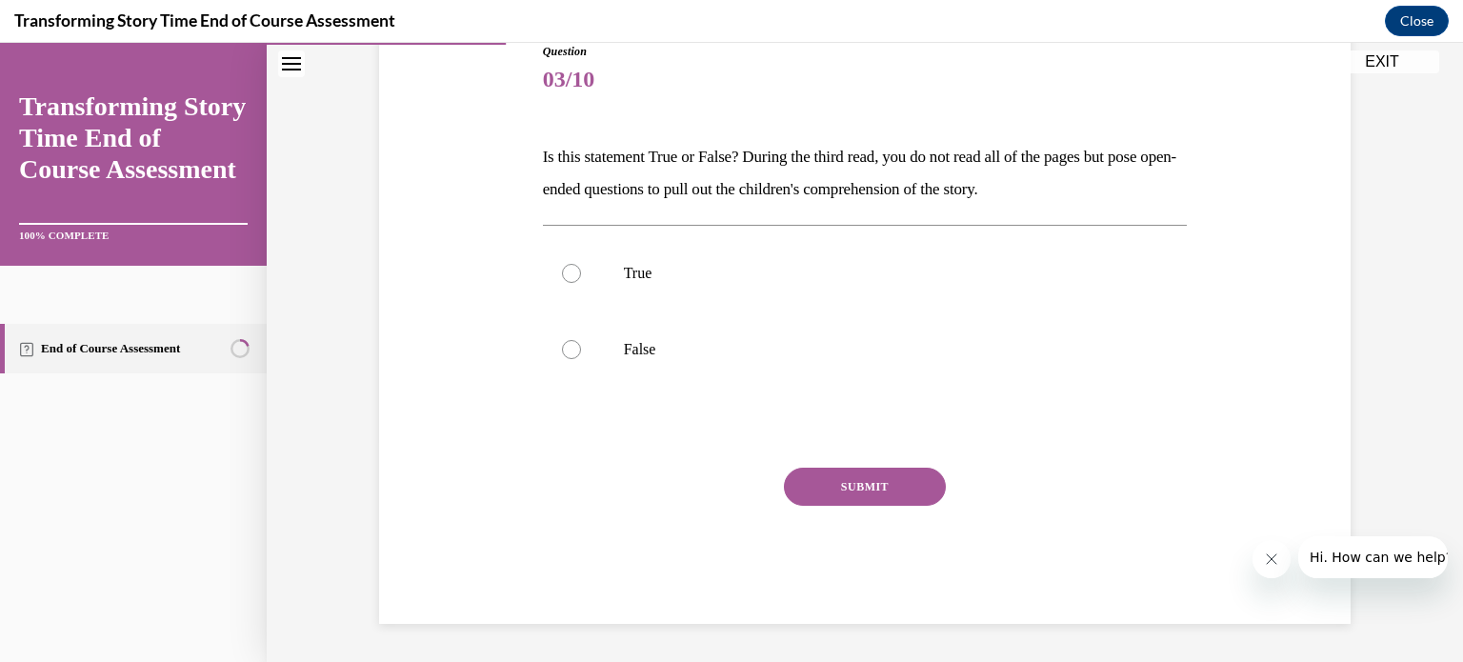
scroll to position [211, 0]
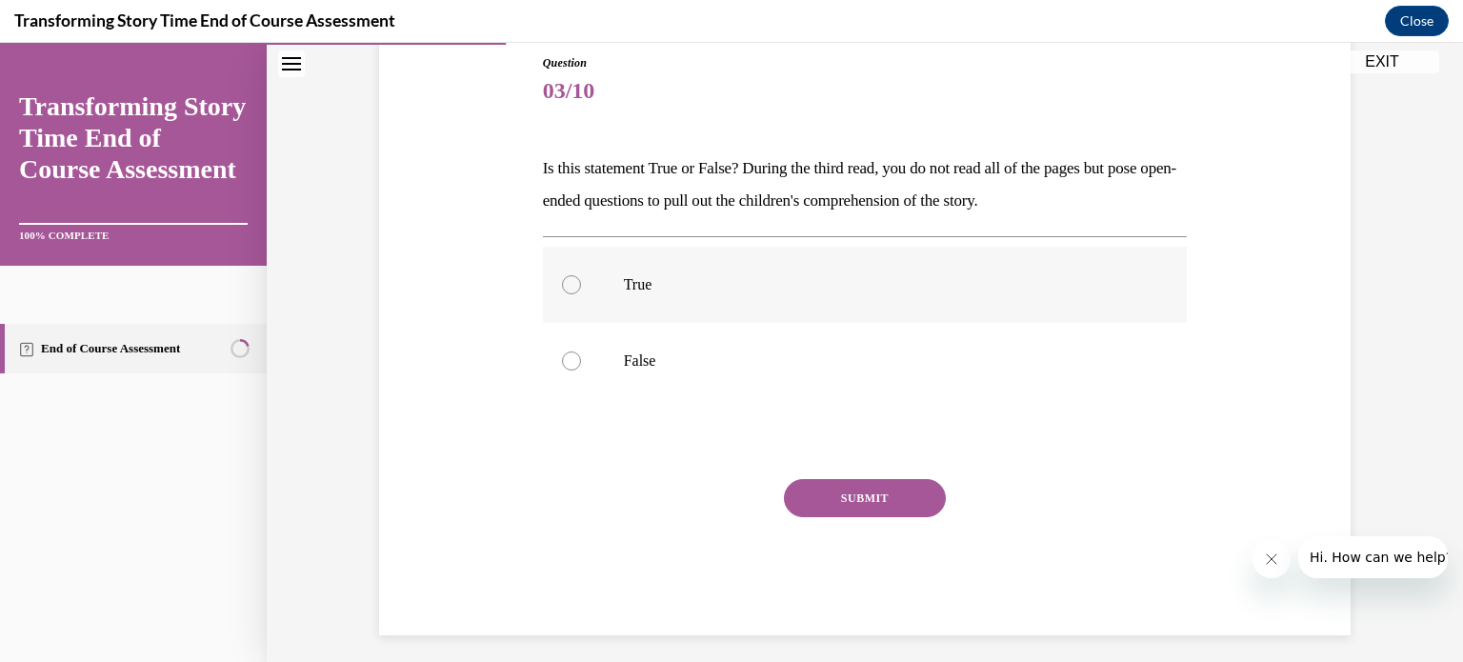
click at [565, 279] on div at bounding box center [571, 284] width 19 height 19
click at [565, 279] on input "True" at bounding box center [571, 284] width 19 height 19
radio input "true"
click at [834, 493] on button "SUBMIT" at bounding box center [865, 498] width 162 height 38
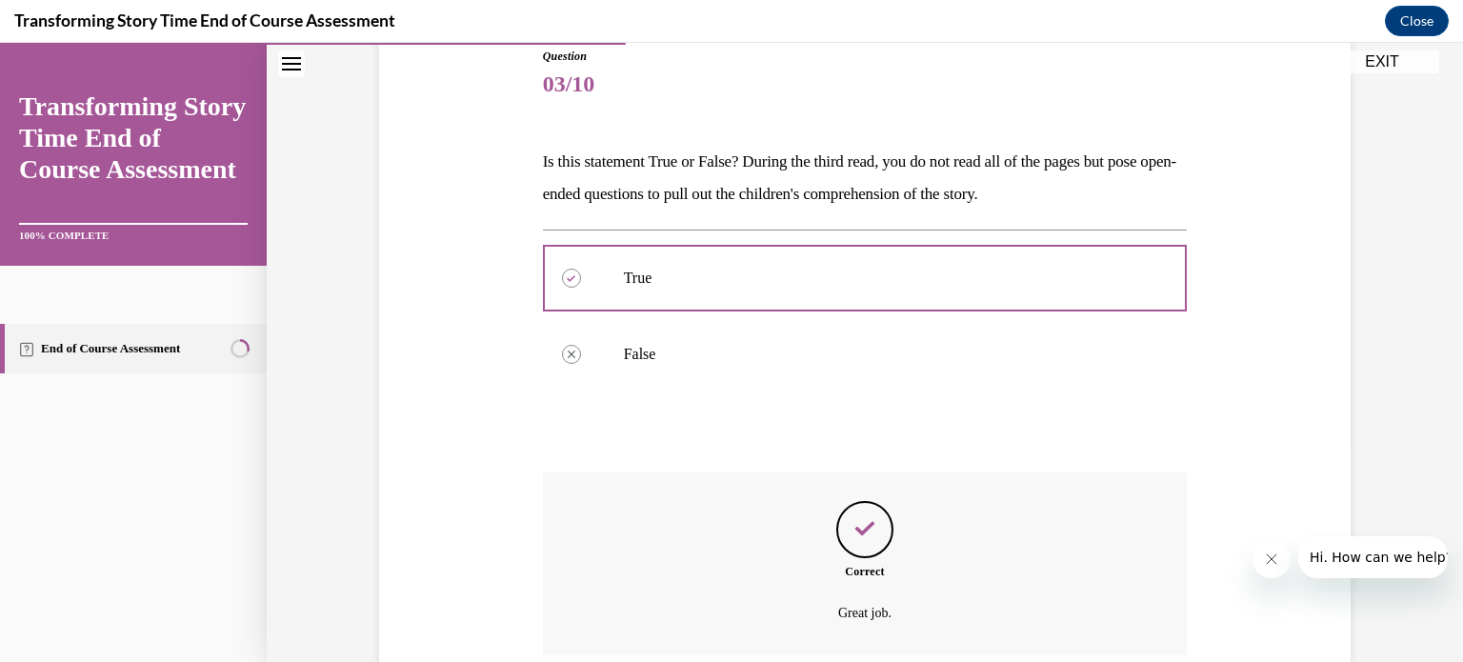
scroll to position [375, 0]
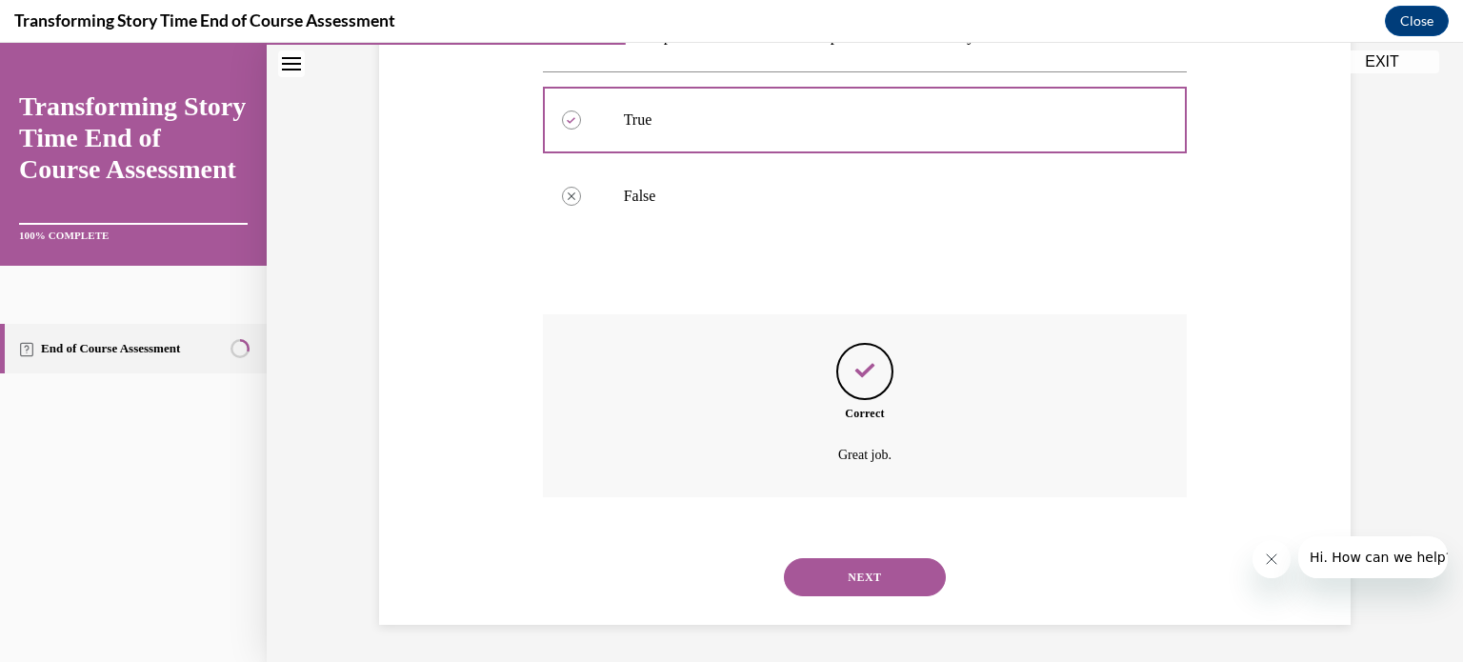
click at [871, 580] on button "NEXT" at bounding box center [865, 577] width 162 height 38
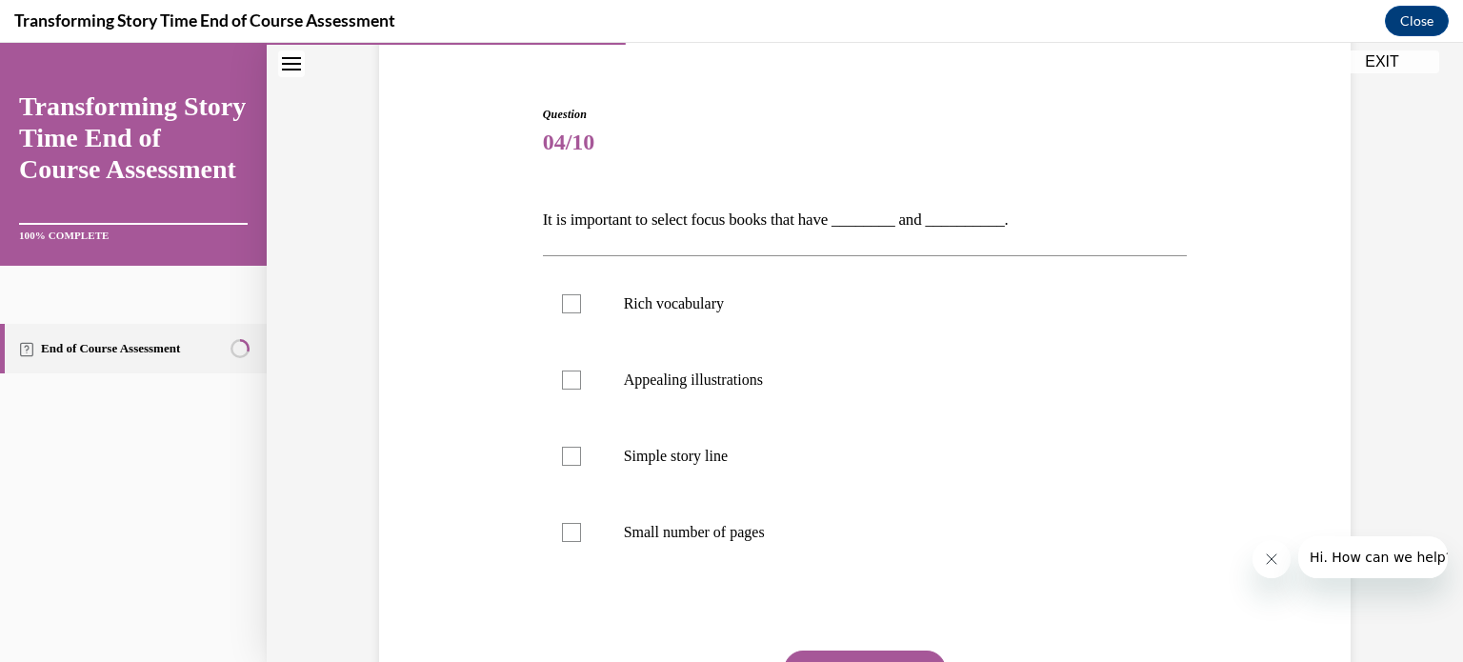
scroll to position [198, 0]
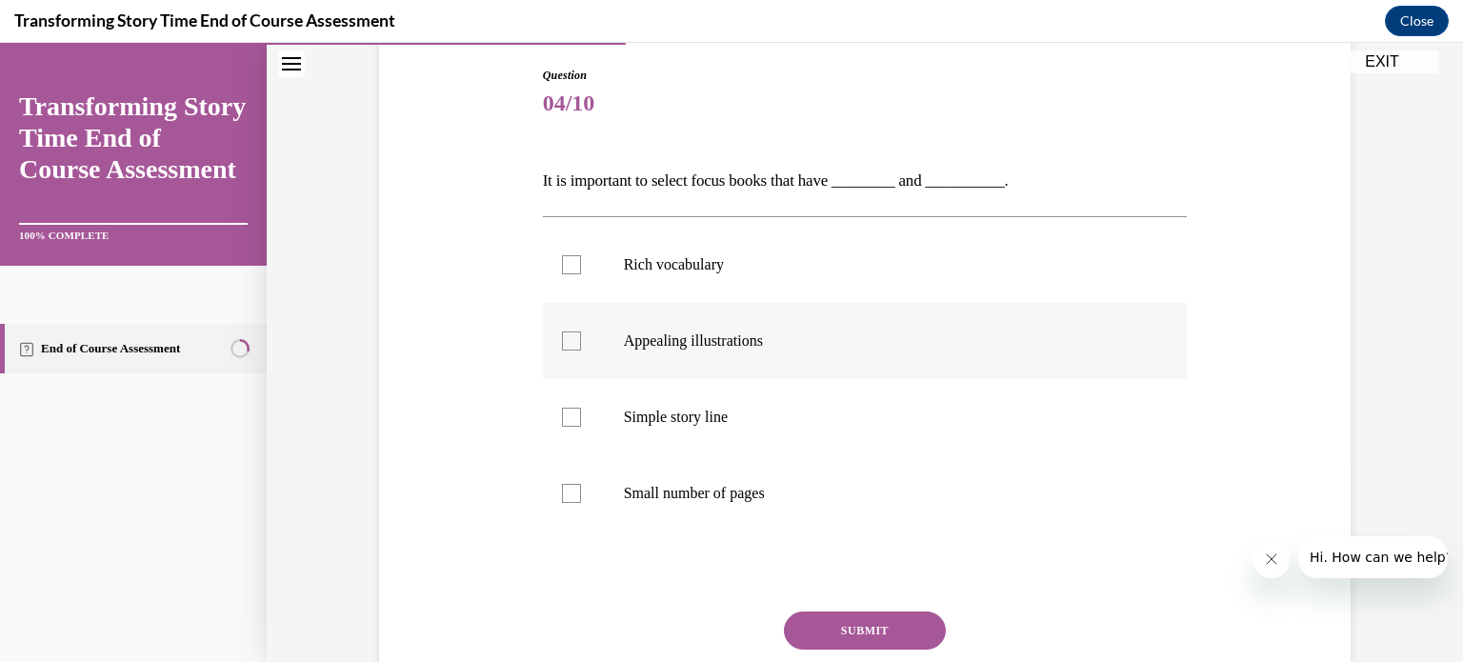
click at [601, 339] on label "Appealing illustrations" at bounding box center [865, 341] width 645 height 76
click at [581, 339] on input "Appealing illustrations" at bounding box center [571, 341] width 19 height 19
checkbox input "true"
click at [885, 624] on button "SUBMIT" at bounding box center [865, 631] width 162 height 38
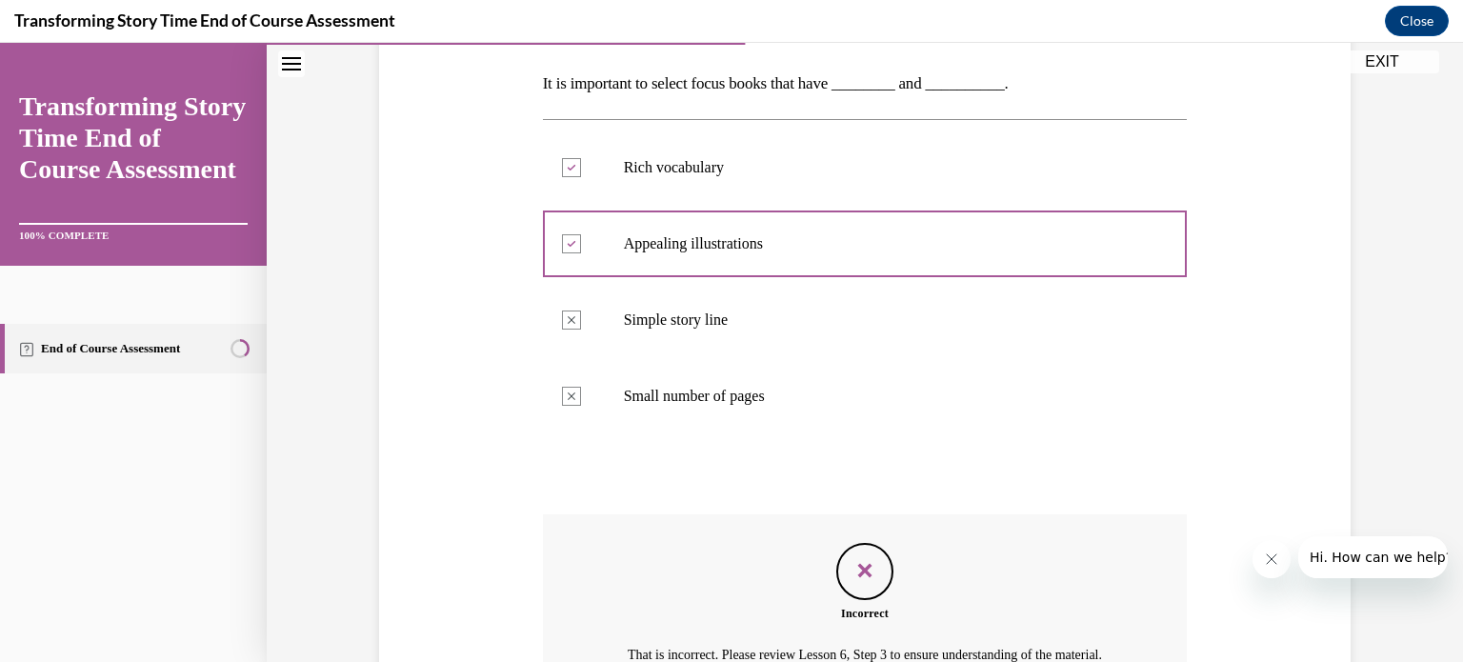
scroll to position [518, 0]
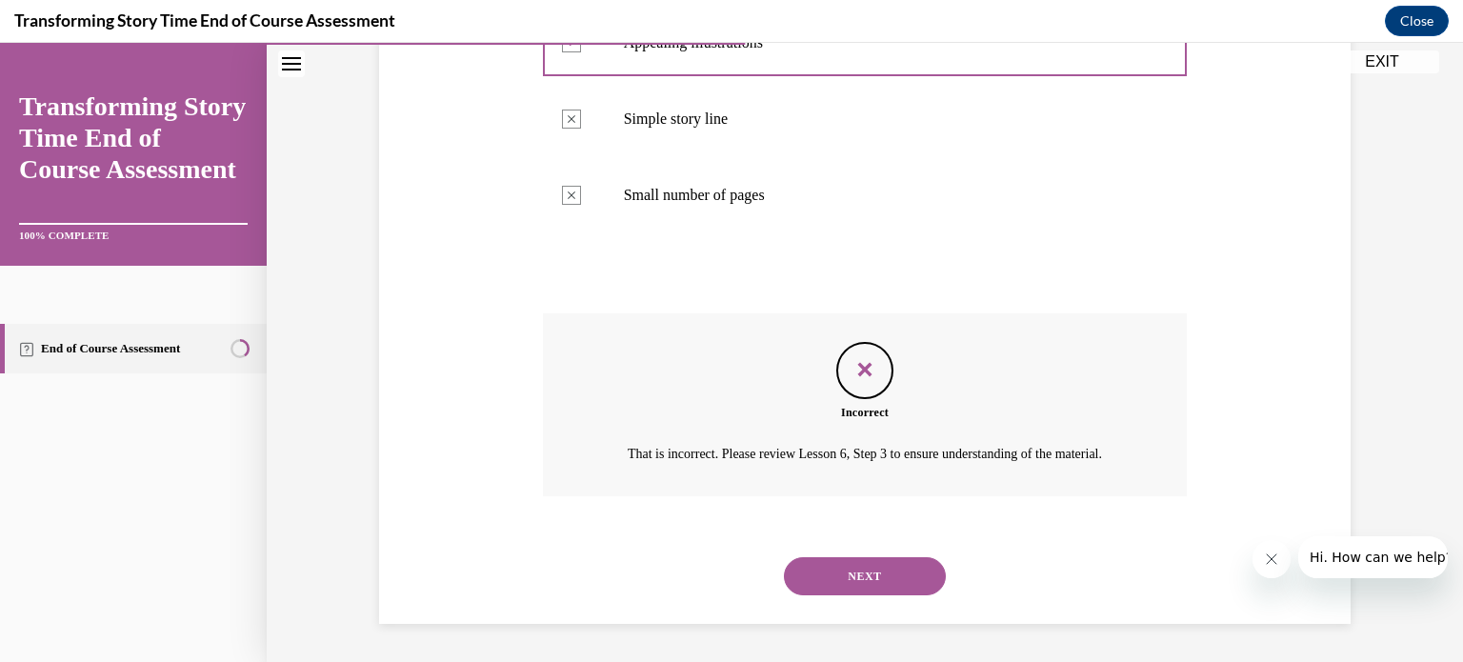
click at [916, 573] on button "NEXT" at bounding box center [865, 576] width 162 height 38
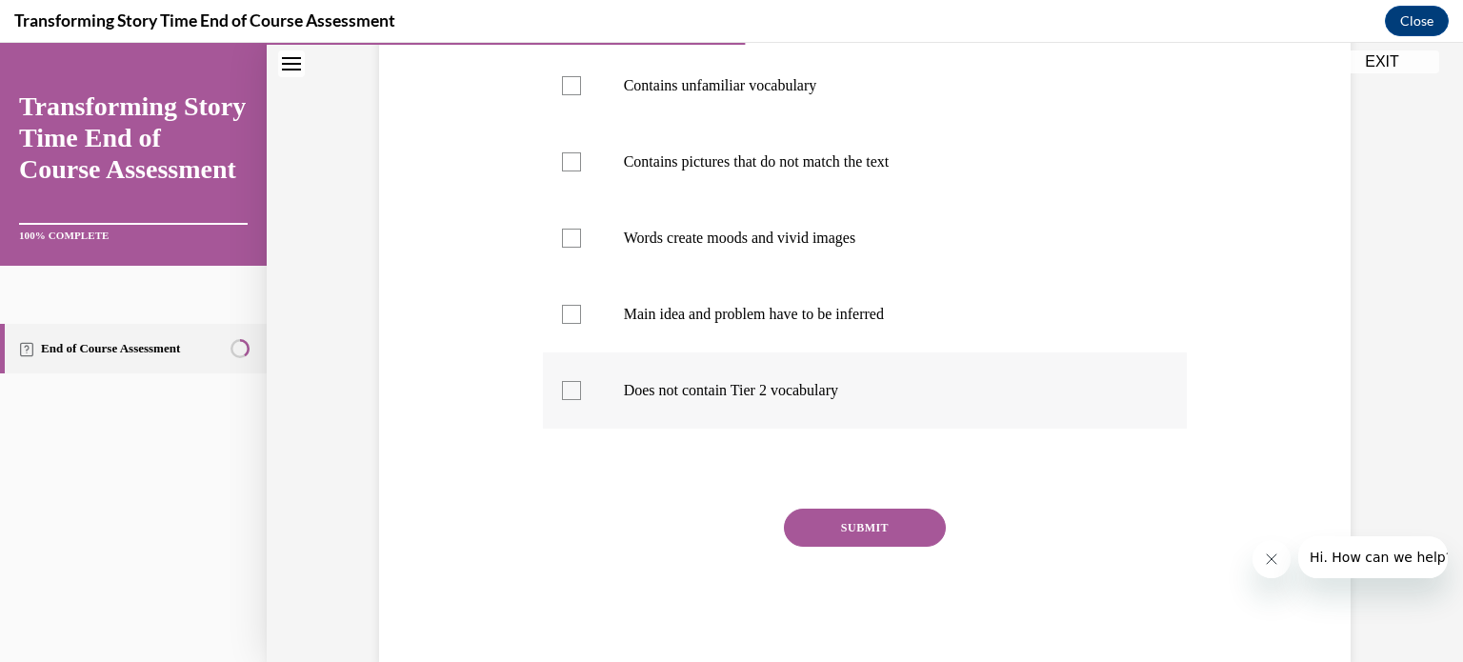
scroll to position [417, 0]
